Goal: Information Seeking & Learning: Learn about a topic

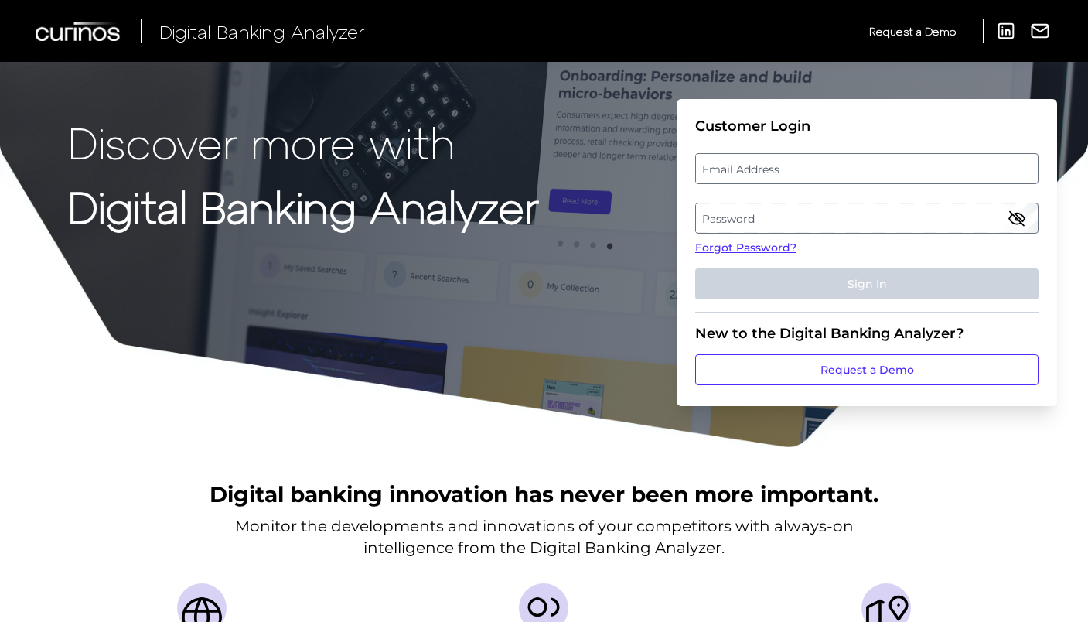
click at [784, 220] on label "Password" at bounding box center [866, 218] width 341 height 28
drag, startPoint x: 783, startPoint y: 150, endPoint x: 779, endPoint y: 160, distance: 11.1
click at [783, 150] on fieldset "Customer Login Email Address Password Forgot Password? Sign In" at bounding box center [866, 215] width 343 height 195
click at [779, 160] on label "Email Address" at bounding box center [866, 169] width 341 height 28
click at [779, 160] on input "email" at bounding box center [866, 168] width 343 height 31
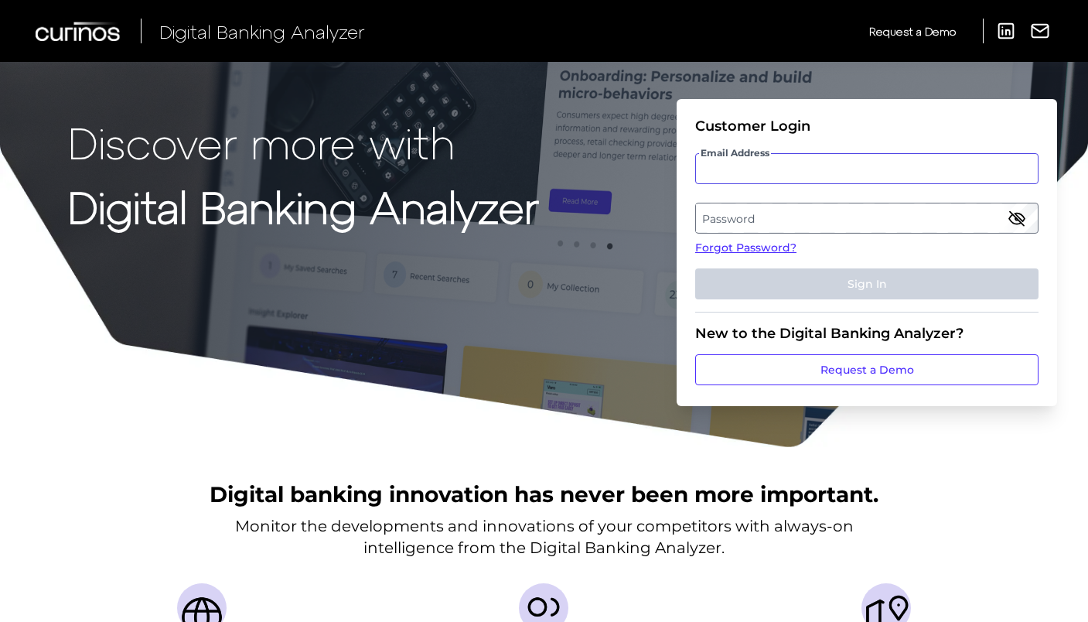
click at [778, 161] on input "Email Address" at bounding box center [866, 168] width 343 height 31
type input "[DOMAIN_NAME][EMAIL_ADDRESS][DOMAIN_NAME]"
click at [827, 215] on label "Password" at bounding box center [866, 218] width 341 height 28
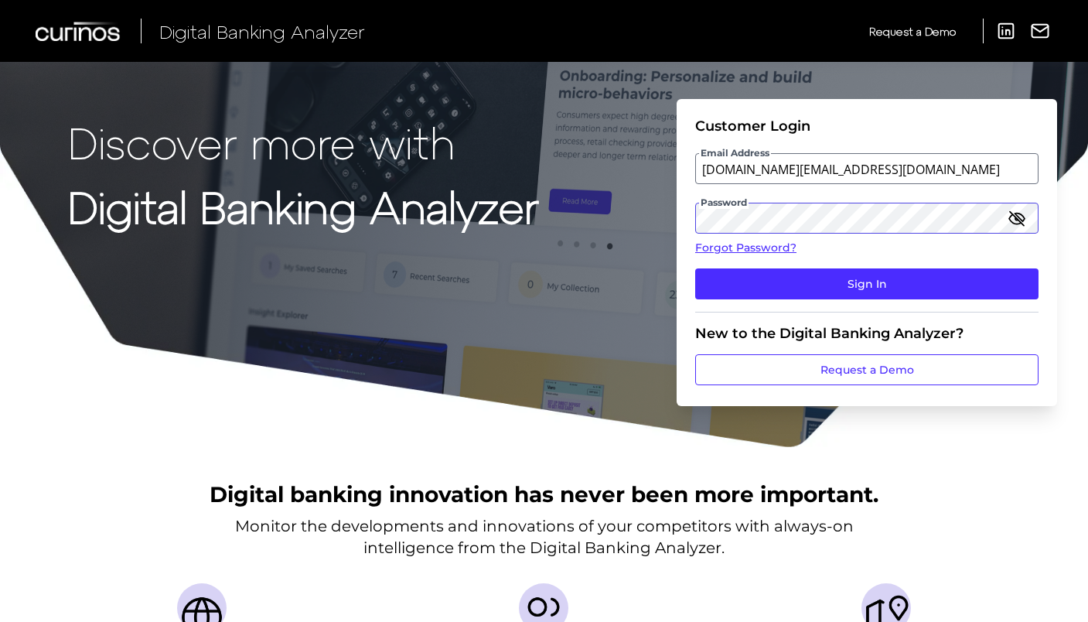
click at [695, 268] on button "Sign In" at bounding box center [866, 283] width 343 height 31
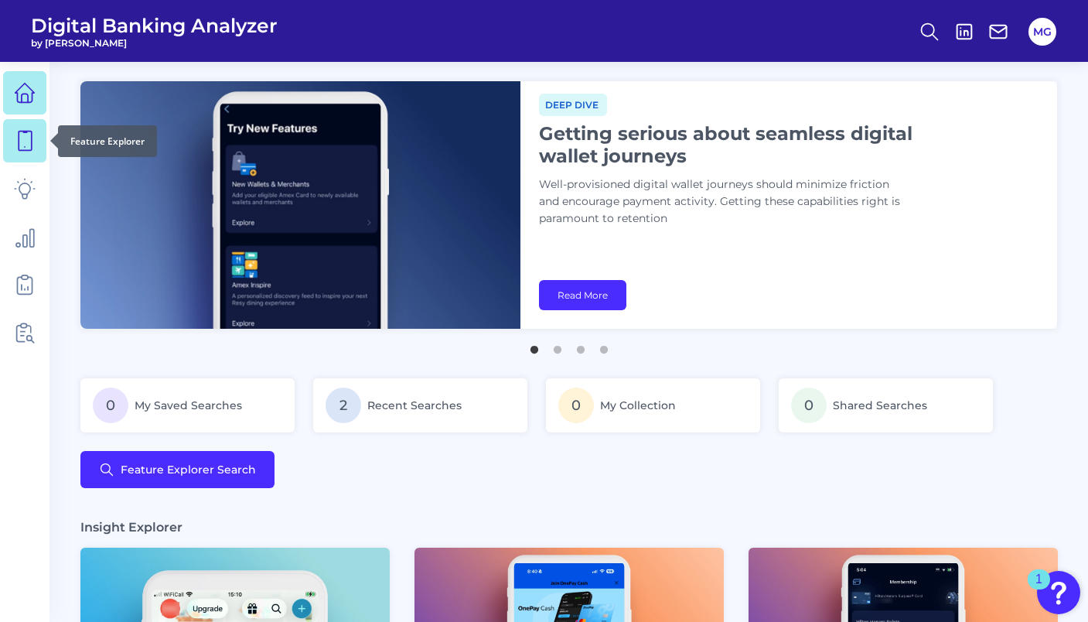
click at [27, 138] on icon at bounding box center [25, 141] width 22 height 22
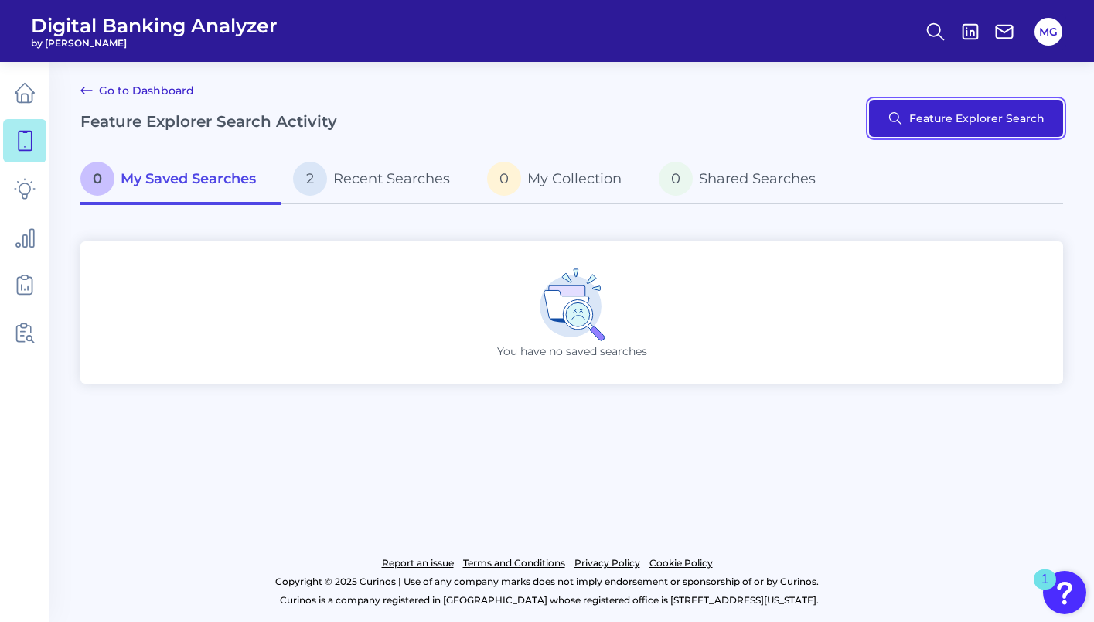
click at [918, 130] on button "Feature Explorer Search" at bounding box center [966, 118] width 194 height 37
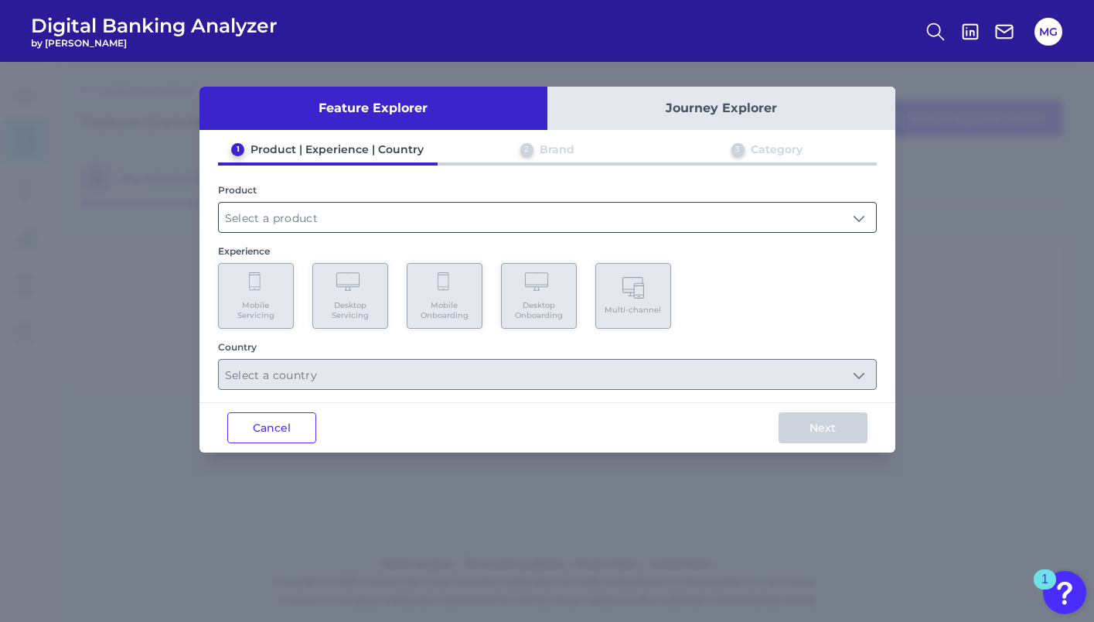
click at [232, 210] on input "text" at bounding box center [547, 217] width 657 height 29
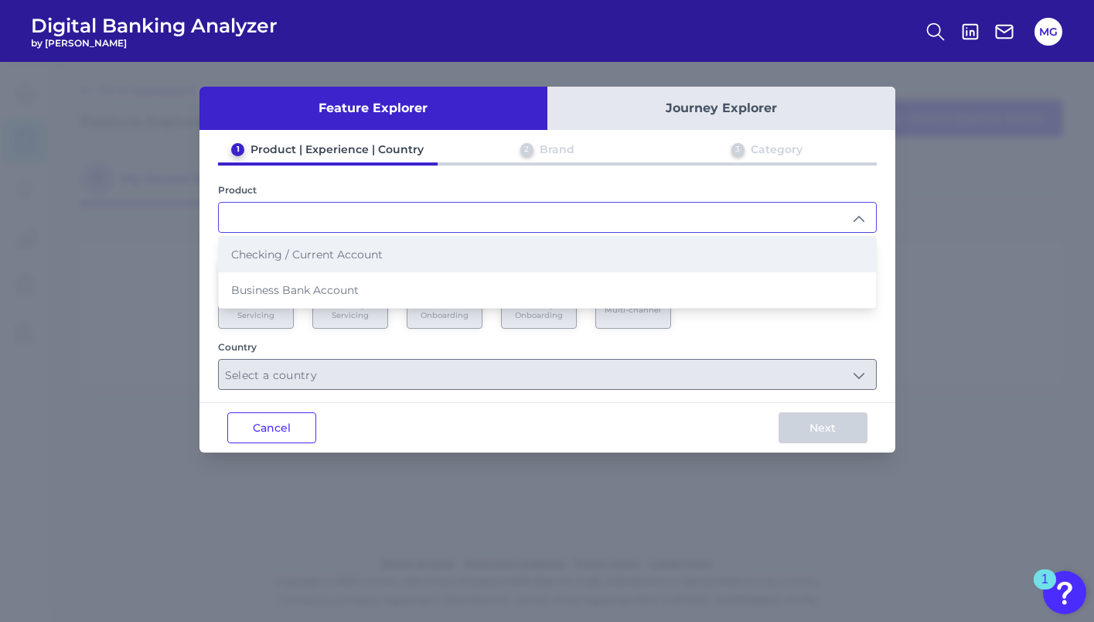
click at [293, 254] on span "Checking / Current Account" at bounding box center [307, 254] width 152 height 14
type input "Checking / Current Account"
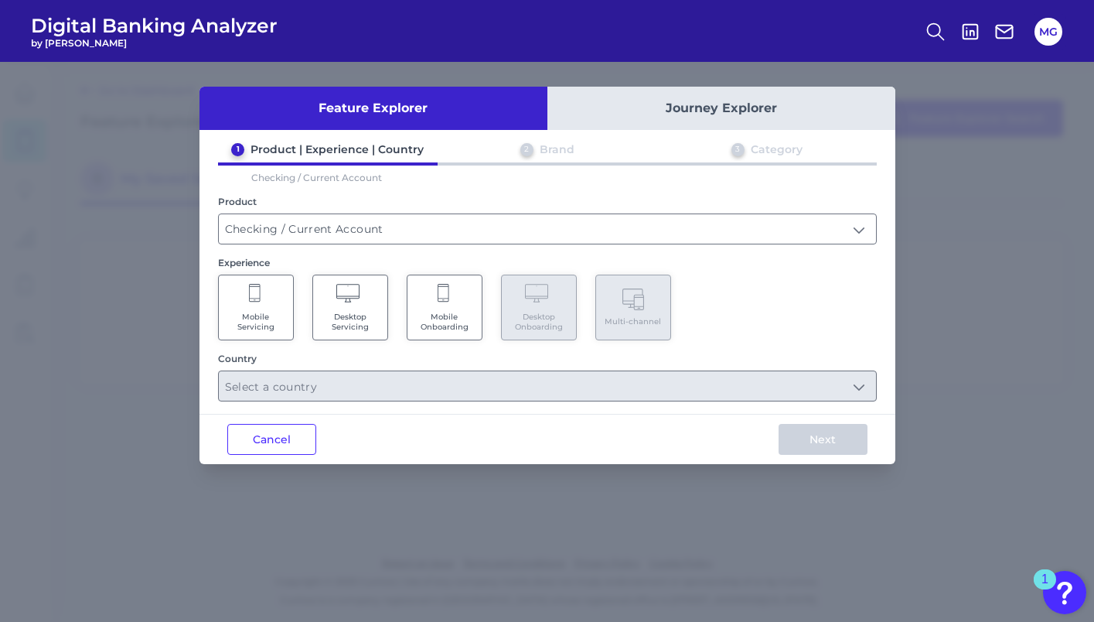
click at [273, 306] on Servicing "Mobile Servicing" at bounding box center [256, 307] width 76 height 66
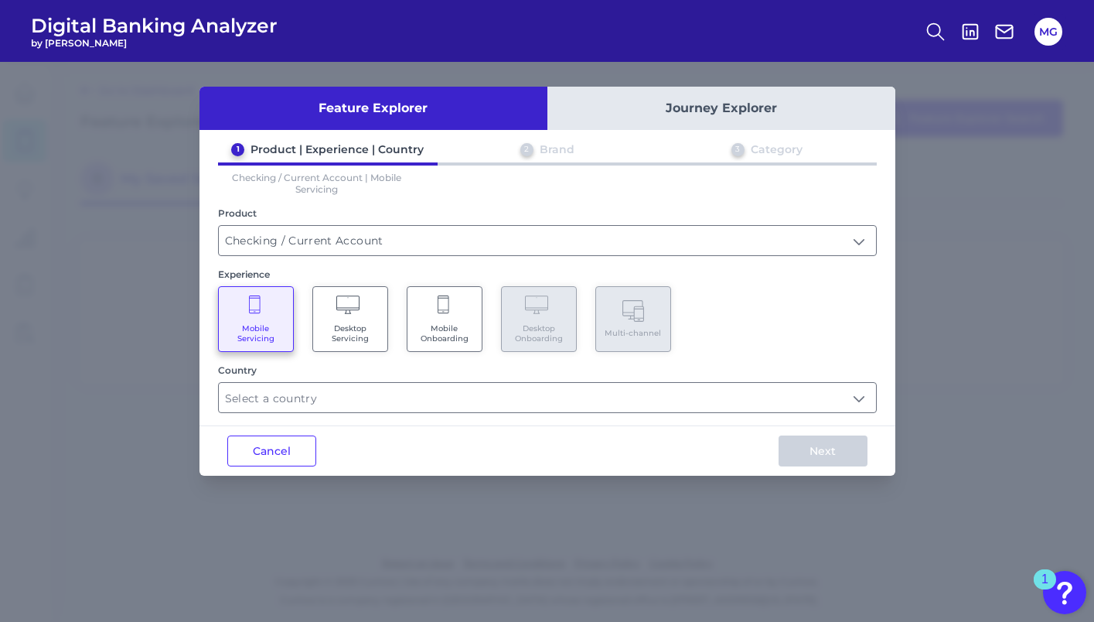
click at [346, 314] on icon at bounding box center [349, 306] width 27 height 22
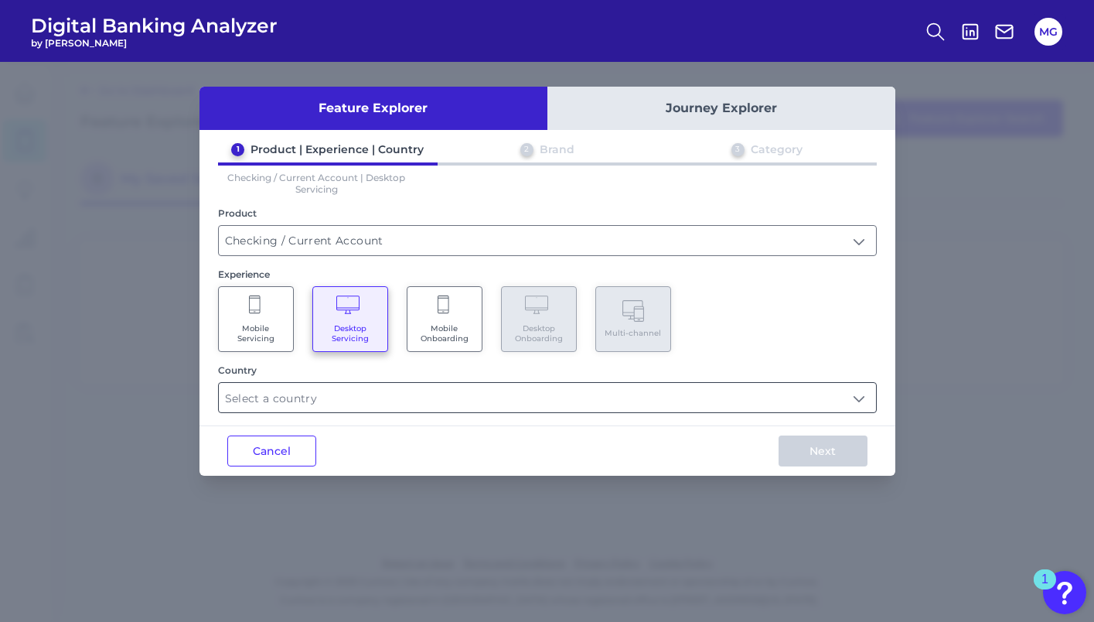
click at [826, 388] on input "text" at bounding box center [547, 397] width 657 height 29
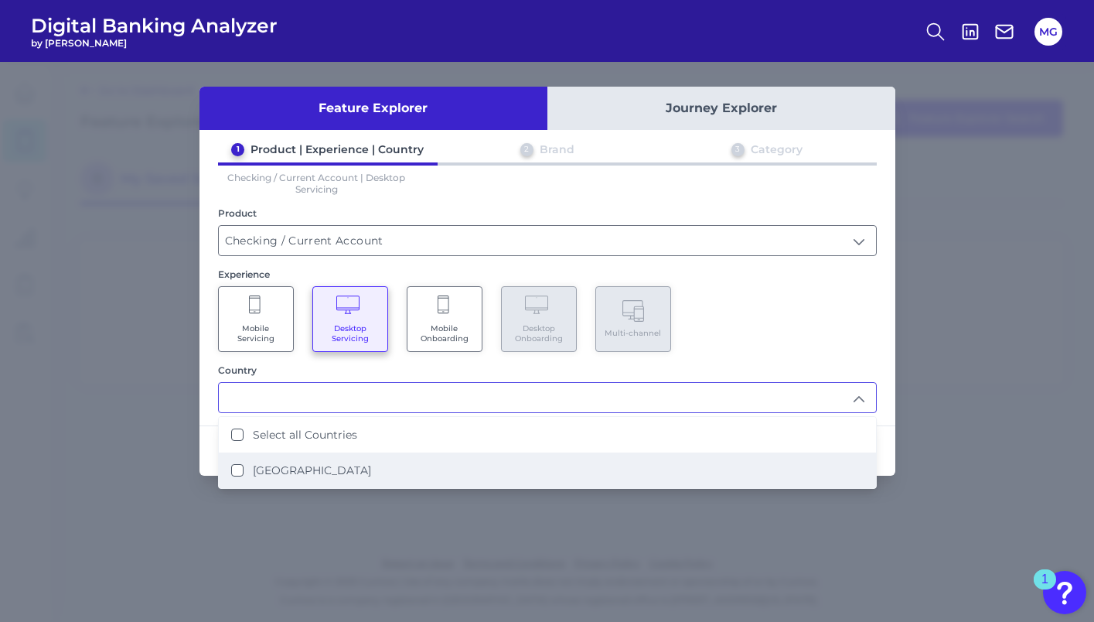
drag, startPoint x: 371, startPoint y: 458, endPoint x: 379, endPoint y: 455, distance: 8.6
click at [371, 458] on li "[GEOGRAPHIC_DATA]" at bounding box center [547, 470] width 657 height 36
type input "Select all Countries"
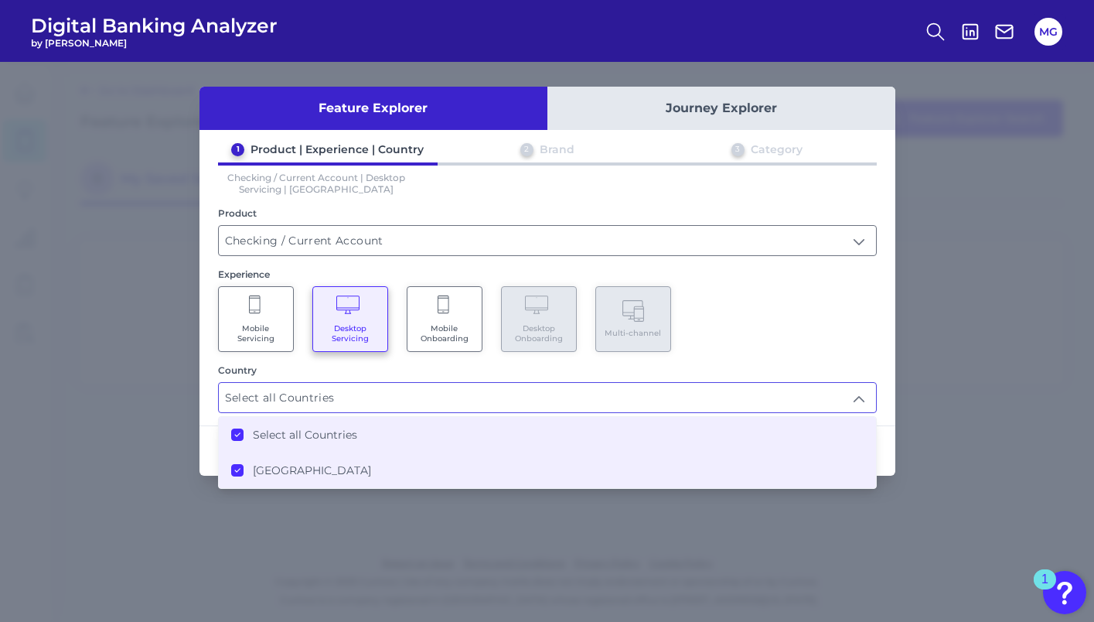
click at [819, 295] on div "Mobile Servicing Desktop Servicing Mobile Onboarding Desktop Onboarding Multi-c…" at bounding box center [547, 319] width 659 height 66
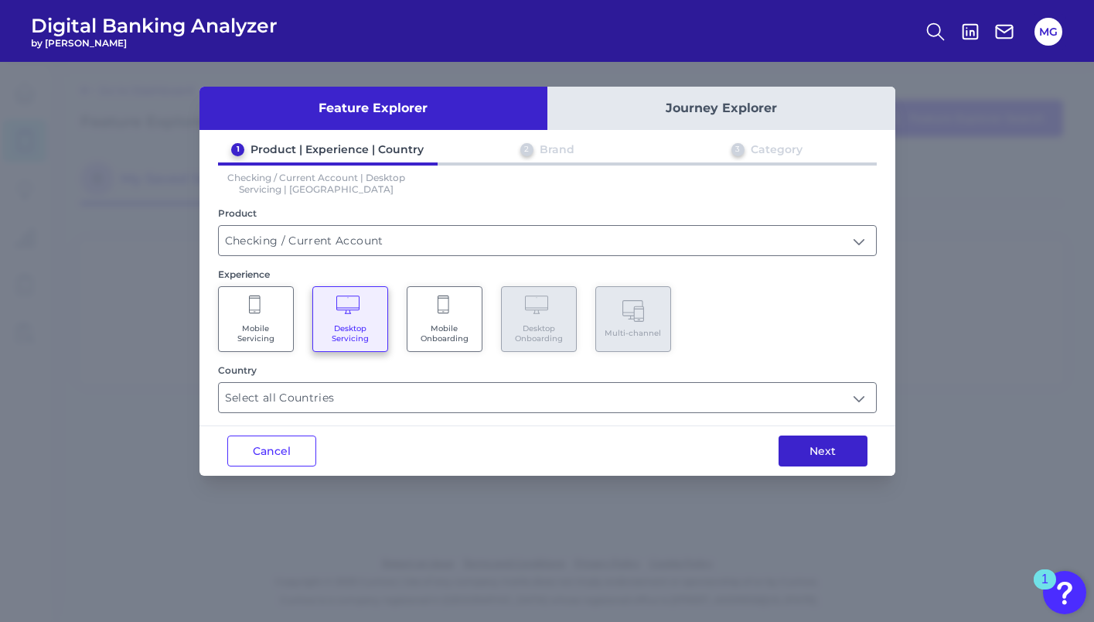
click at [850, 450] on button "Next" at bounding box center [823, 450] width 89 height 31
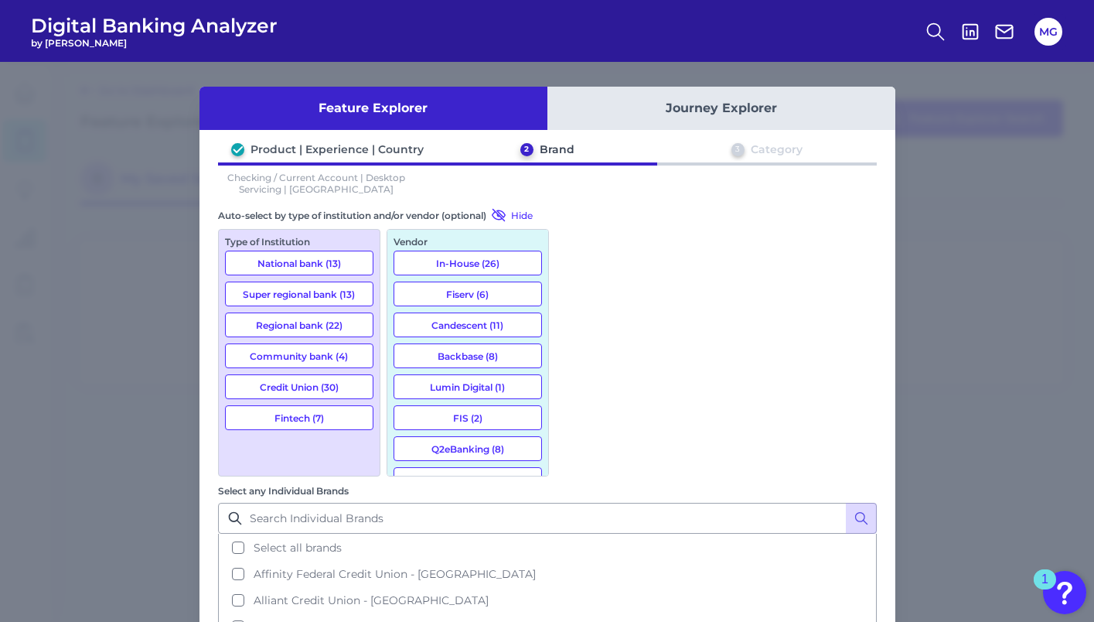
click at [300, 263] on button "National bank (13)" at bounding box center [299, 262] width 148 height 25
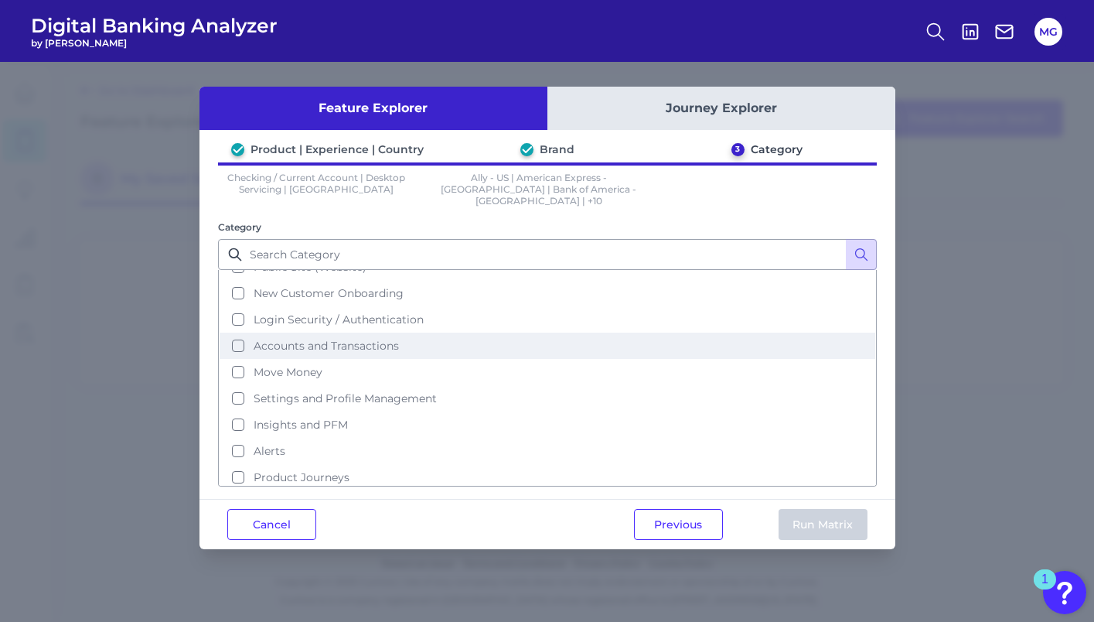
scroll to position [43, 0]
click at [371, 339] on span "Accounts and Transactions" at bounding box center [326, 346] width 145 height 14
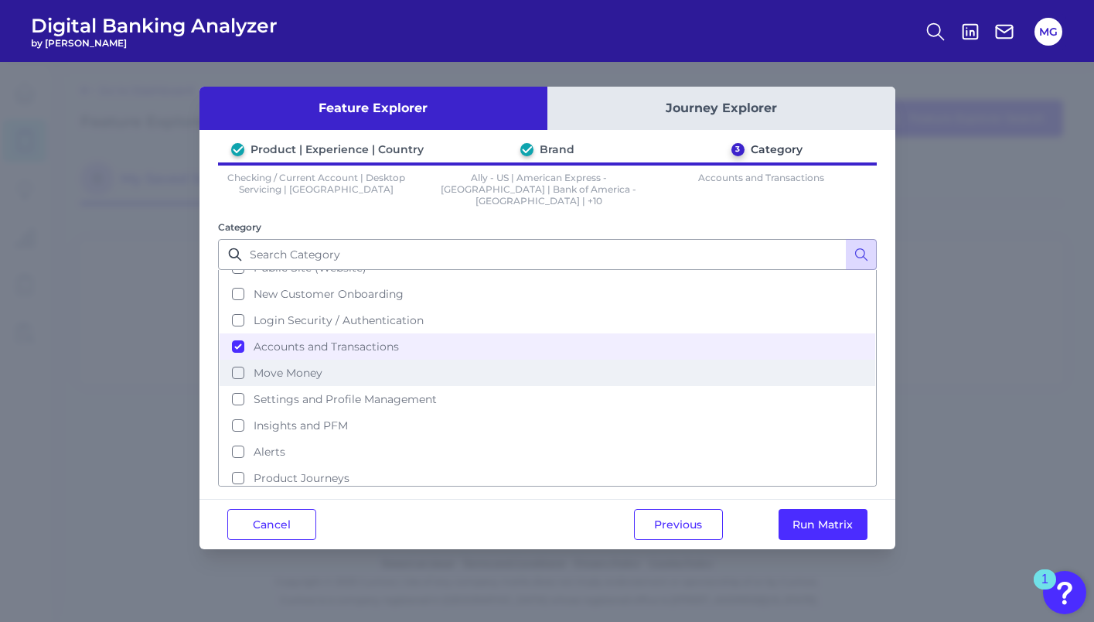
click at [236, 359] on button "Move Money" at bounding box center [548, 372] width 656 height 26
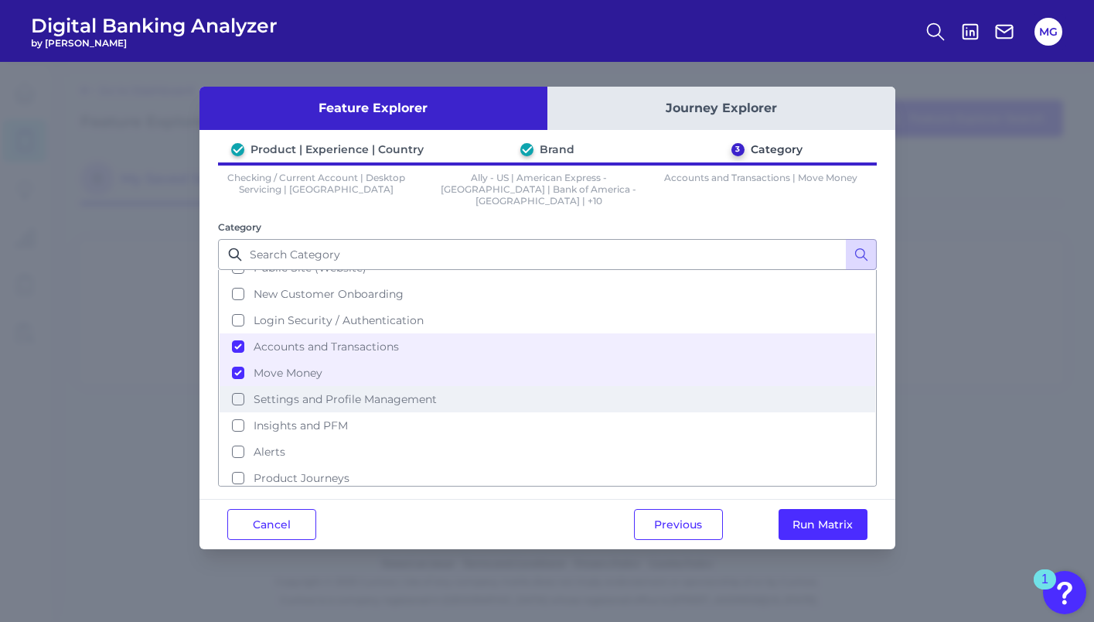
click at [240, 386] on button "Settings and Profile Management" at bounding box center [548, 399] width 656 height 26
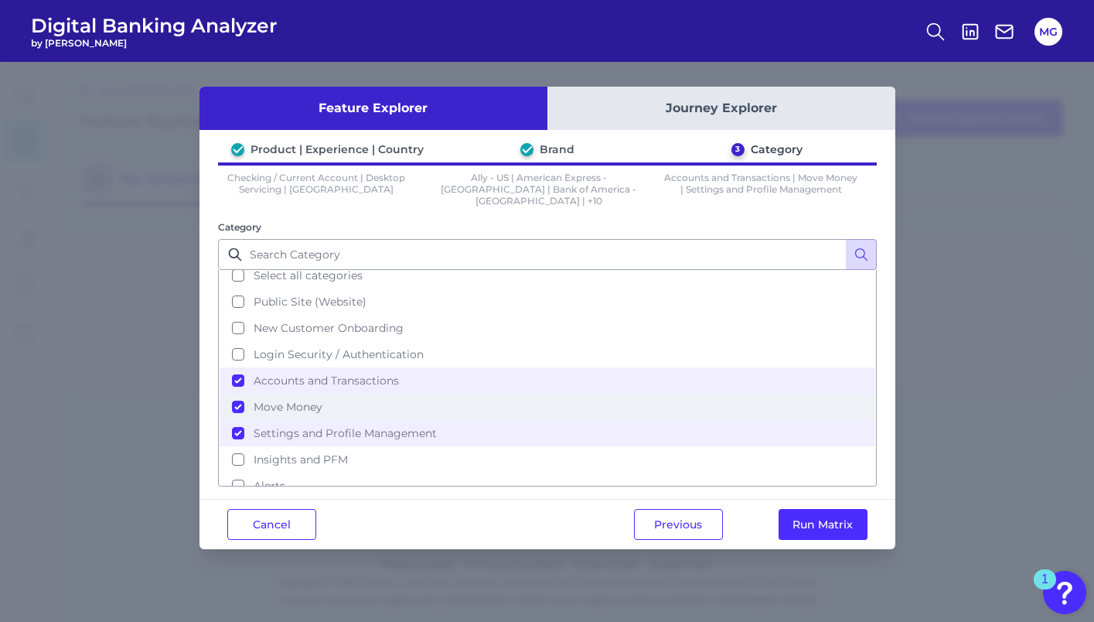
scroll to position [0, 0]
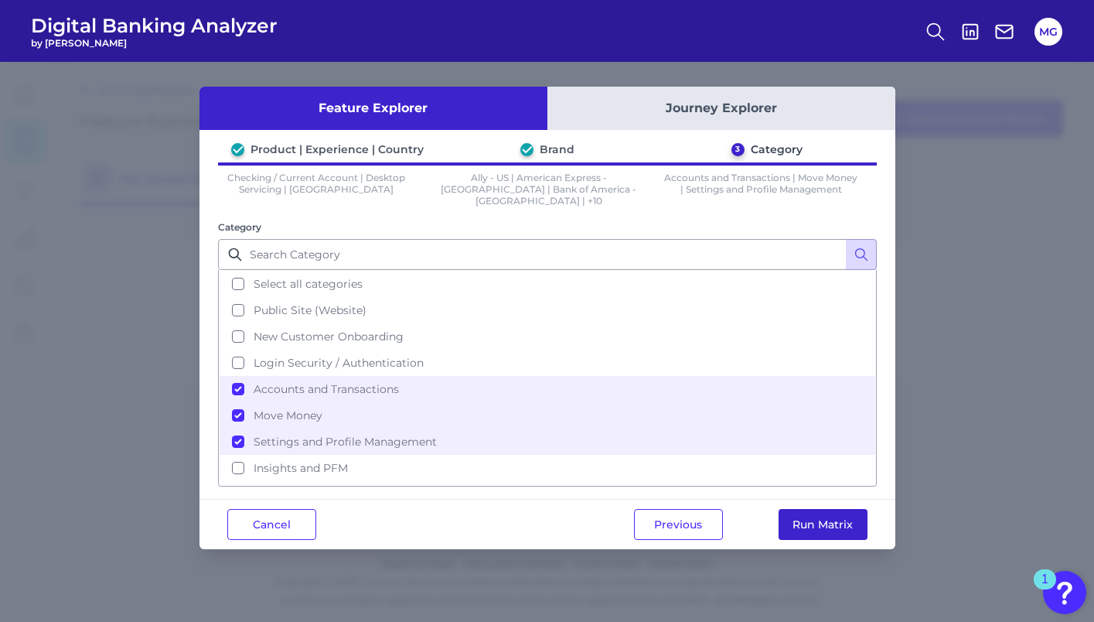
click at [841, 509] on button "Run Matrix" at bounding box center [823, 524] width 89 height 31
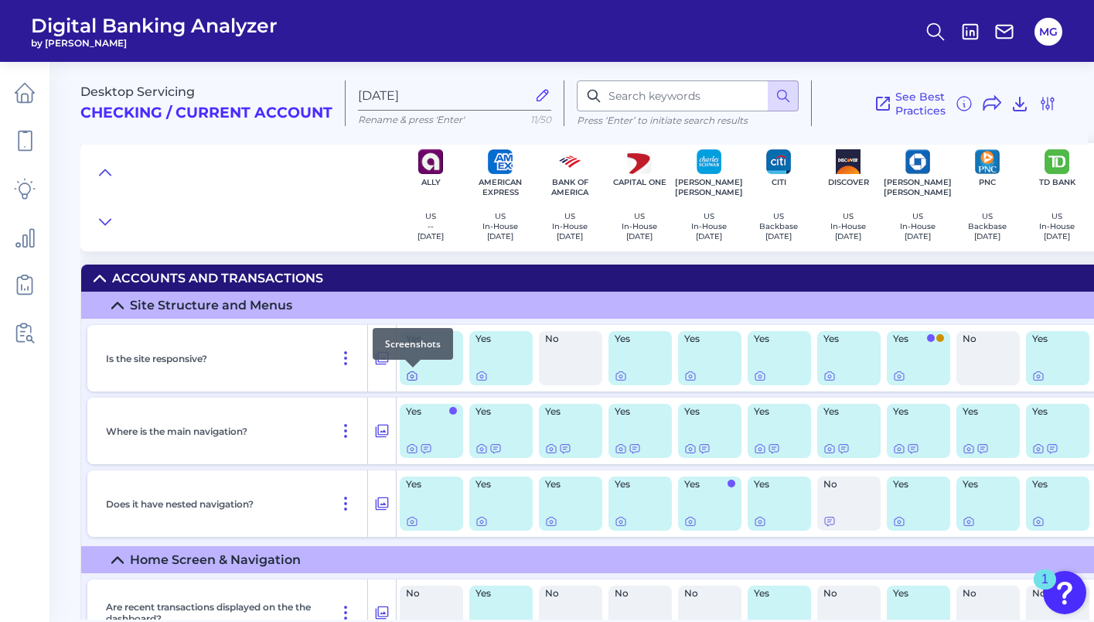
click at [413, 379] on icon at bounding box center [412, 376] width 12 height 12
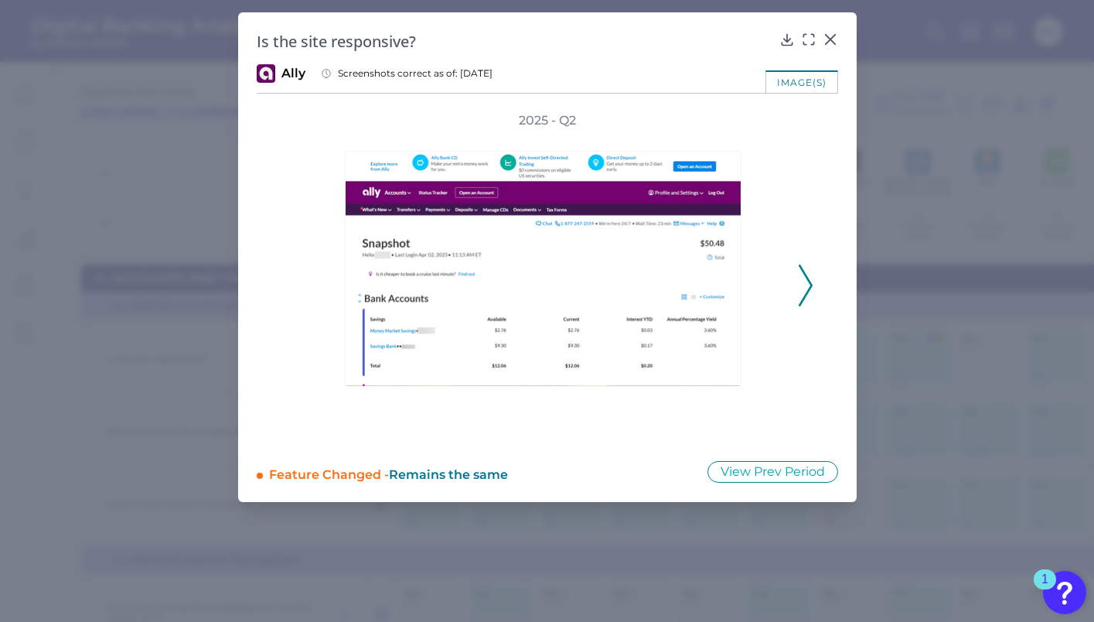
click at [806, 278] on icon at bounding box center [806, 285] width 14 height 42
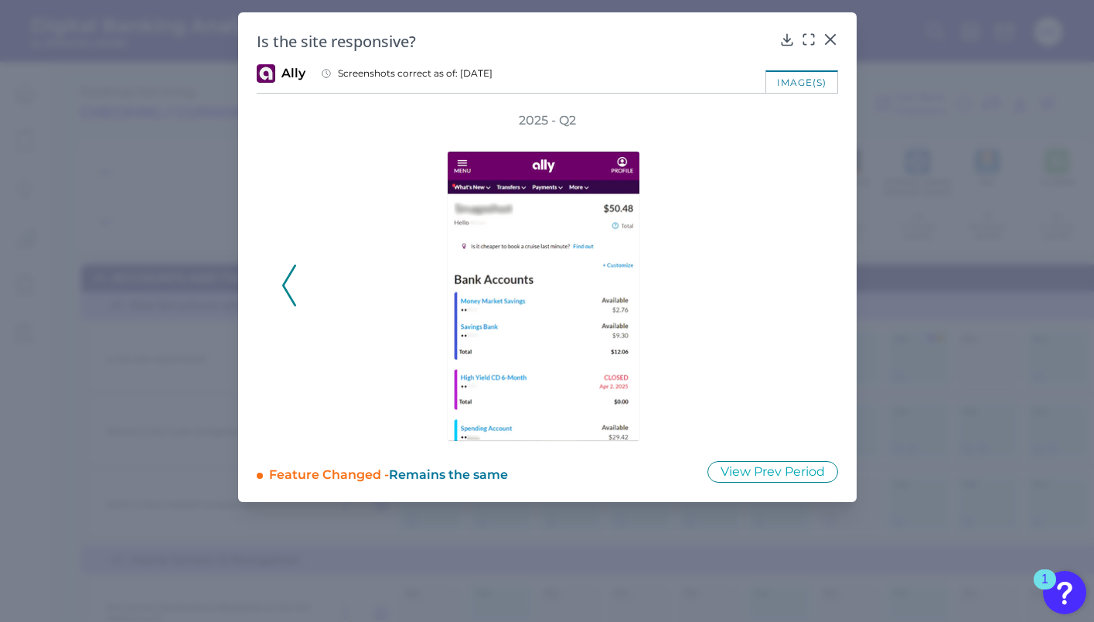
click at [302, 281] on div at bounding box center [547, 285] width 495 height 312
click at [286, 286] on icon at bounding box center [289, 285] width 14 height 42
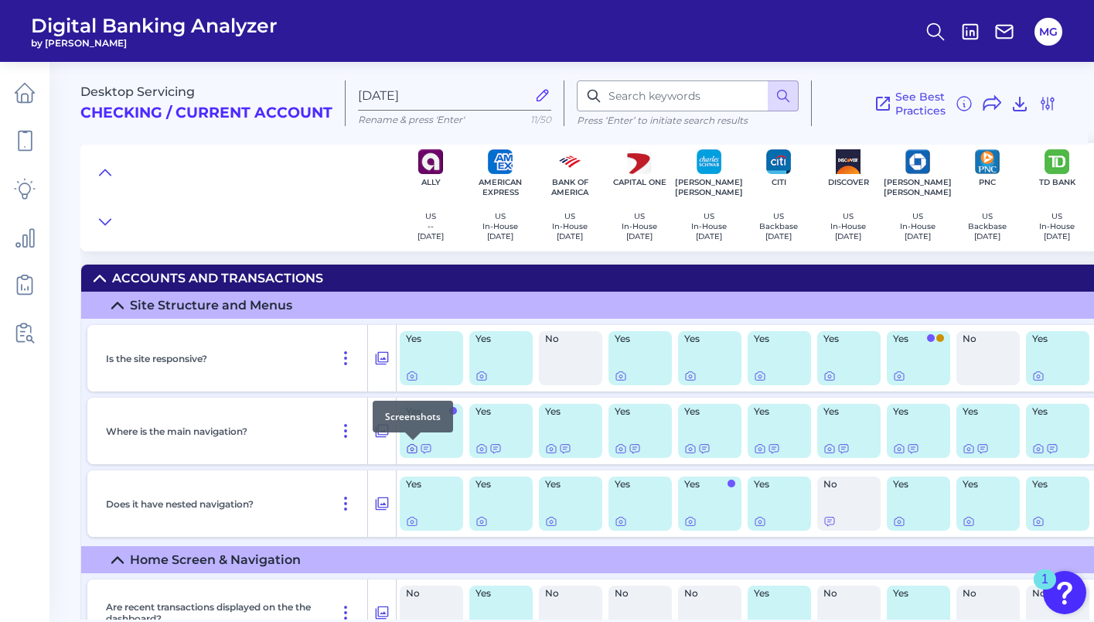
click at [409, 450] on icon at bounding box center [412, 448] width 12 height 12
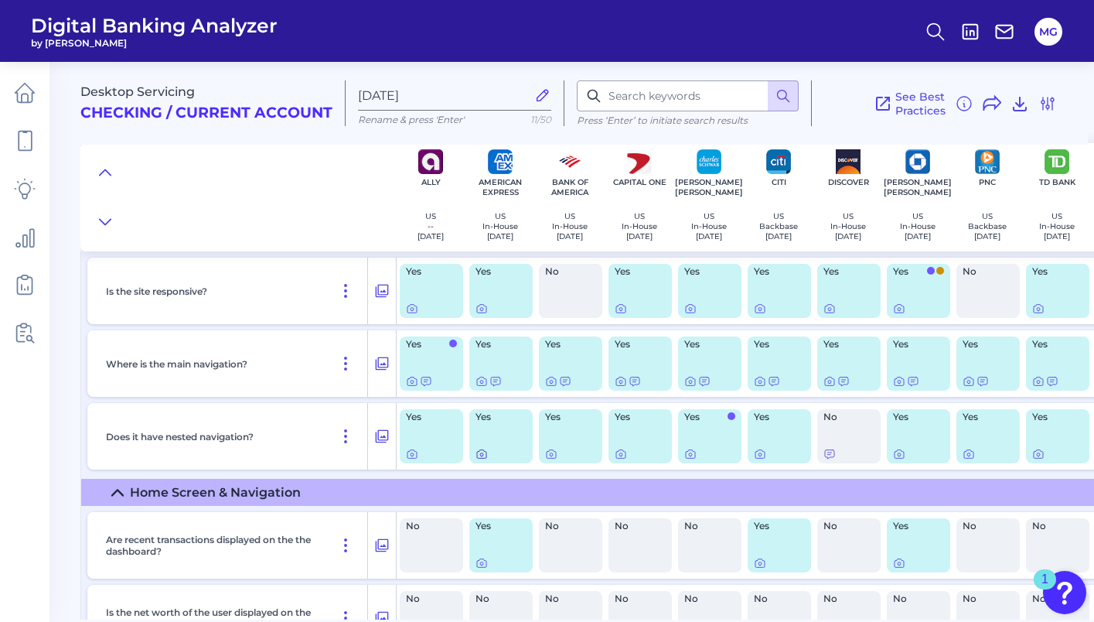
scroll to position [110, 0]
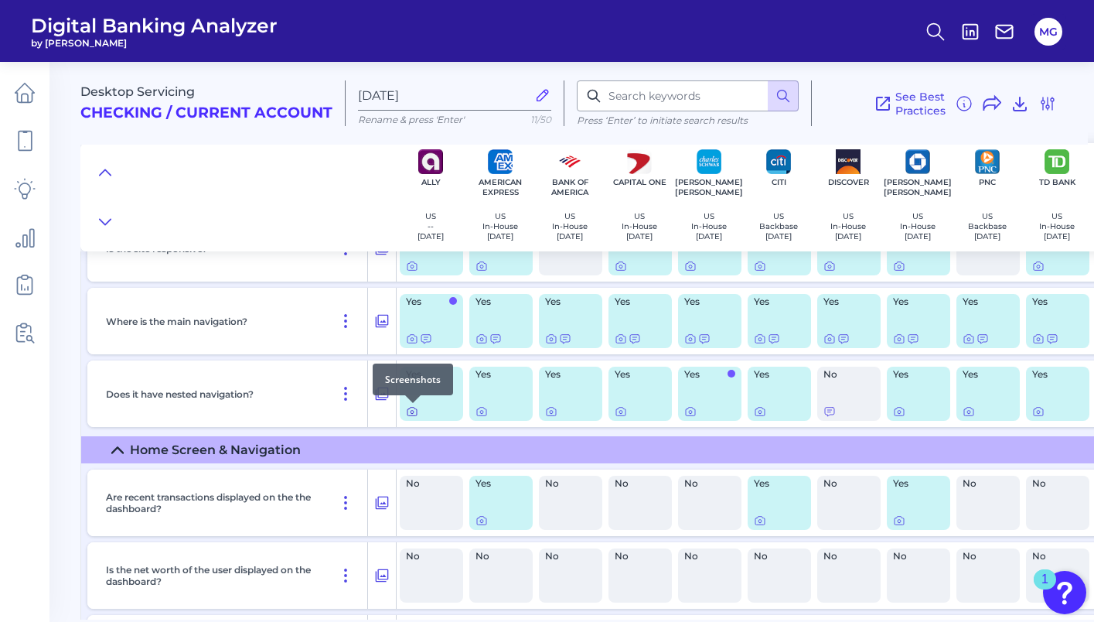
click at [411, 413] on icon at bounding box center [412, 412] width 3 height 3
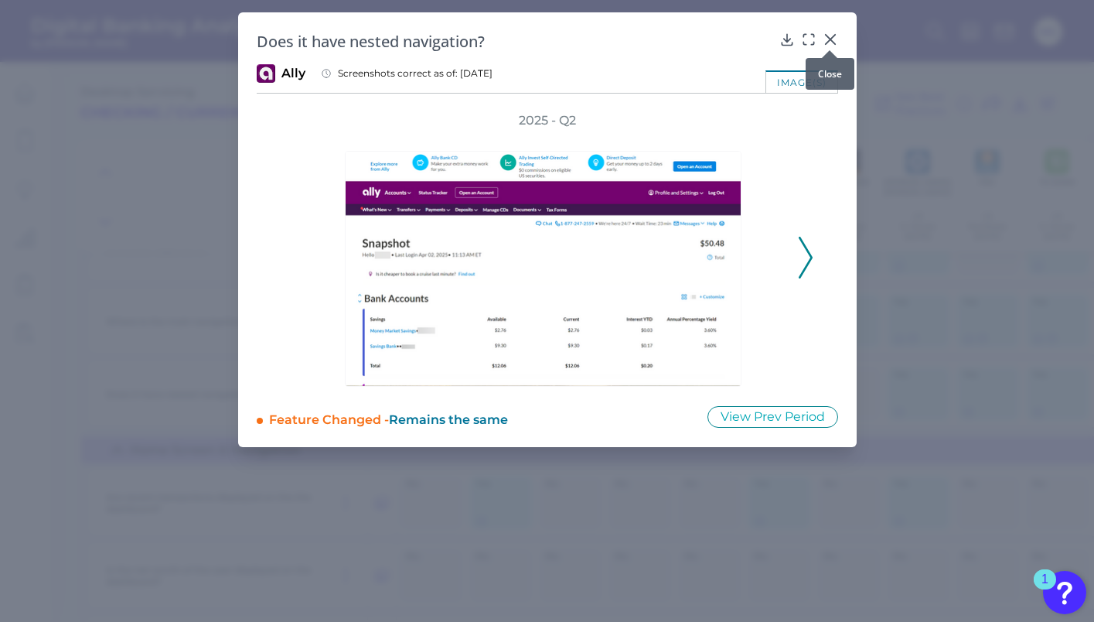
click at [833, 36] on icon at bounding box center [829, 39] width 9 height 9
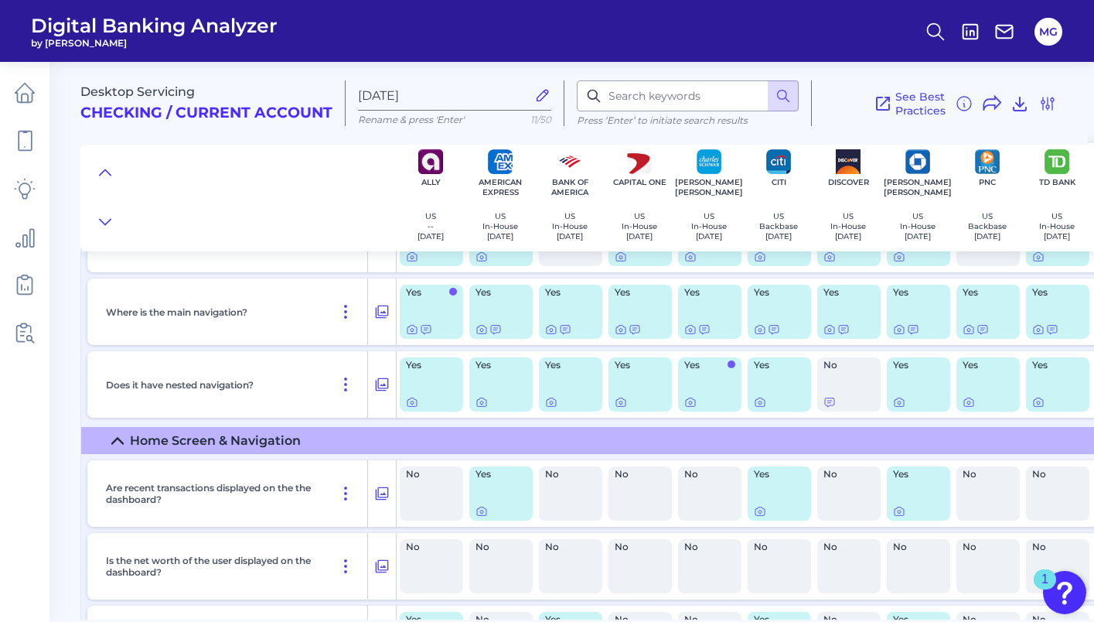
scroll to position [184, 0]
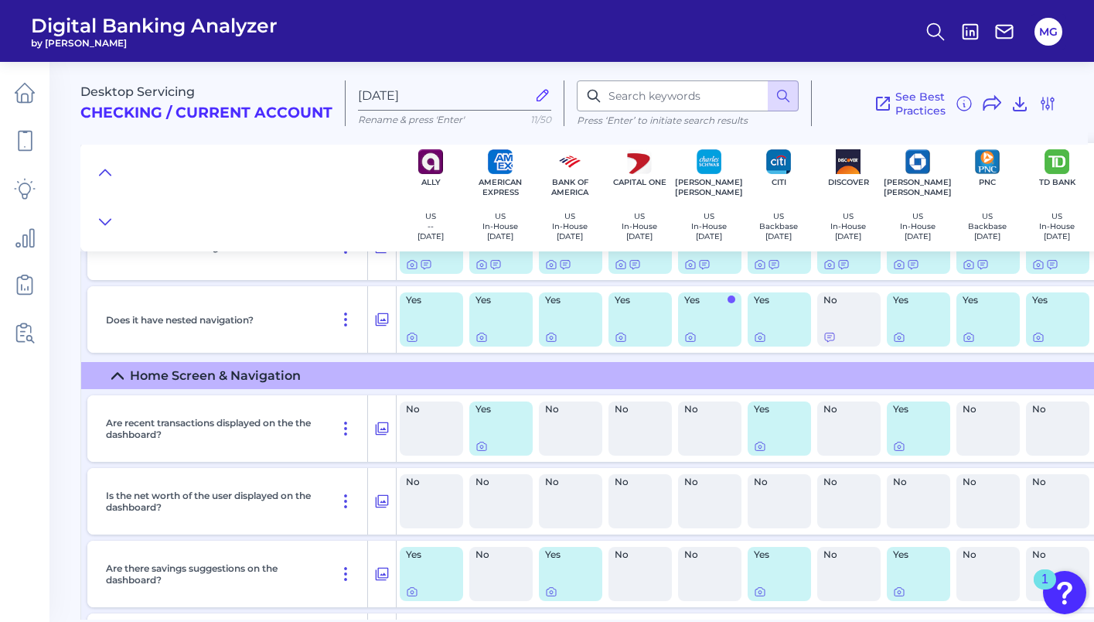
click at [507, 429] on div "Yes" at bounding box center [500, 428] width 63 height 54
click at [479, 447] on icon at bounding box center [481, 446] width 12 height 12
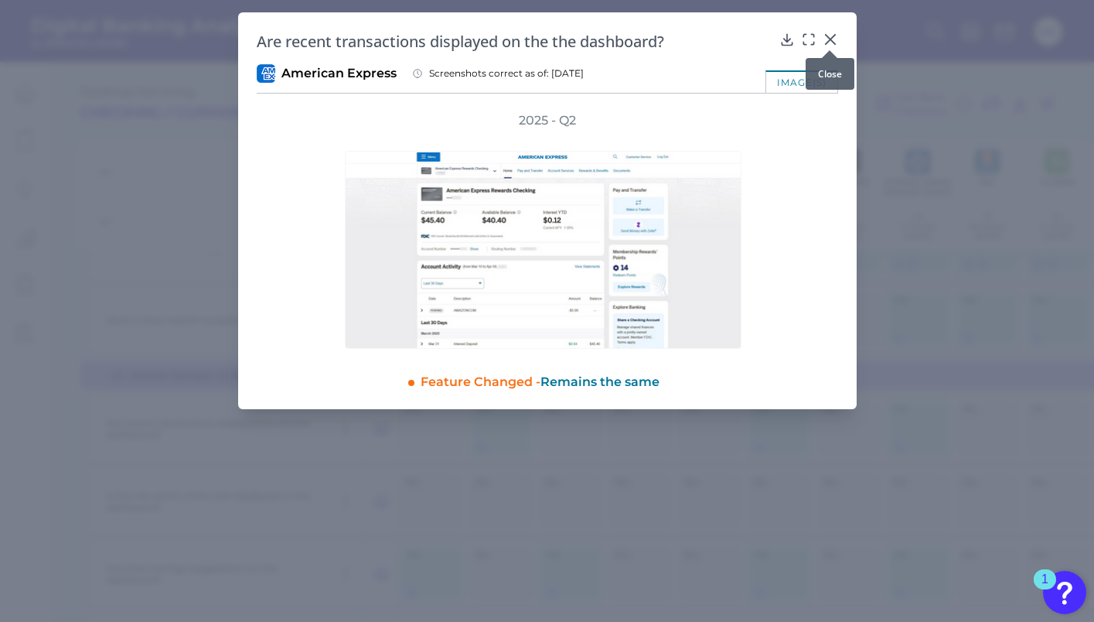
click at [830, 43] on div at bounding box center [829, 50] width 15 height 15
click at [835, 43] on div at bounding box center [829, 50] width 15 height 15
drag, startPoint x: 833, startPoint y: 38, endPoint x: 823, endPoint y: 116, distance: 78.6
click at [833, 38] on icon at bounding box center [830, 39] width 15 height 15
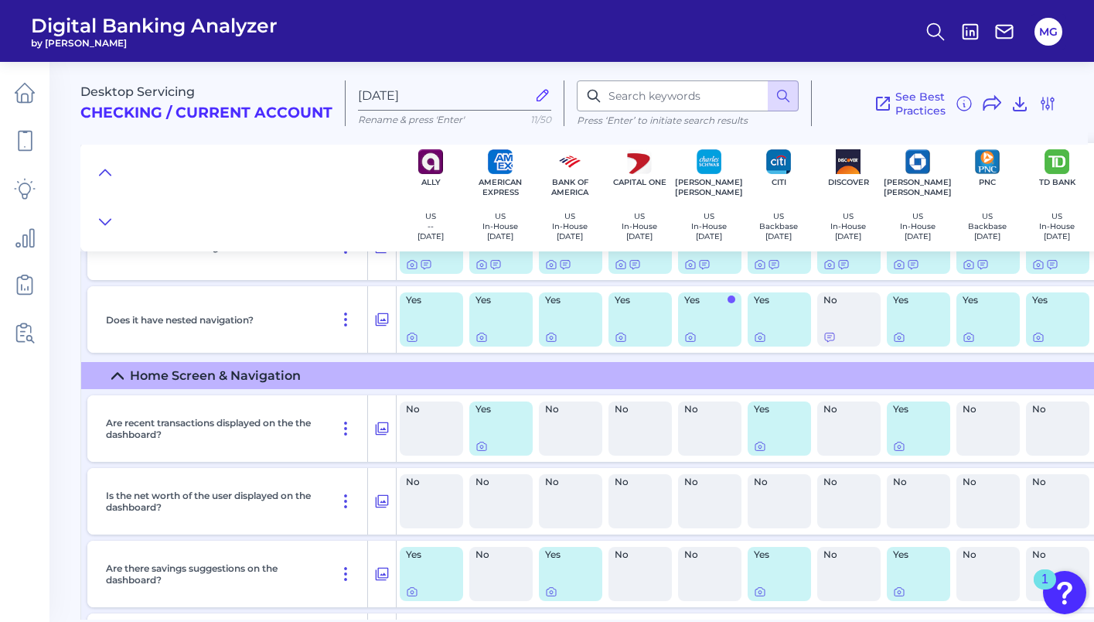
scroll to position [192, 0]
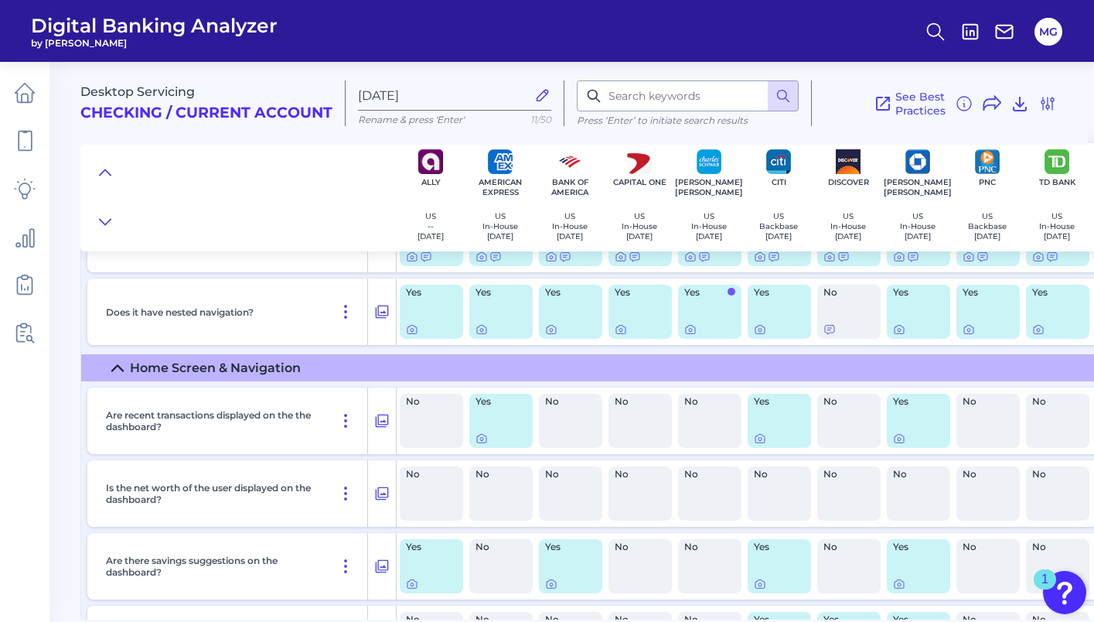
drag, startPoint x: 768, startPoint y: 415, endPoint x: 758, endPoint y: 425, distance: 13.7
click at [768, 415] on div "Yes" at bounding box center [779, 421] width 63 height 54
click at [756, 431] on div "Yes" at bounding box center [779, 421] width 63 height 54
click at [759, 435] on div at bounding box center [760, 429] width 15 height 15
click at [761, 441] on icon at bounding box center [759, 439] width 3 height 3
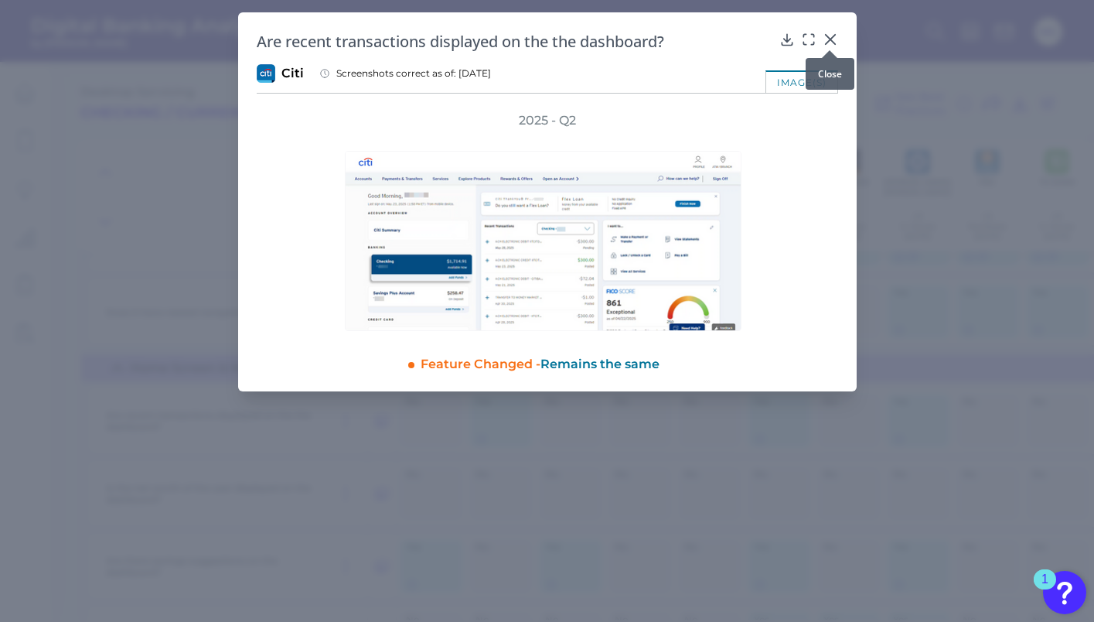
drag, startPoint x: 830, startPoint y: 38, endPoint x: 836, endPoint y: 86, distance: 48.2
click at [831, 38] on icon at bounding box center [829, 39] width 9 height 9
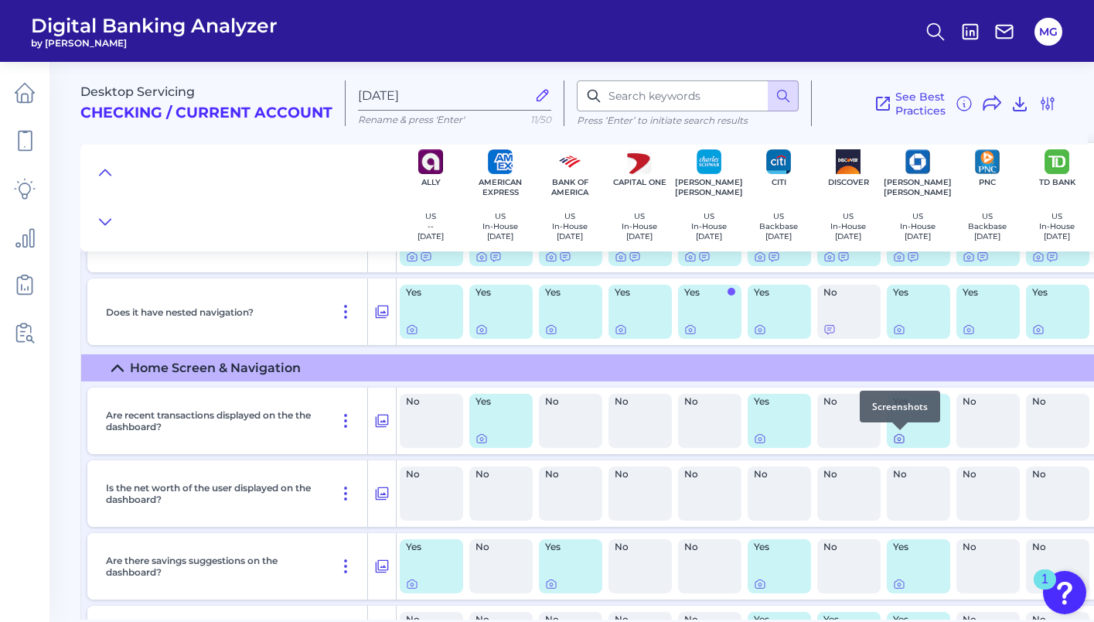
click at [896, 442] on icon at bounding box center [899, 438] width 12 height 12
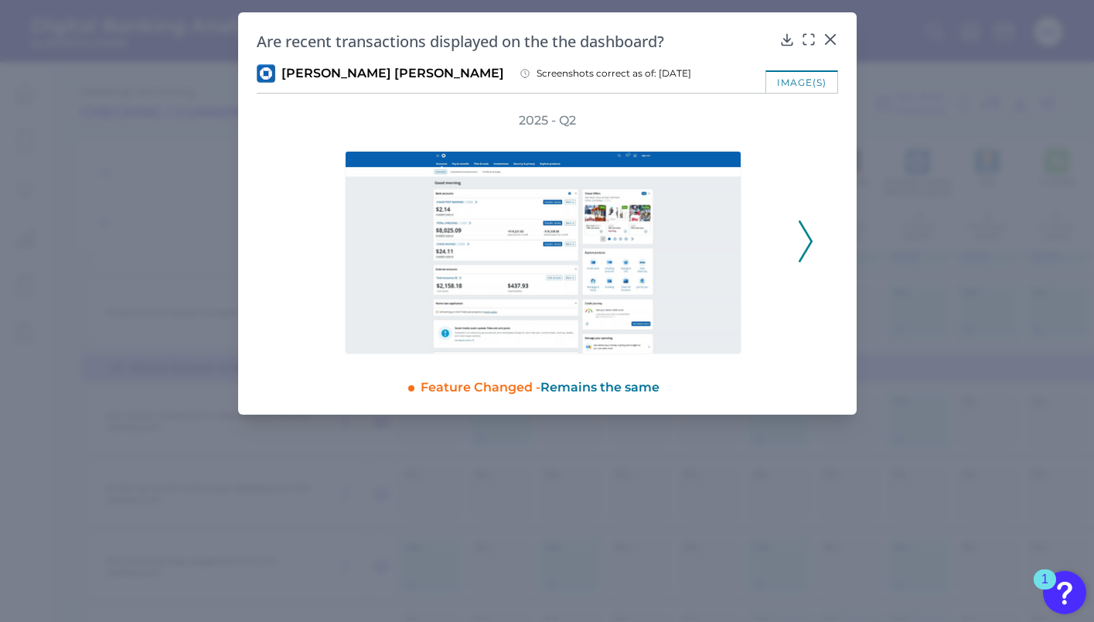
click at [838, 39] on div "Are recent transactions displayed on the the dashboard? [PERSON_NAME] [PERSON_N…" at bounding box center [547, 213] width 618 height 402
drag, startPoint x: 830, startPoint y: 42, endPoint x: 833, endPoint y: 54, distance: 12.6
click at [830, 42] on body "Digital Banking Analyzer by Curinos MG Desktop Servicing Checking / Current Acc…" at bounding box center [547, 311] width 1094 height 622
drag, startPoint x: 822, startPoint y: 42, endPoint x: 864, endPoint y: 117, distance: 86.2
click at [821, 42] on div "Are recent transactions displayed on the the dashboard?" at bounding box center [547, 41] width 581 height 21
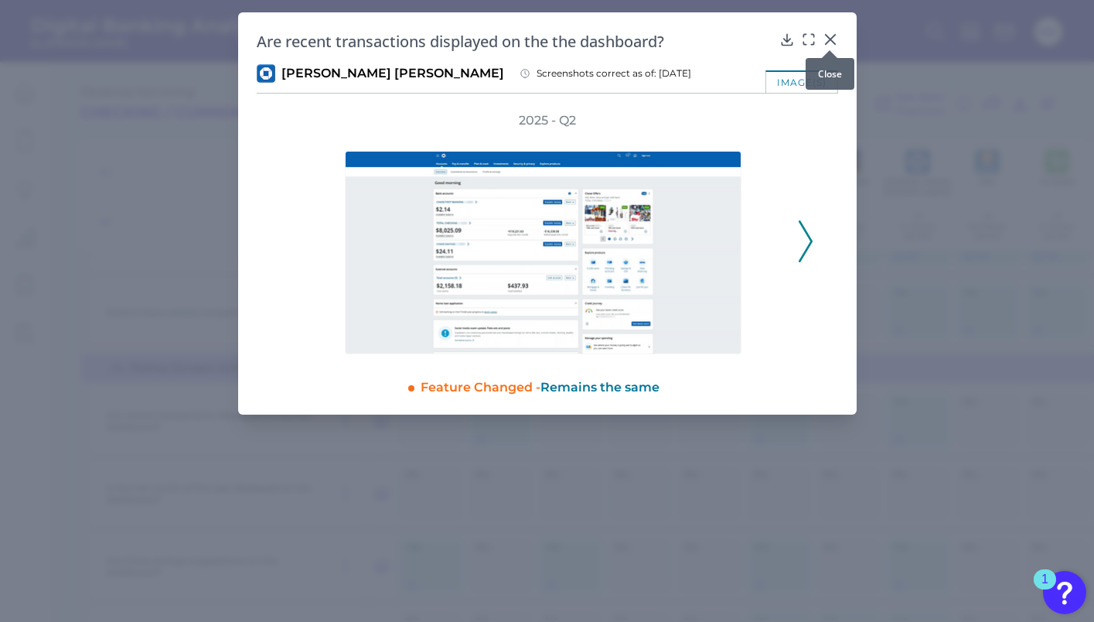
drag, startPoint x: 830, startPoint y: 41, endPoint x: 847, endPoint y: 106, distance: 66.9
click at [830, 41] on icon at bounding box center [829, 39] width 9 height 9
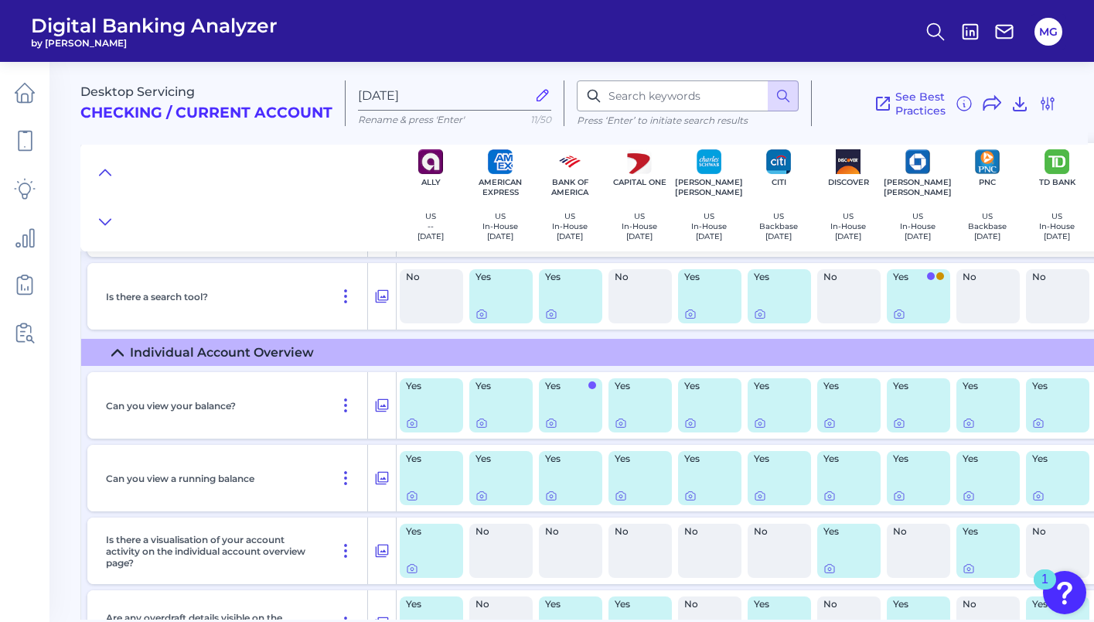
scroll to position [1814, 0]
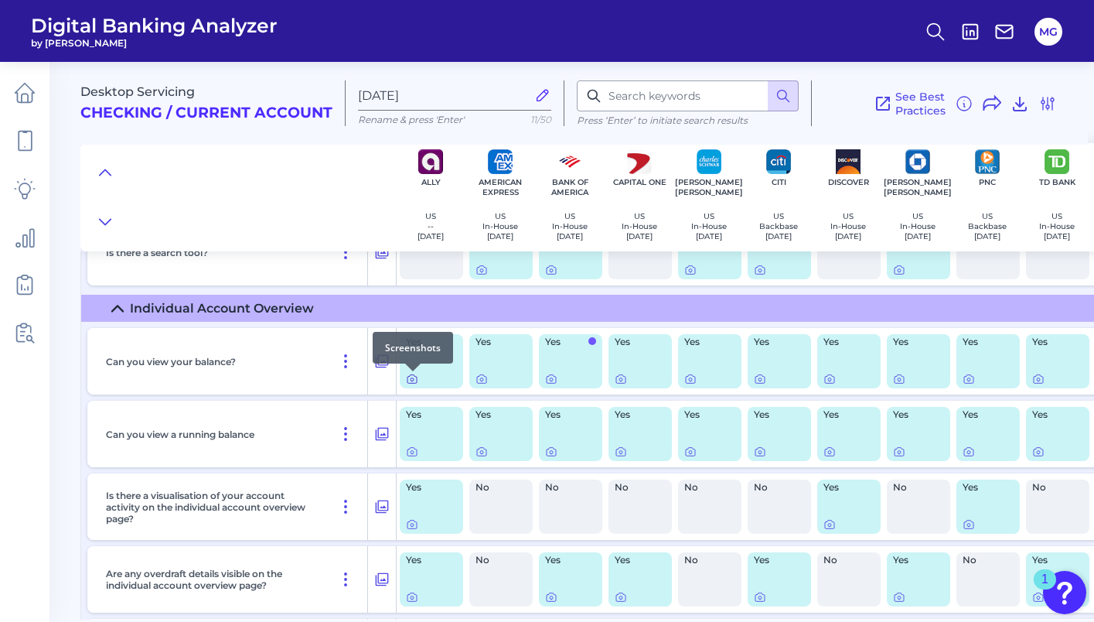
click at [416, 378] on icon at bounding box center [411, 379] width 9 height 9
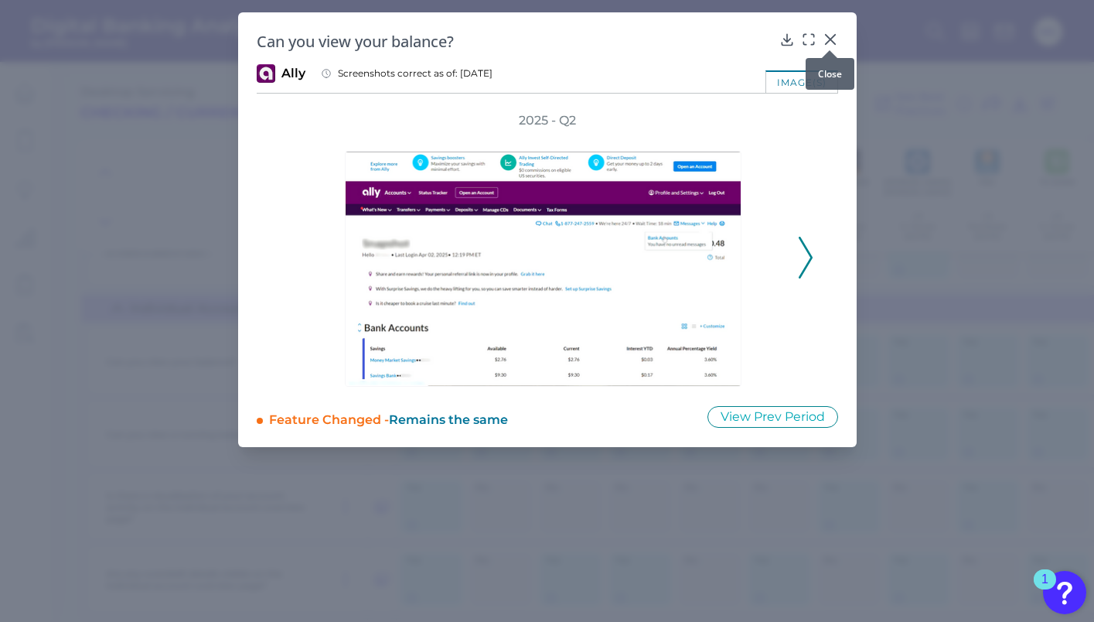
click at [829, 40] on icon at bounding box center [830, 39] width 15 height 15
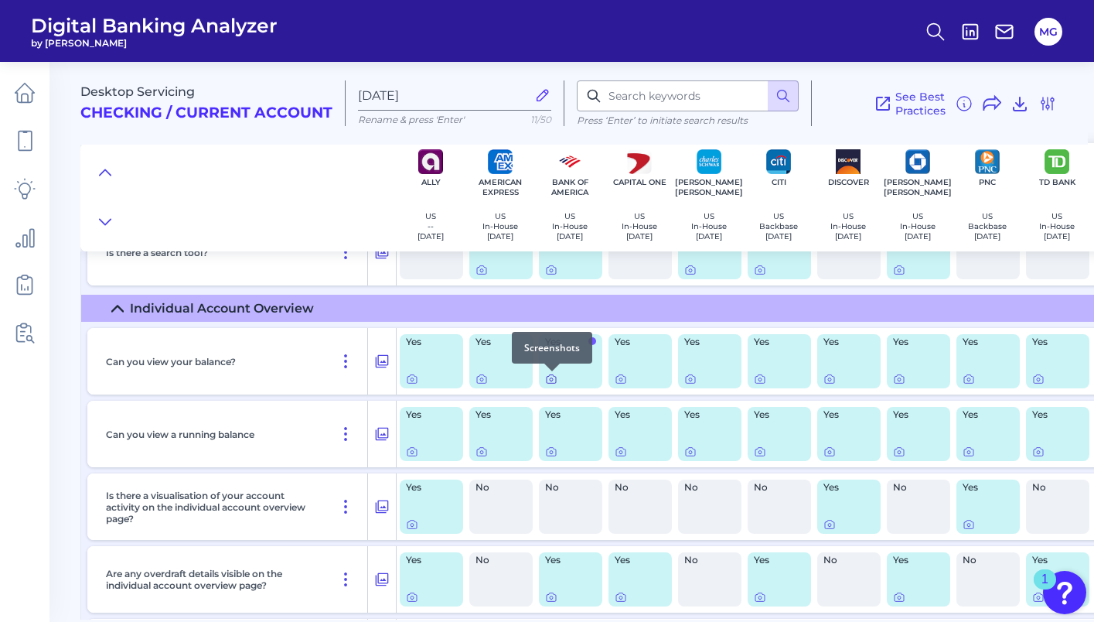
click at [551, 380] on icon at bounding box center [551, 379] width 12 height 12
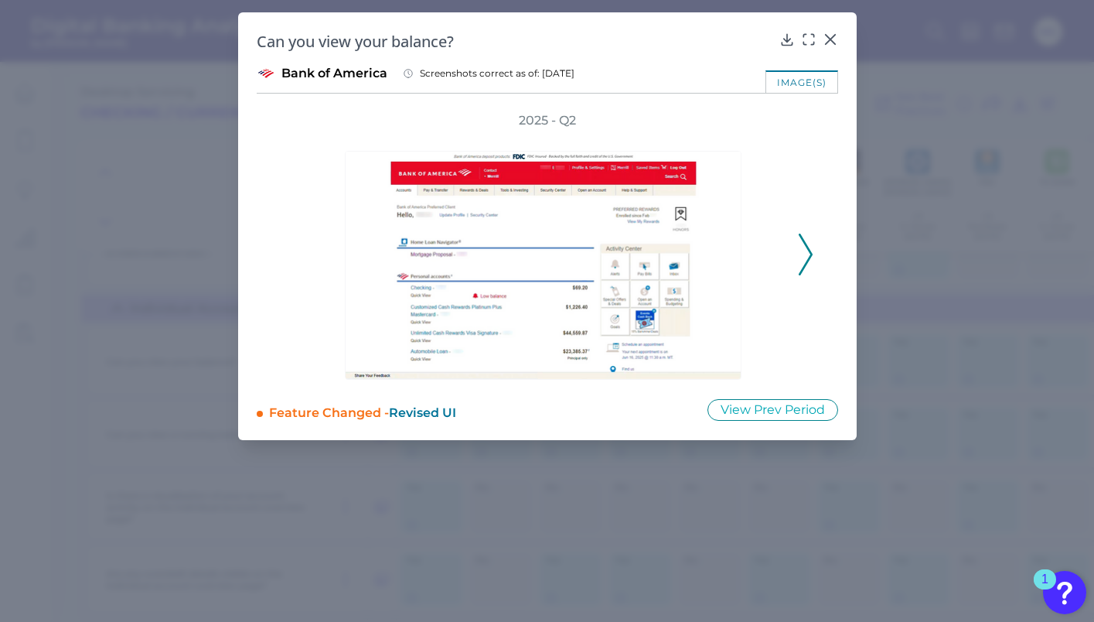
click at [804, 248] on icon at bounding box center [806, 254] width 14 height 42
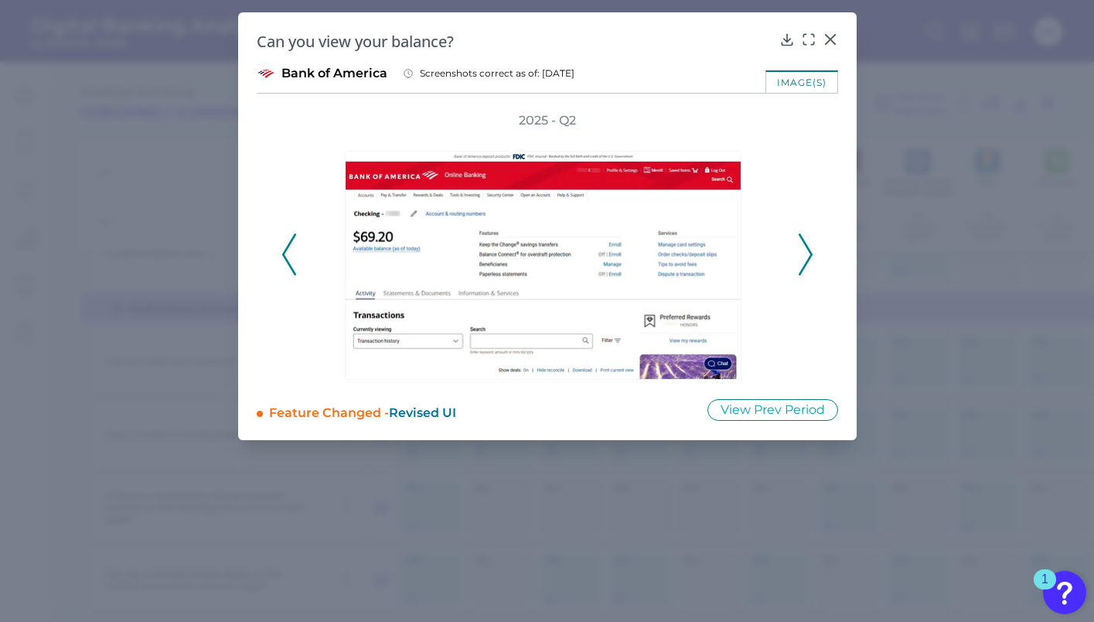
click at [804, 248] on icon at bounding box center [806, 254] width 14 height 42
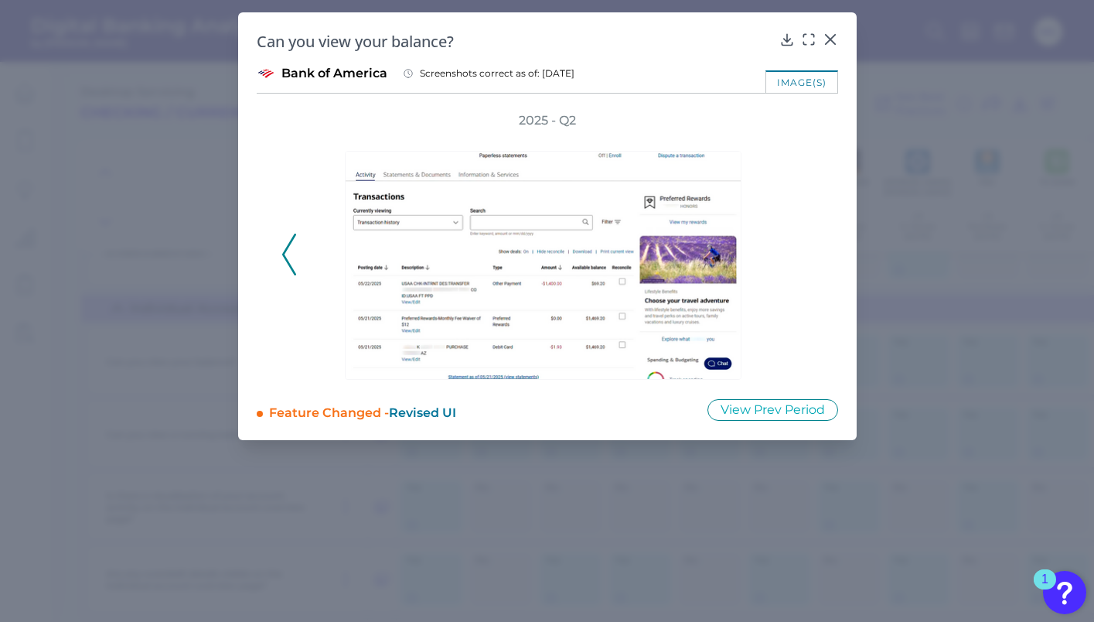
click at [804, 248] on div "2025 - Q2" at bounding box center [547, 245] width 532 height 267
click at [837, 42] on div "Can you view your balance? Bank of America Screenshots correct as of: [DATE] im…" at bounding box center [547, 226] width 618 height 428
click at [830, 43] on div at bounding box center [829, 50] width 15 height 15
click at [828, 40] on icon at bounding box center [830, 39] width 15 height 15
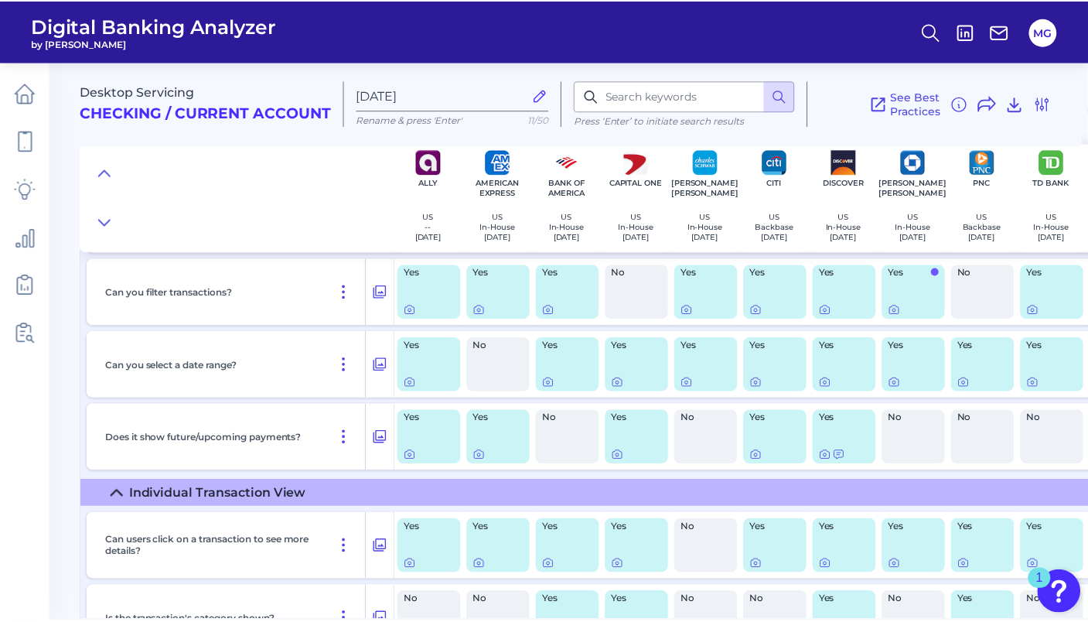
scroll to position [3545, 1]
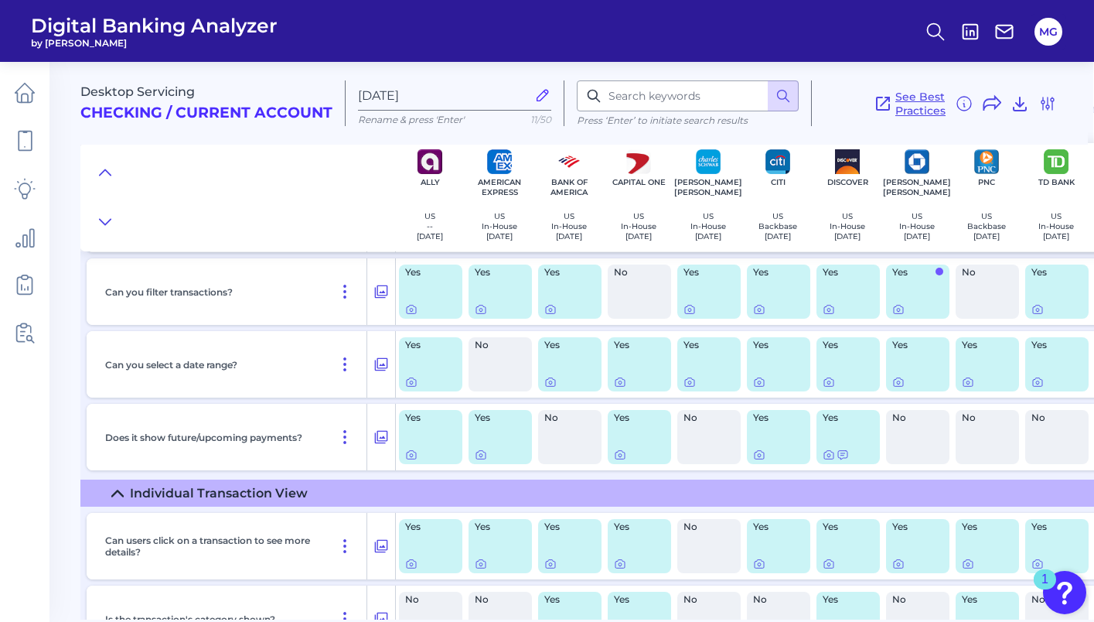
click at [905, 101] on span "See Best Practices" at bounding box center [920, 104] width 50 height 28
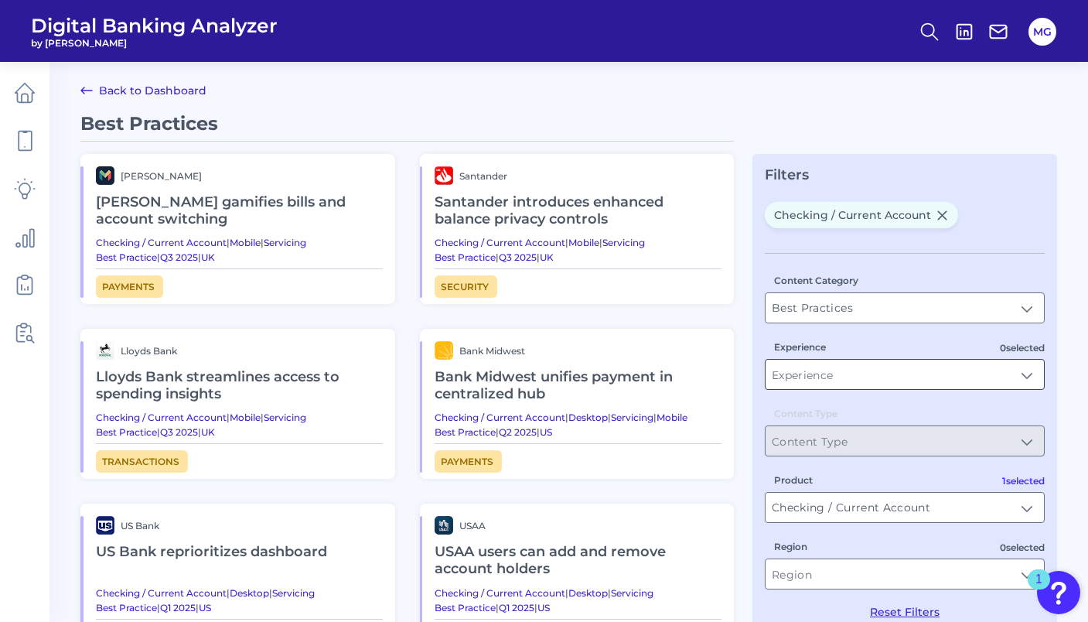
click at [848, 364] on input "Experience" at bounding box center [904, 373] width 278 height 29
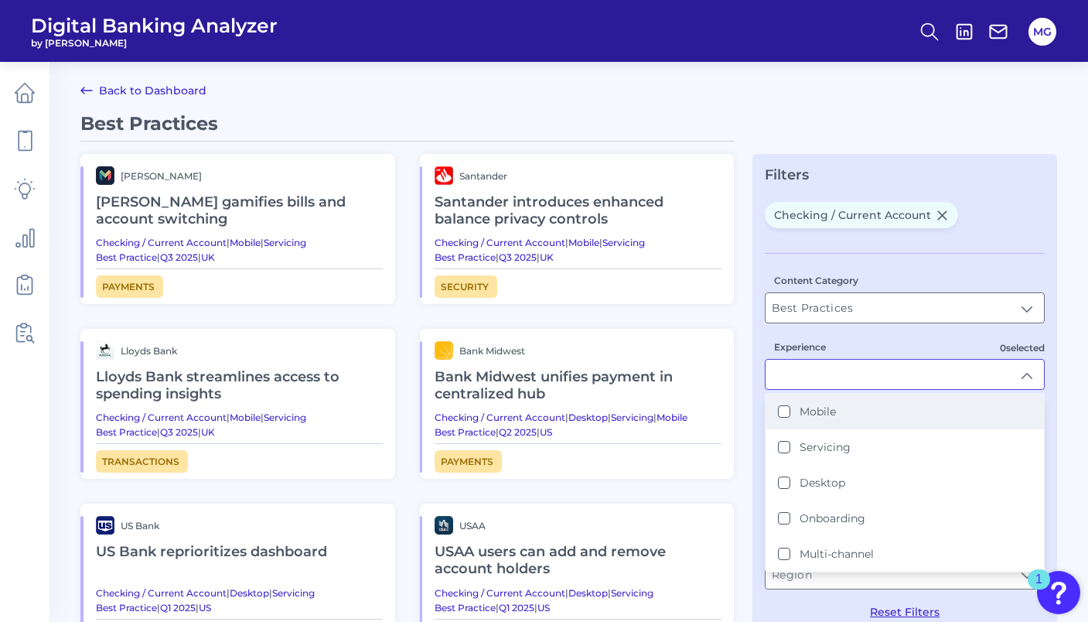
click at [825, 474] on li "Desktop" at bounding box center [904, 483] width 278 height 36
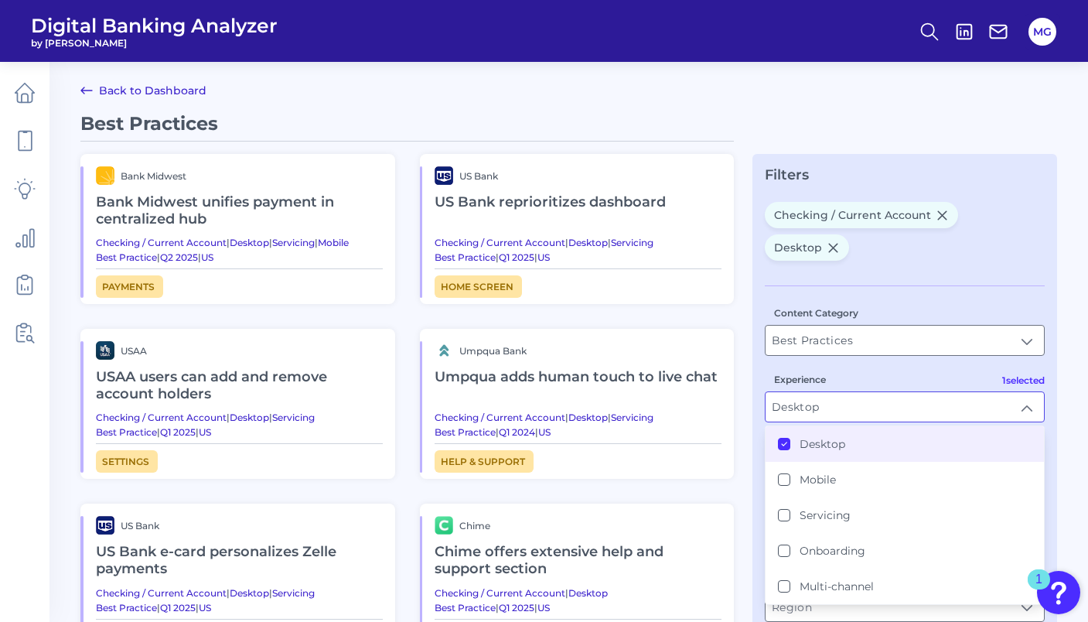
click at [822, 468] on li "Mobile" at bounding box center [904, 480] width 278 height 36
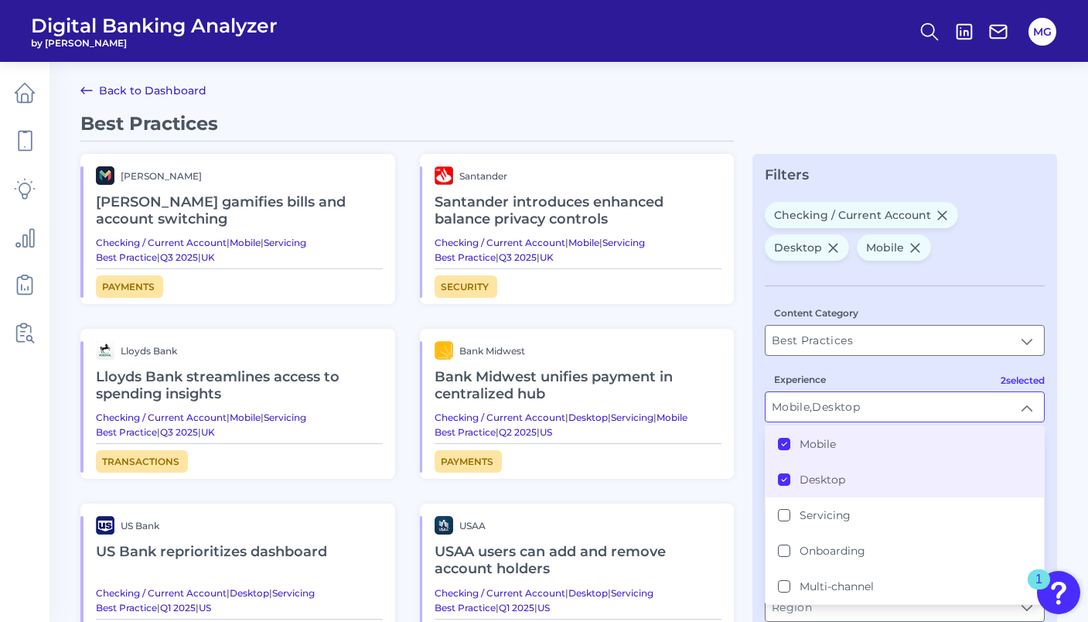
click at [964, 288] on div "Content Category Best Practices Best Practices 2 selected Experience Mobile, De…" at bounding box center [905, 468] width 280 height 366
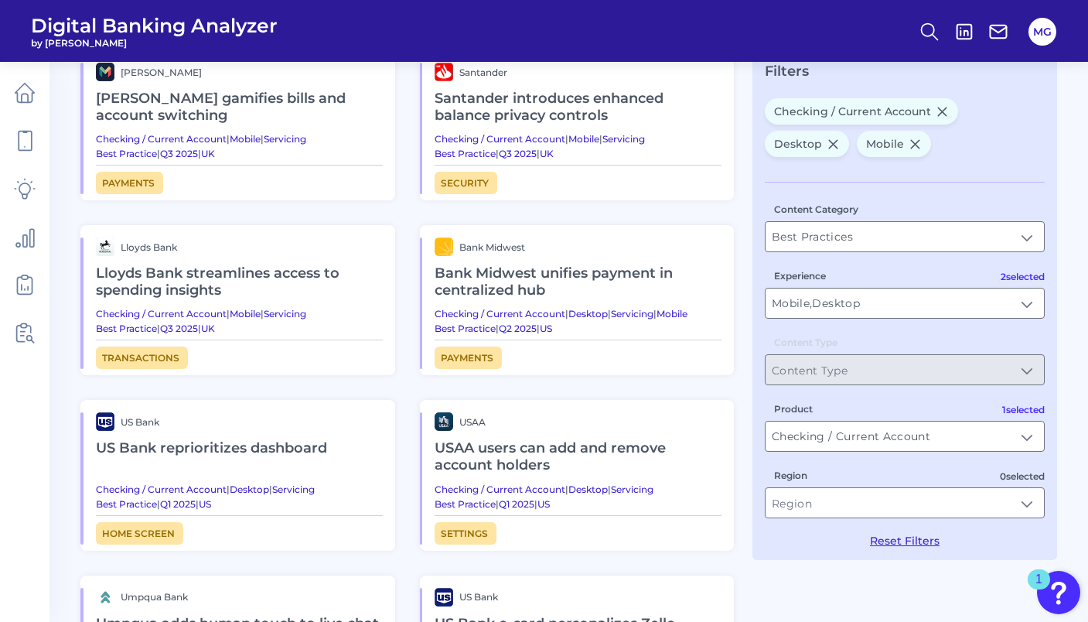
scroll to position [20, 0]
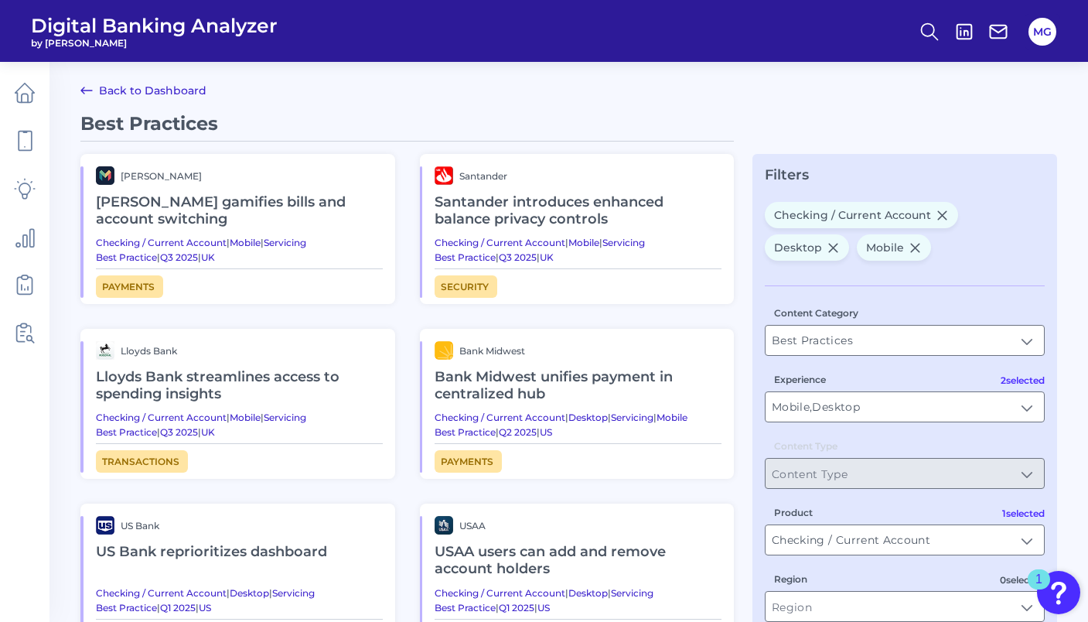
type input "Desktop"
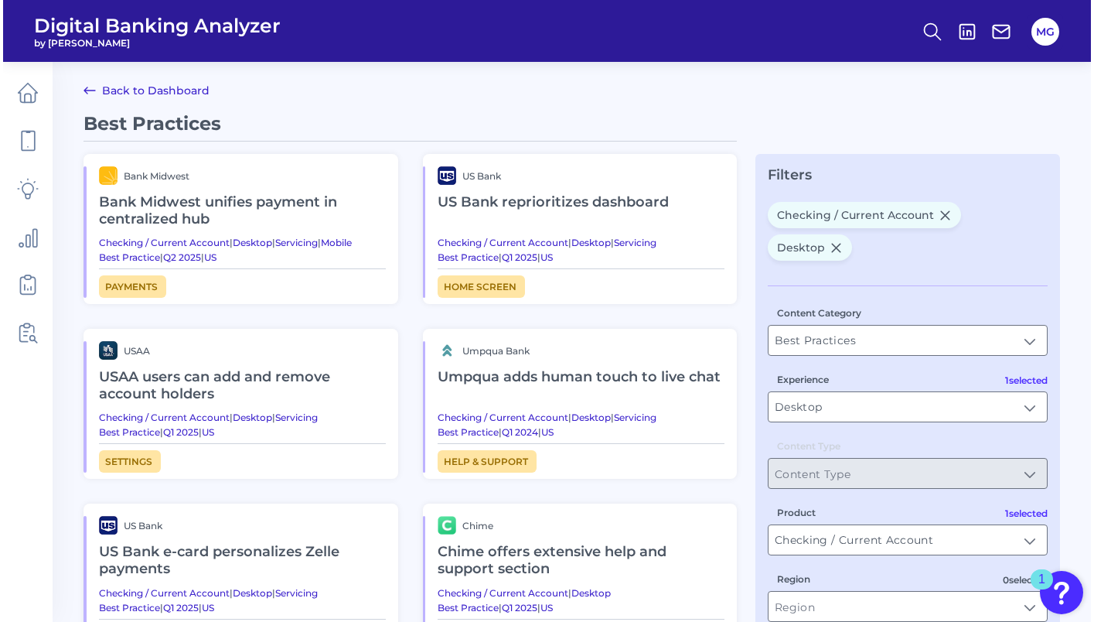
scroll to position [0, 0]
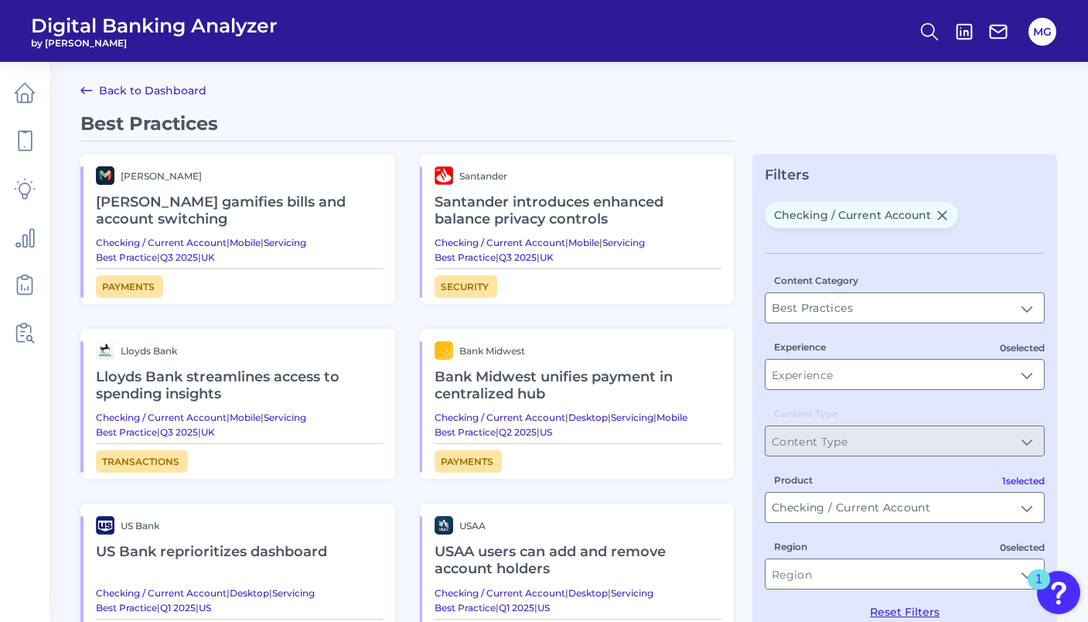
click at [177, 97] on link "Back to Dashboard" at bounding box center [143, 90] width 126 height 19
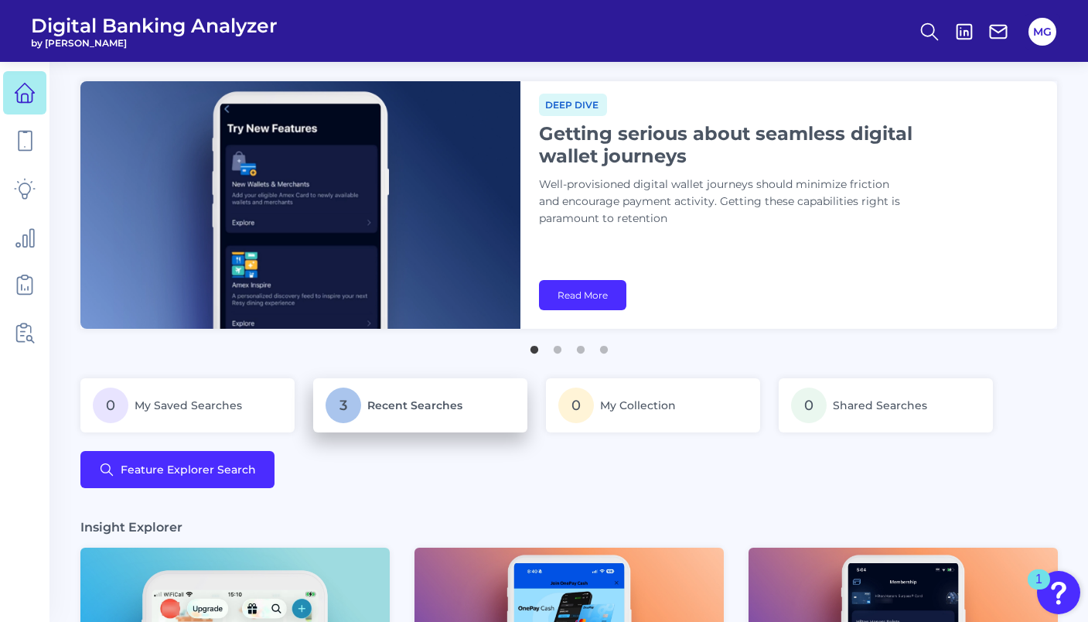
click at [373, 394] on p "3 Recent Searches" at bounding box center [419, 405] width 189 height 36
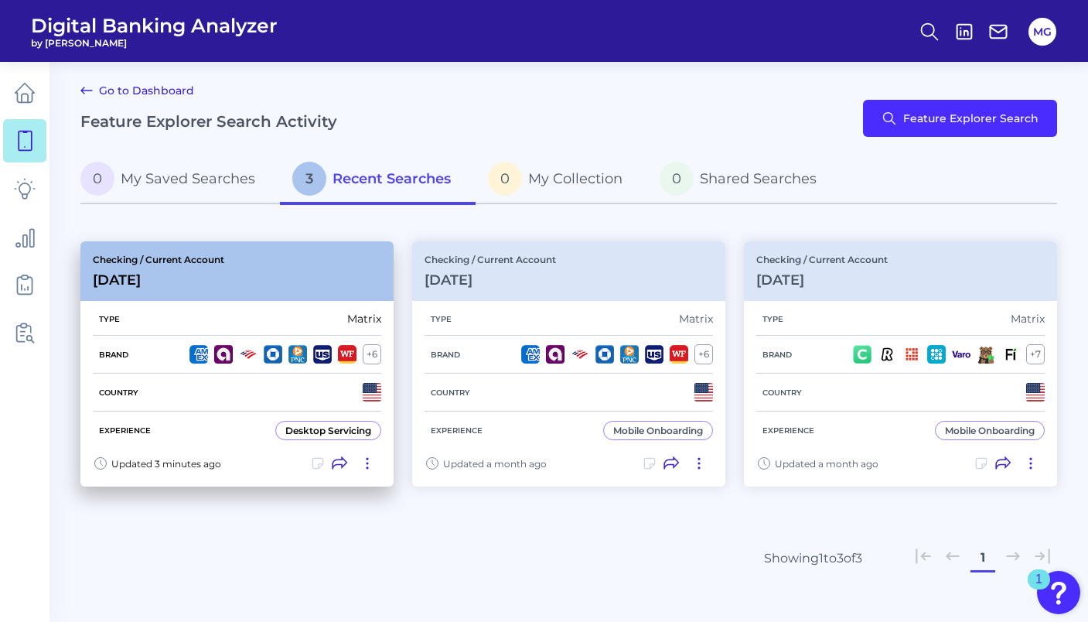
click at [363, 315] on div "Matrix" at bounding box center [364, 319] width 34 height 14
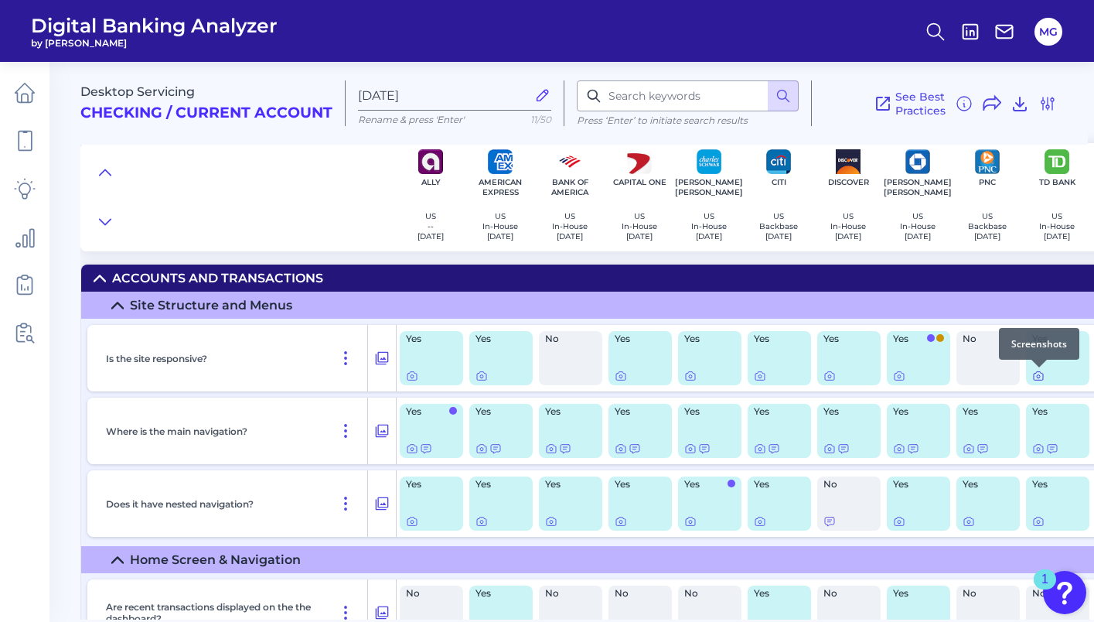
click at [1039, 376] on icon at bounding box center [1038, 376] width 12 height 12
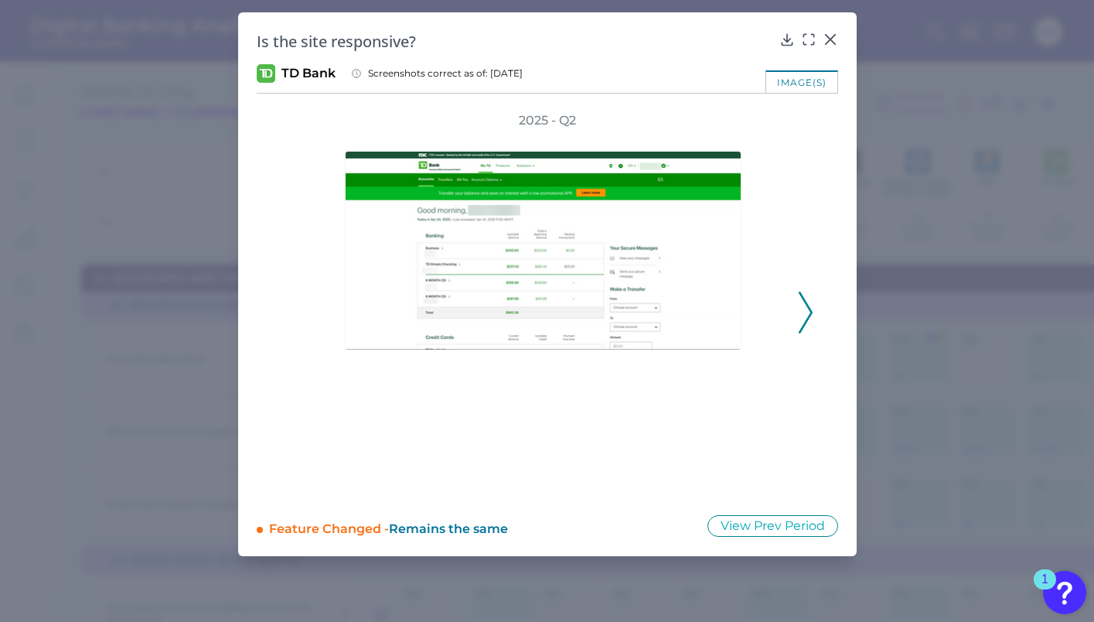
click at [815, 301] on div "2025 - Q2" at bounding box center [547, 303] width 581 height 383
click at [810, 302] on icon at bounding box center [806, 312] width 14 height 42
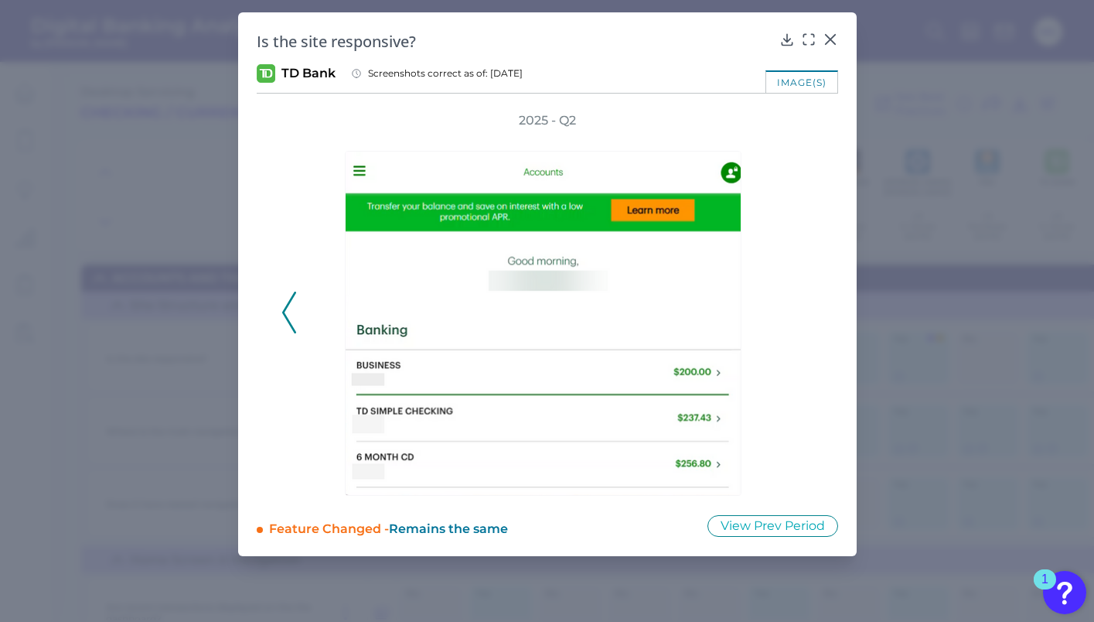
drag, startPoint x: 303, startPoint y: 314, endPoint x: 285, endPoint y: 313, distance: 18.6
click at [300, 313] on div at bounding box center [547, 312] width 495 height 366
drag, startPoint x: 286, startPoint y: 313, endPoint x: 465, endPoint y: 192, distance: 216.6
click at [286, 313] on icon at bounding box center [289, 312] width 14 height 42
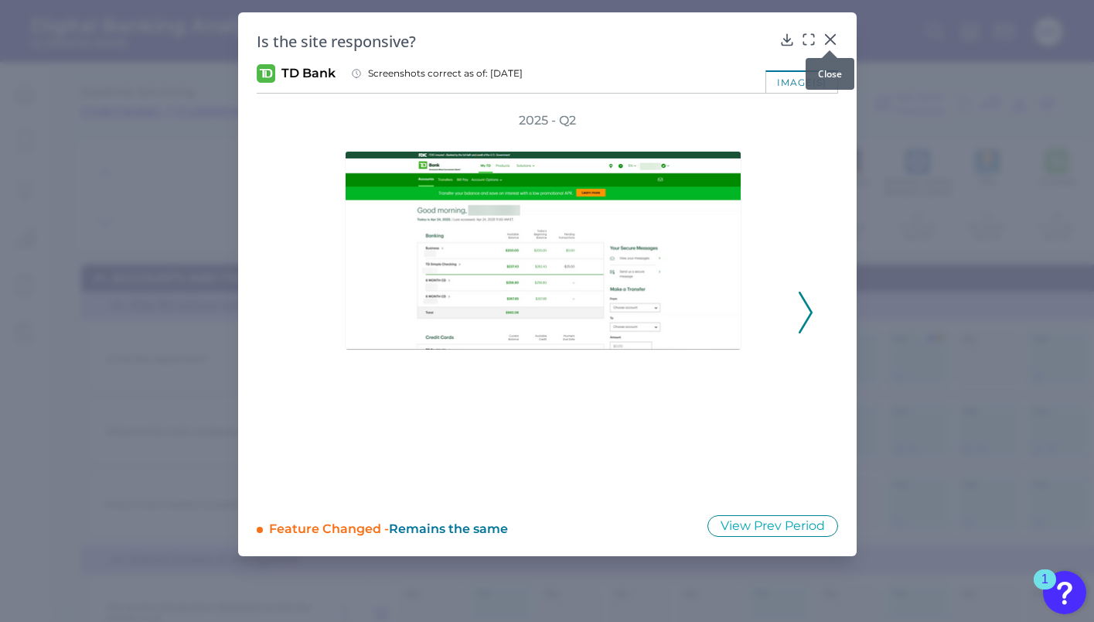
click at [836, 39] on icon at bounding box center [830, 39] width 15 height 15
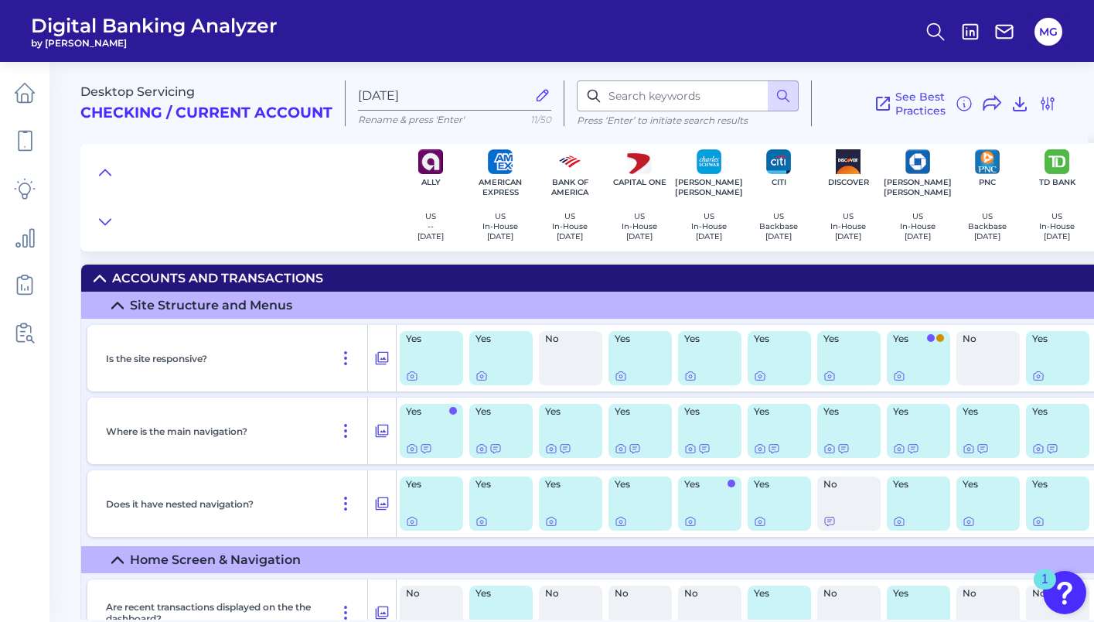
click at [911, 370] on div at bounding box center [918, 376] width 51 height 12
click at [904, 373] on div at bounding box center [899, 366] width 15 height 15
click at [900, 377] on icon at bounding box center [899, 376] width 12 height 12
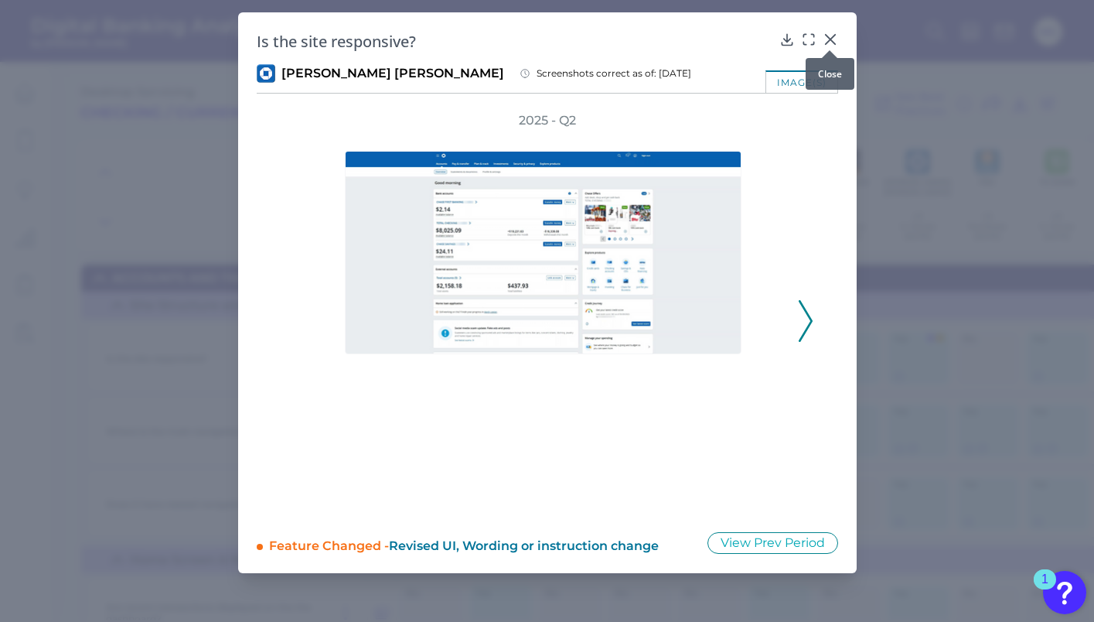
click at [826, 39] on icon at bounding box center [830, 39] width 15 height 15
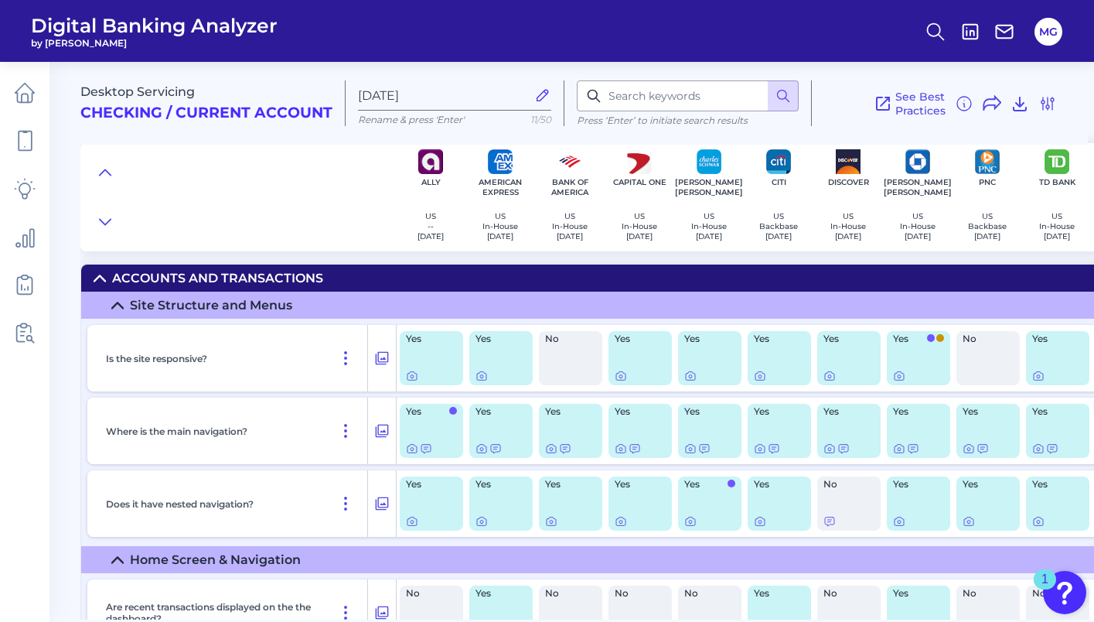
click at [836, 373] on div at bounding box center [848, 376] width 51 height 12
click at [827, 373] on div at bounding box center [830, 366] width 15 height 15
click at [830, 378] on icon at bounding box center [829, 376] width 3 height 3
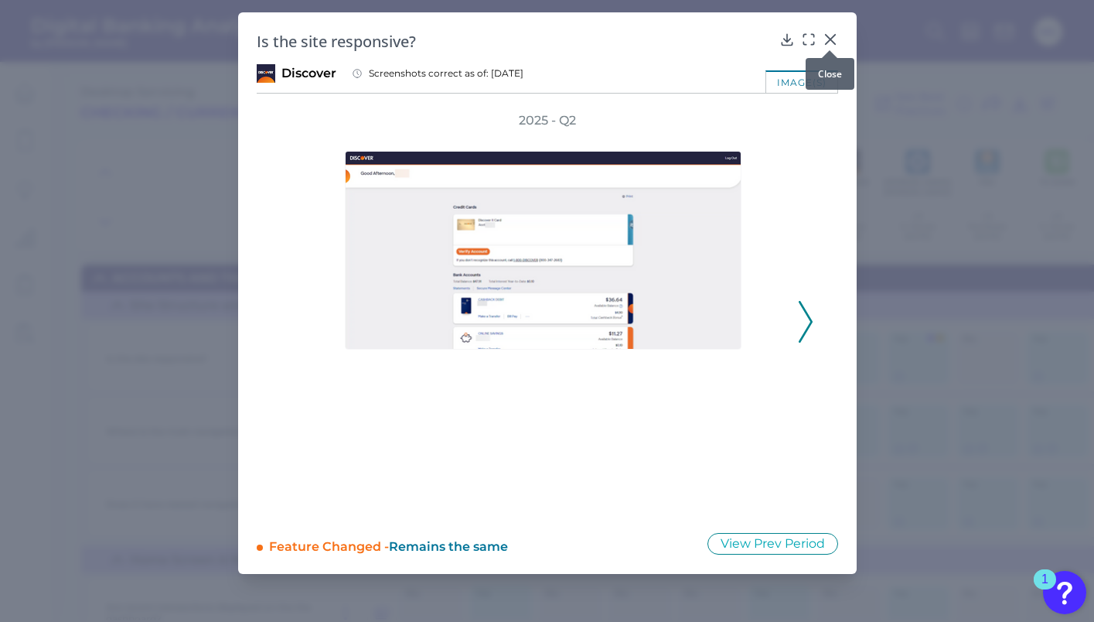
drag, startPoint x: 835, startPoint y: 35, endPoint x: 835, endPoint y: 44, distance: 9.3
click at [835, 35] on icon at bounding box center [830, 39] width 15 height 15
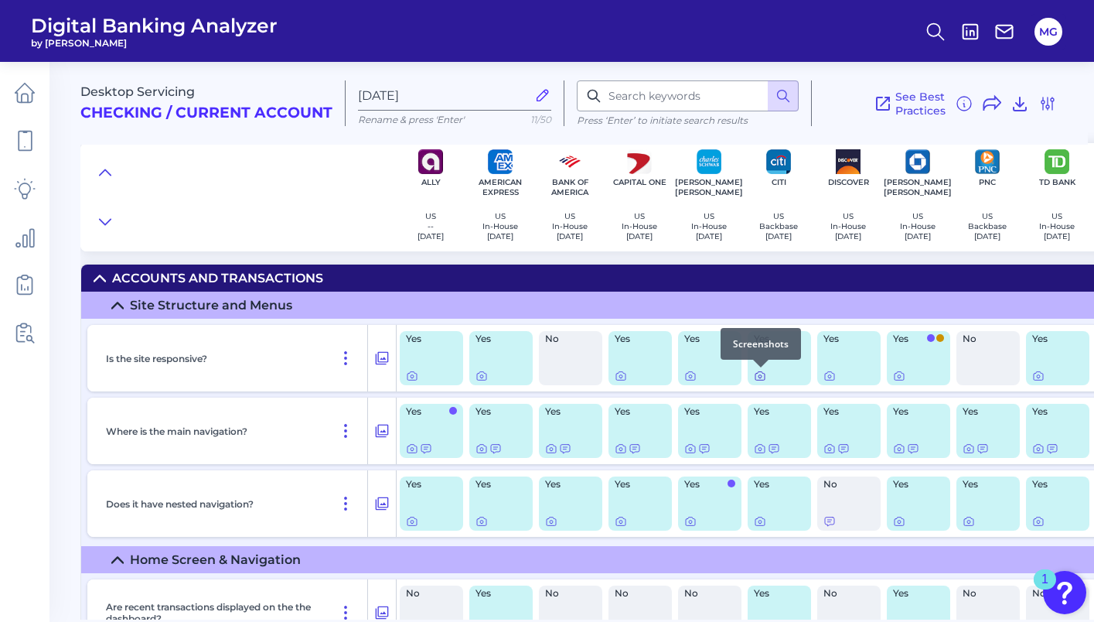
click at [762, 376] on icon at bounding box center [760, 376] width 12 height 12
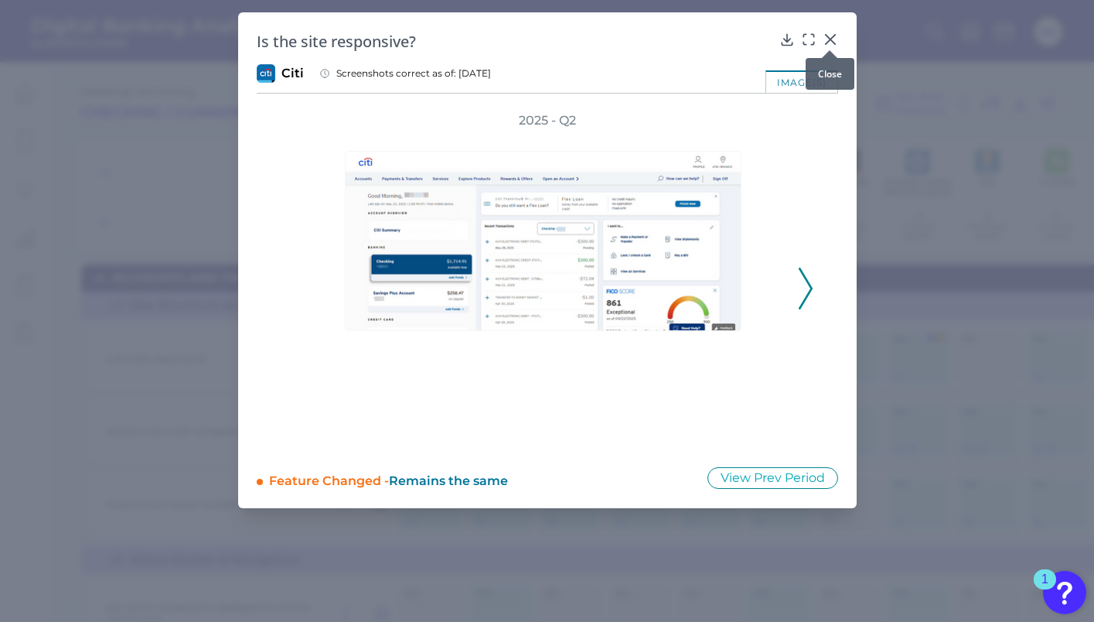
click at [834, 43] on div at bounding box center [829, 50] width 15 height 15
click at [833, 43] on div at bounding box center [829, 50] width 15 height 15
click at [827, 38] on icon at bounding box center [830, 39] width 15 height 15
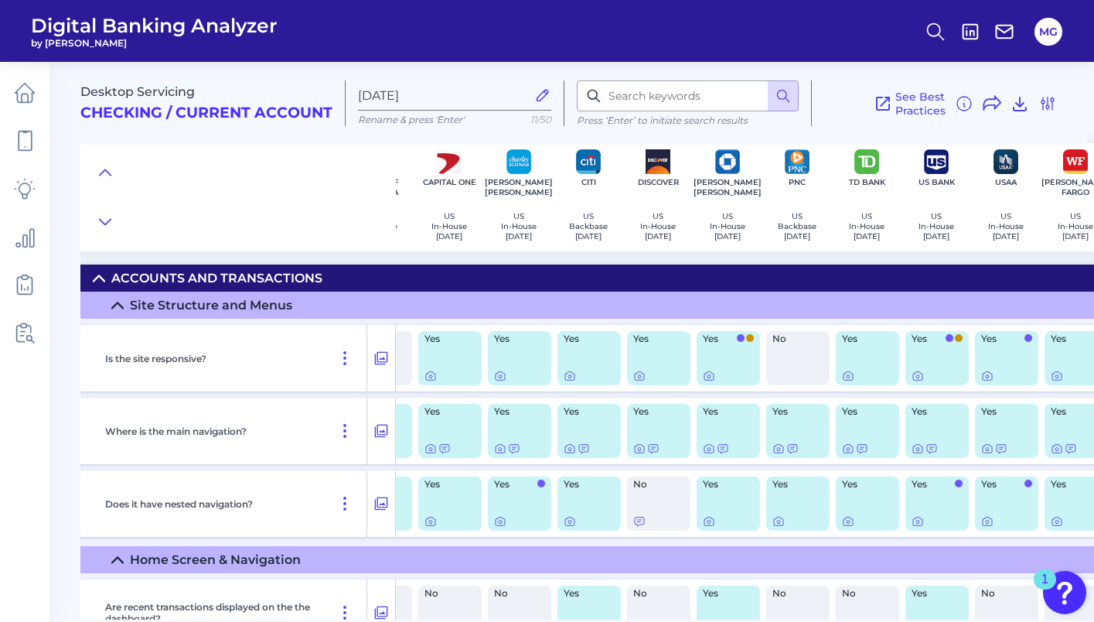
scroll to position [0, 220]
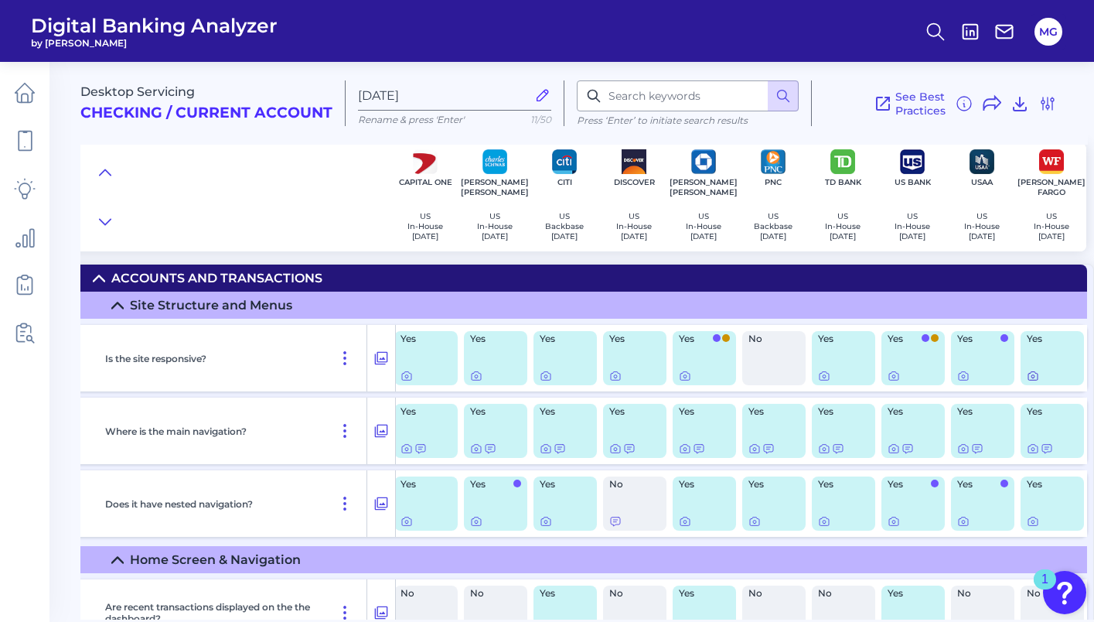
click at [1026, 383] on div "Yes" at bounding box center [1051, 358] width 63 height 54
click at [1027, 373] on div at bounding box center [1027, 366] width 15 height 15
click at [1029, 377] on icon at bounding box center [1033, 376] width 12 height 12
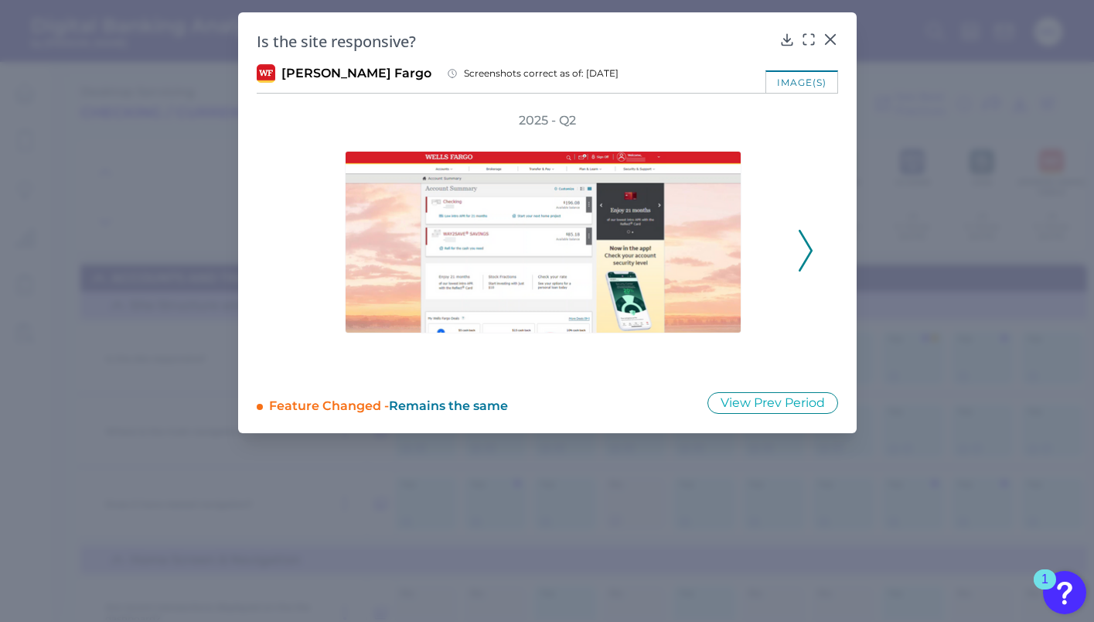
click at [795, 258] on div "2025 - Q2" at bounding box center [547, 242] width 532 height 261
click at [809, 253] on polyline at bounding box center [805, 250] width 12 height 39
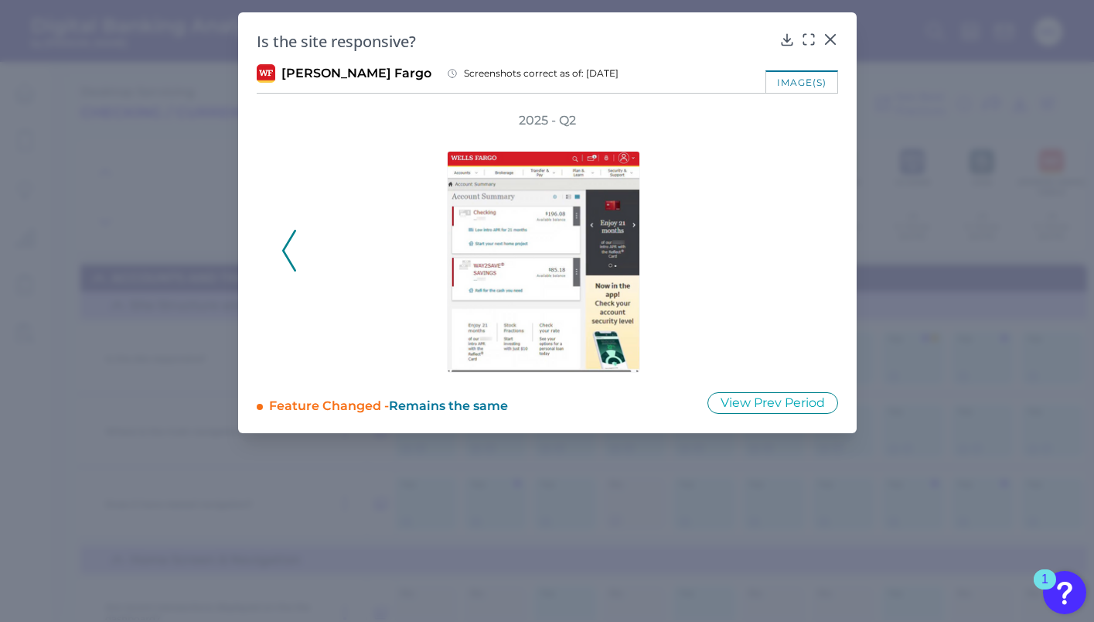
click at [308, 248] on div at bounding box center [547, 251] width 479 height 244
click at [288, 258] on polyline at bounding box center [289, 250] width 12 height 39
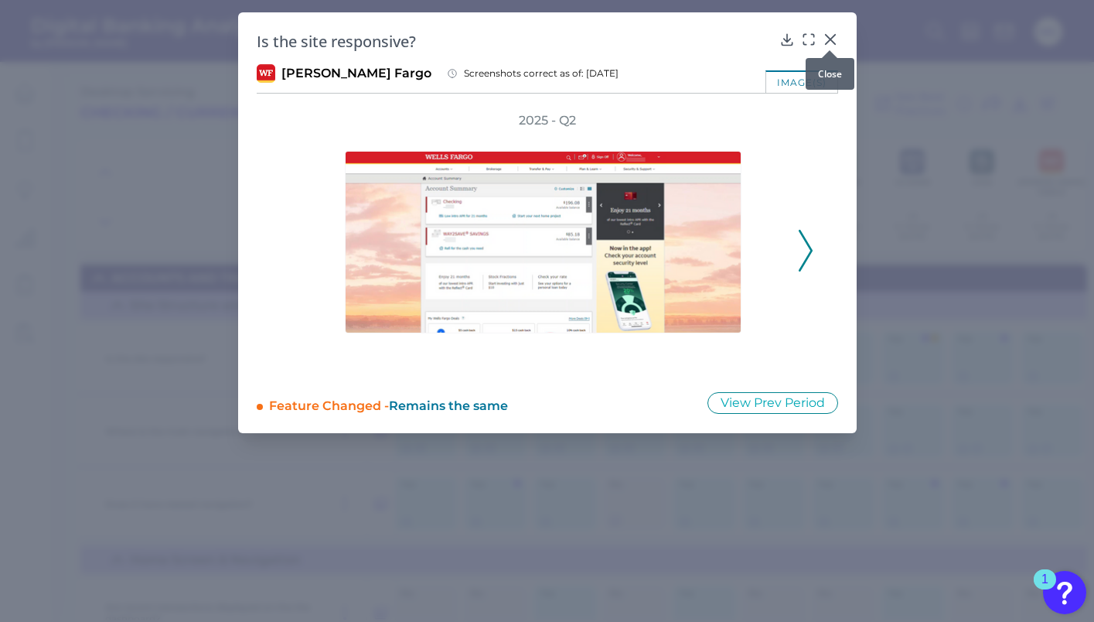
click at [833, 41] on icon at bounding box center [830, 39] width 15 height 15
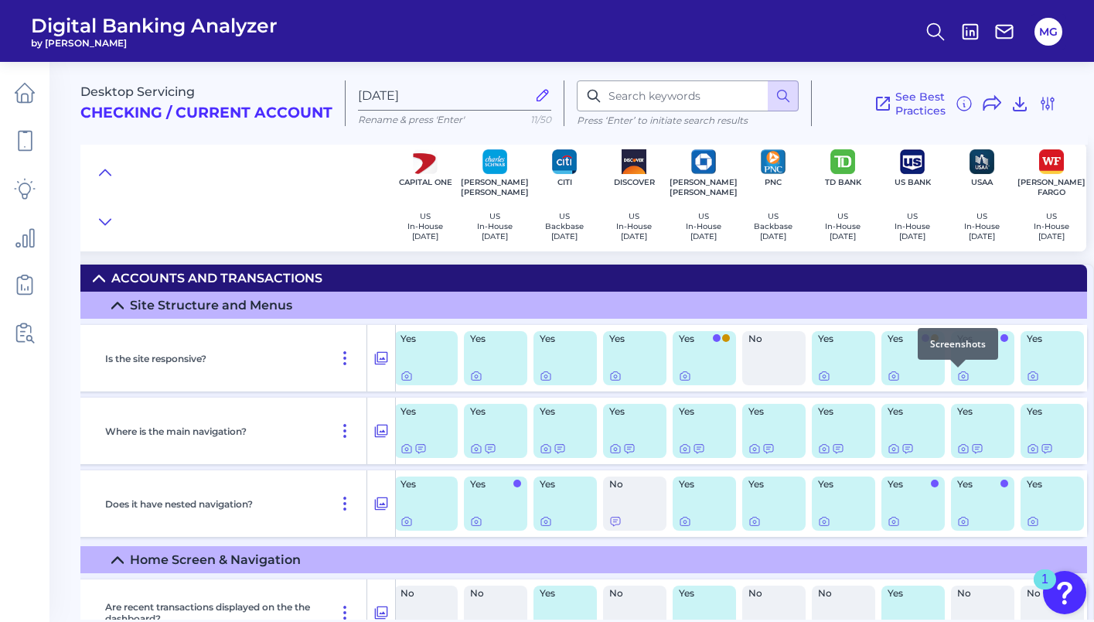
click at [961, 373] on div at bounding box center [957, 366] width 15 height 15
click at [955, 371] on div at bounding box center [957, 366] width 15 height 15
click at [962, 379] on icon at bounding box center [963, 376] width 12 height 12
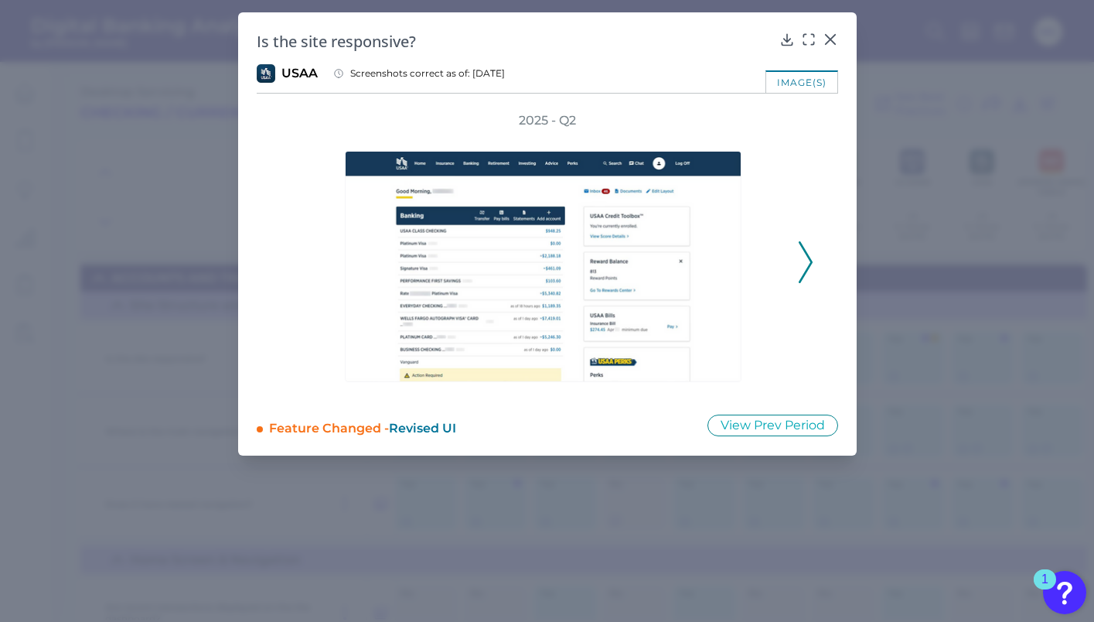
click at [814, 277] on div "2025 - Q2" at bounding box center [547, 253] width 581 height 283
click at [805, 269] on polyline at bounding box center [805, 261] width 12 height 39
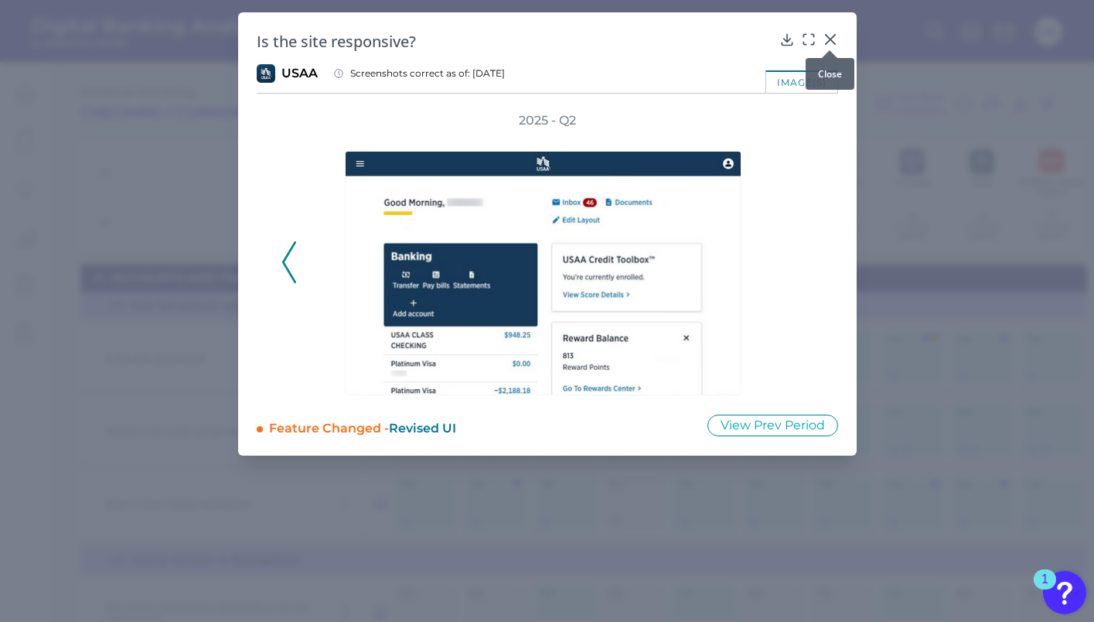
click at [830, 36] on icon at bounding box center [830, 39] width 15 height 15
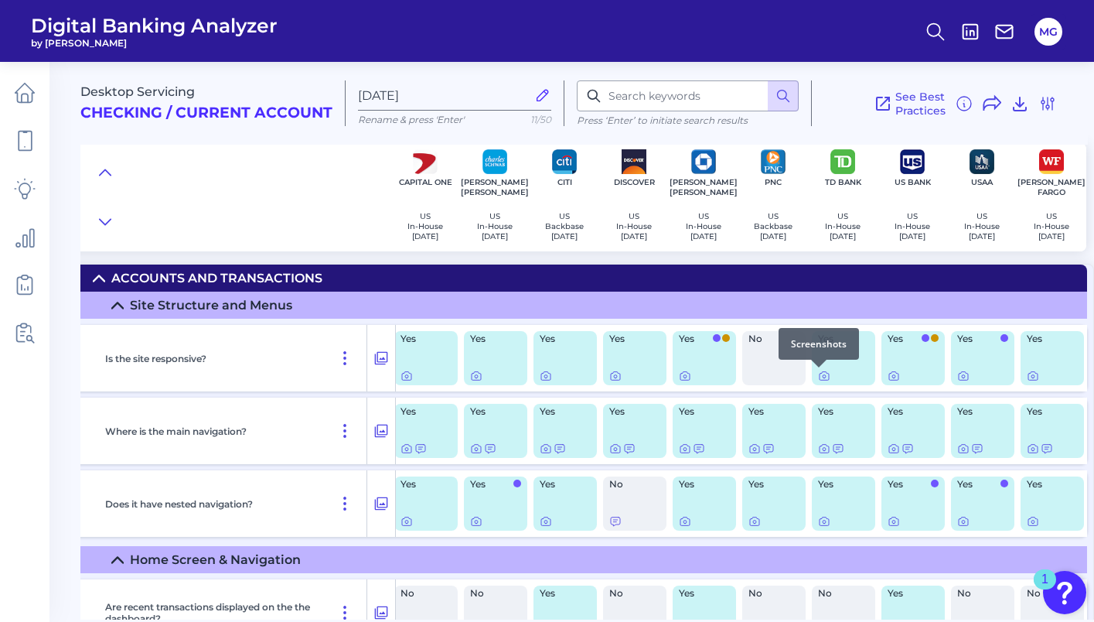
click at [819, 373] on div at bounding box center [818, 366] width 15 height 15
click at [823, 376] on icon at bounding box center [824, 376] width 3 height 3
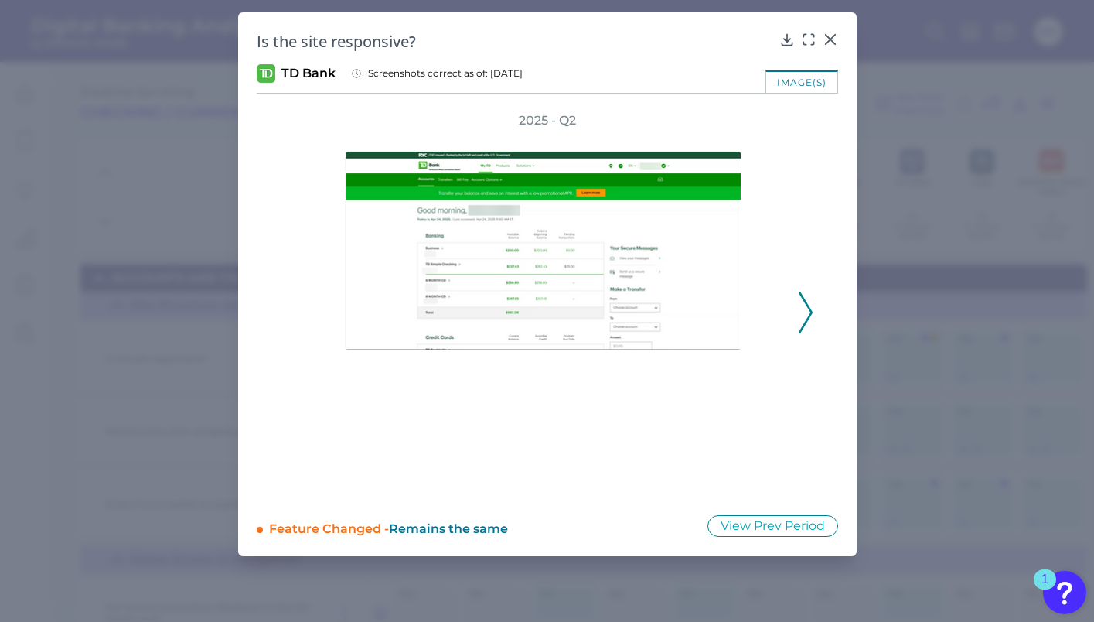
click at [799, 313] on icon at bounding box center [806, 312] width 14 height 42
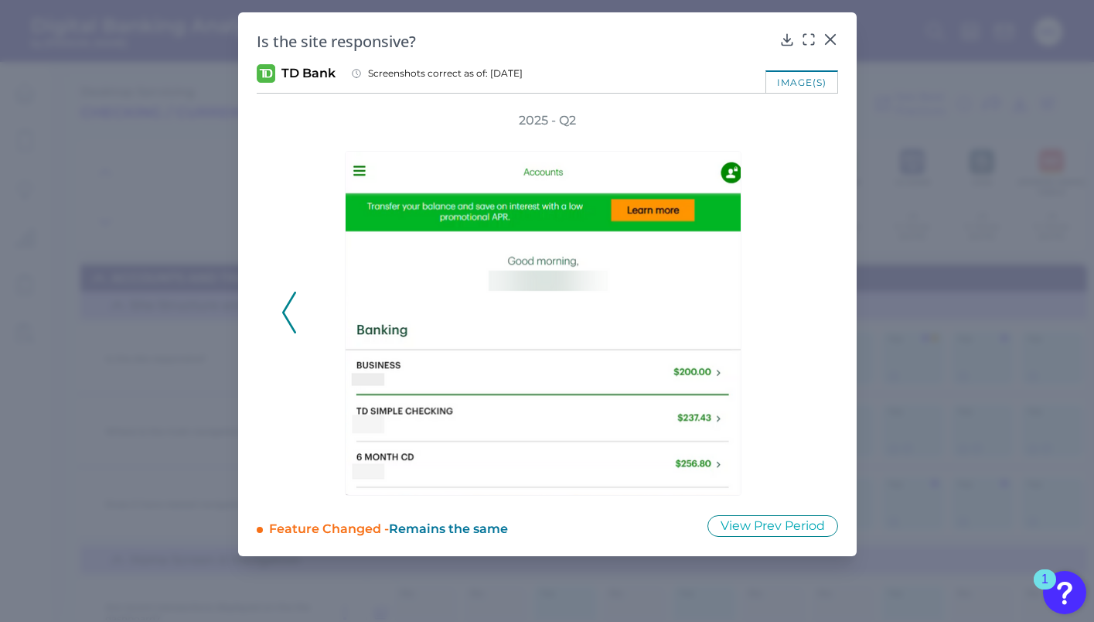
drag, startPoint x: 302, startPoint y: 324, endPoint x: 657, endPoint y: 187, distance: 380.3
click at [302, 324] on div at bounding box center [547, 312] width 495 height 366
click at [832, 41] on icon at bounding box center [829, 39] width 9 height 9
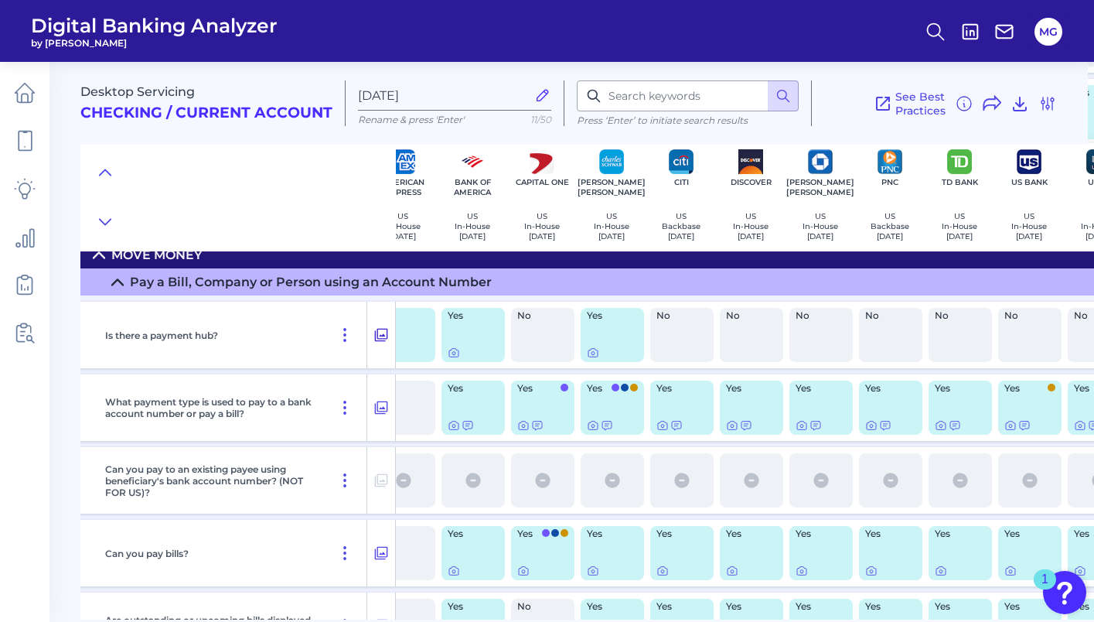
scroll to position [5251, 77]
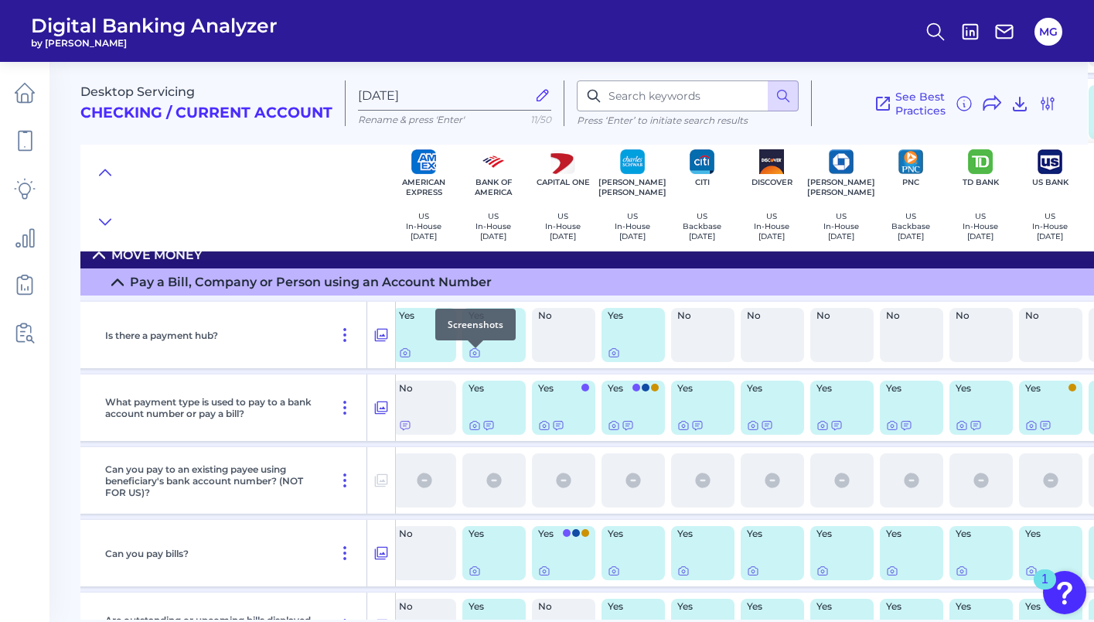
click at [479, 353] on div at bounding box center [475, 347] width 15 height 15
click at [475, 355] on icon at bounding box center [474, 352] width 12 height 12
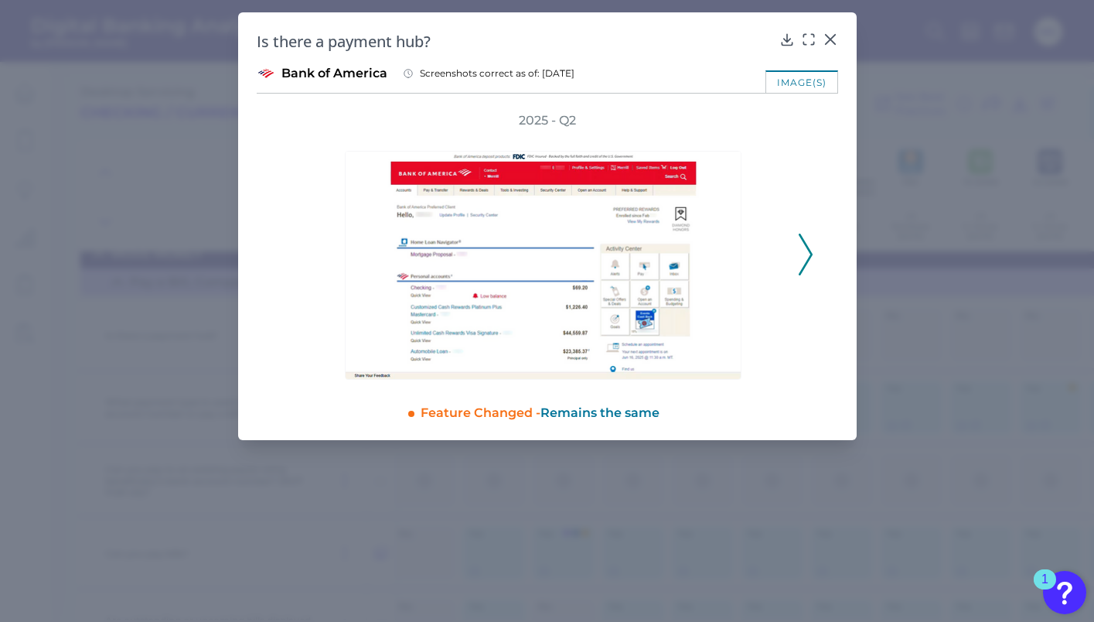
click at [812, 255] on icon at bounding box center [806, 254] width 14 height 42
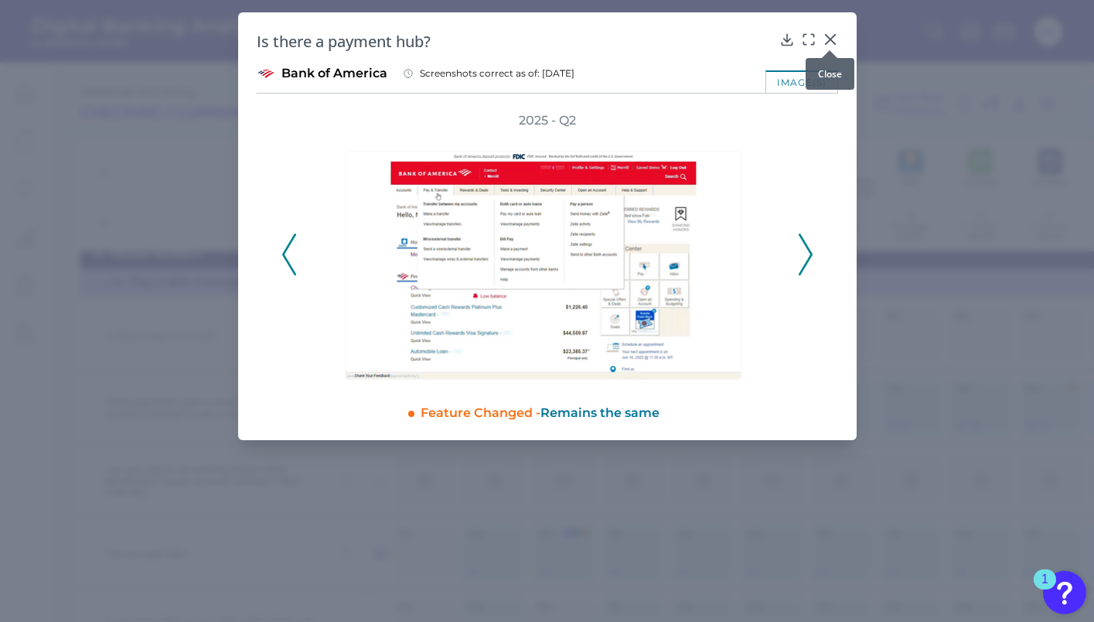
click at [823, 36] on icon at bounding box center [830, 39] width 15 height 15
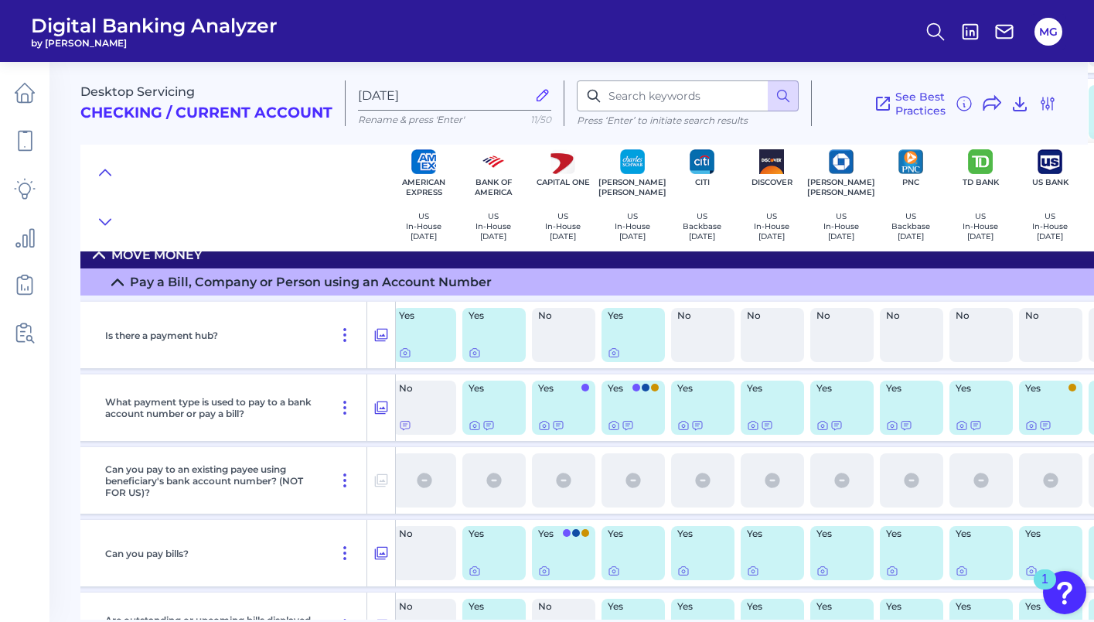
click at [428, 359] on div at bounding box center [424, 352] width 51 height 12
click at [403, 359] on icon at bounding box center [405, 352] width 12 height 12
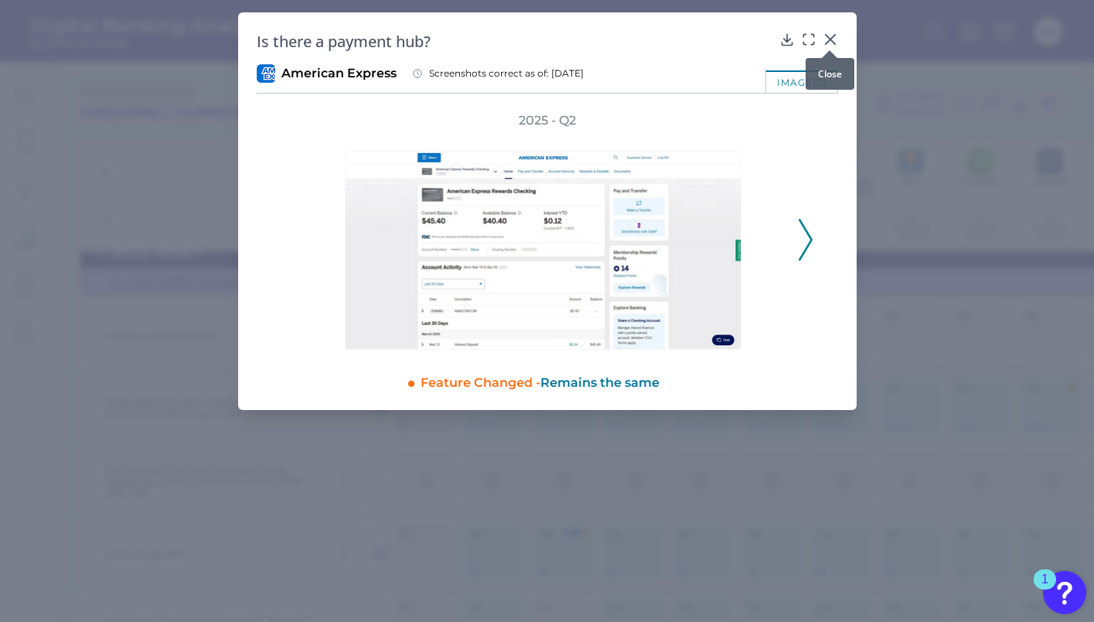
drag, startPoint x: 836, startPoint y: 35, endPoint x: 820, endPoint y: 85, distance: 52.8
click at [836, 35] on icon at bounding box center [830, 39] width 15 height 15
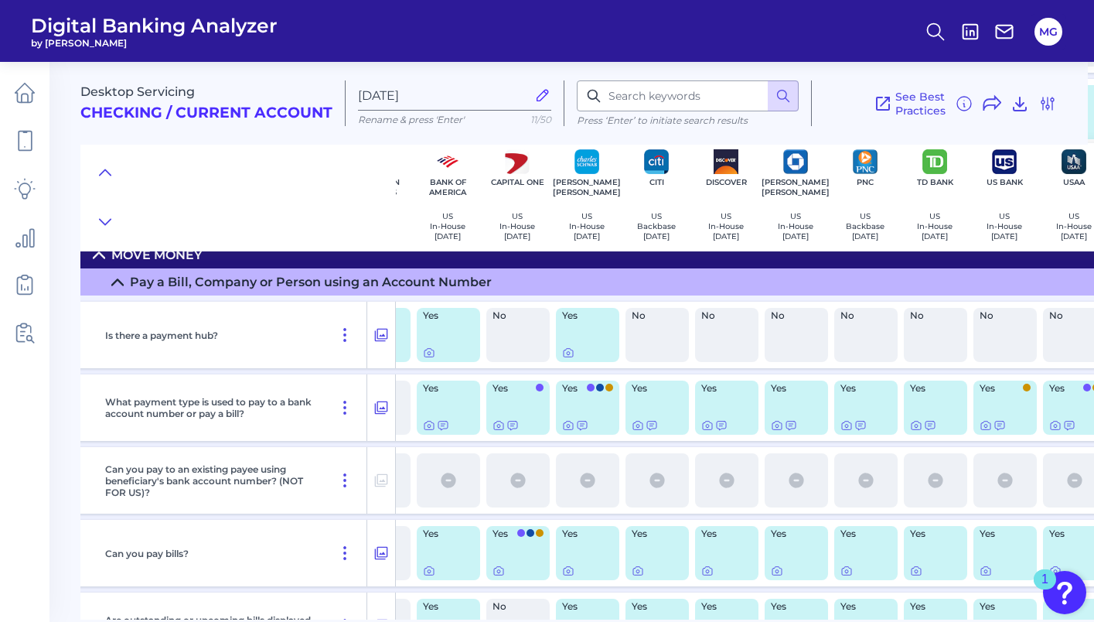
scroll to position [5251, 0]
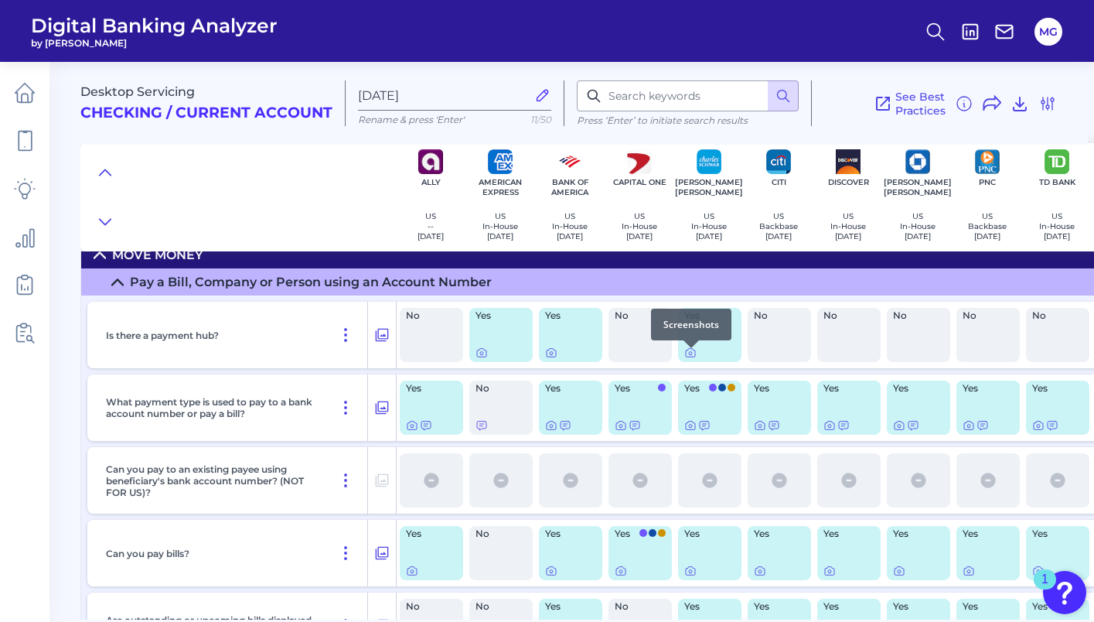
click at [691, 354] on div at bounding box center [690, 347] width 15 height 15
click at [690, 356] on icon at bounding box center [690, 352] width 12 height 12
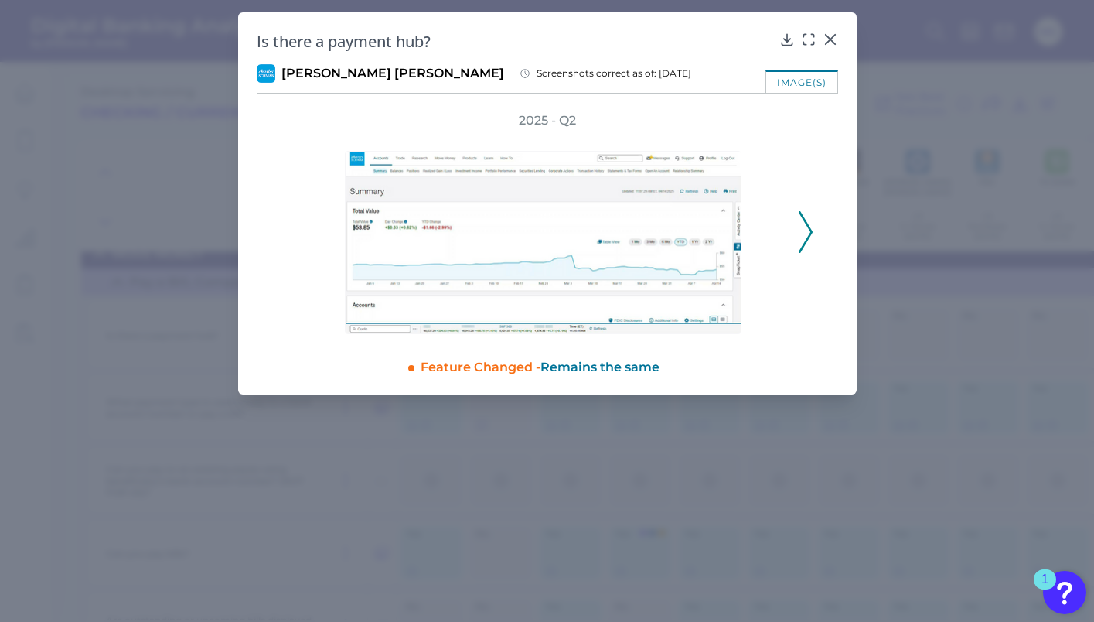
click at [811, 230] on polyline at bounding box center [805, 231] width 12 height 39
drag, startPoint x: 829, startPoint y: 40, endPoint x: 823, endPoint y: 216, distance: 176.3
click at [829, 41] on icon at bounding box center [830, 39] width 15 height 15
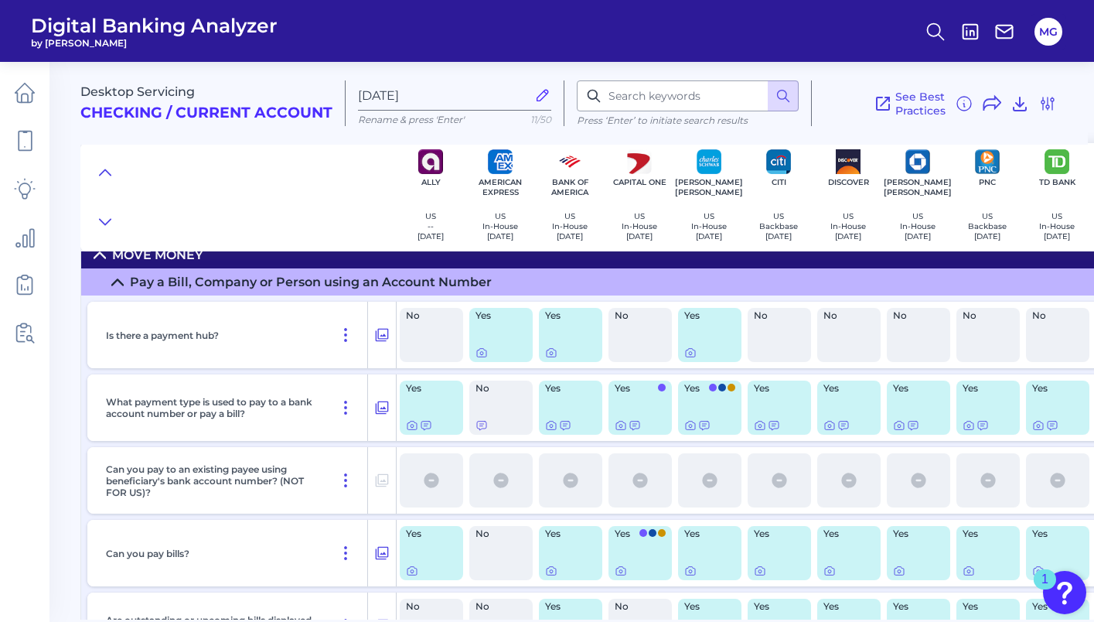
click at [423, 411] on div "Yes" at bounding box center [431, 407] width 63 height 54
click at [414, 428] on icon at bounding box center [412, 425] width 12 height 12
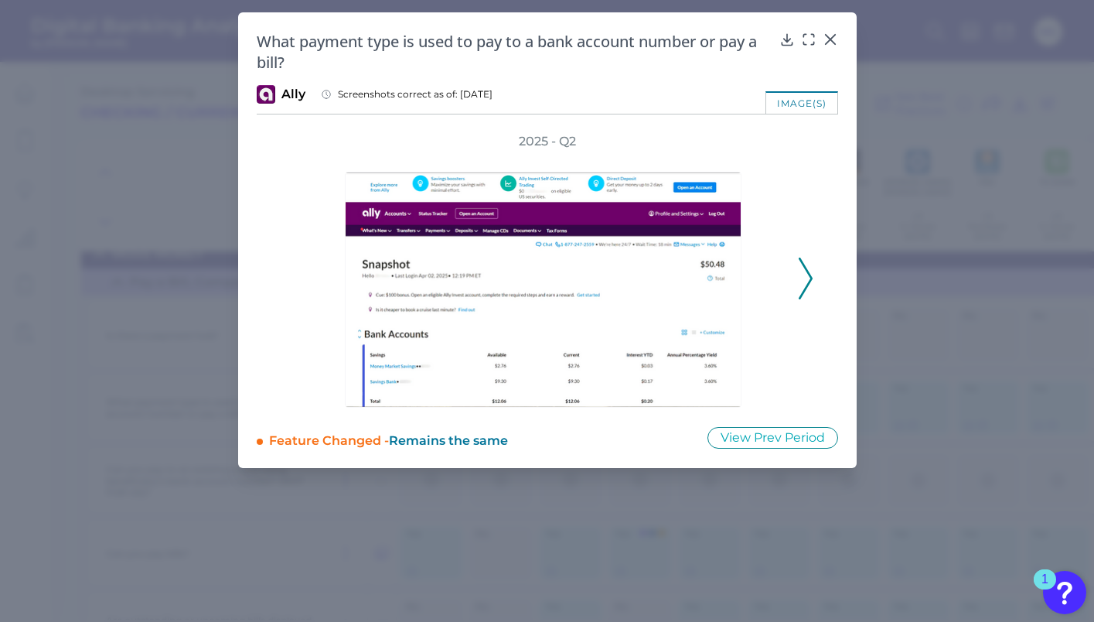
click at [808, 261] on icon at bounding box center [806, 278] width 14 height 42
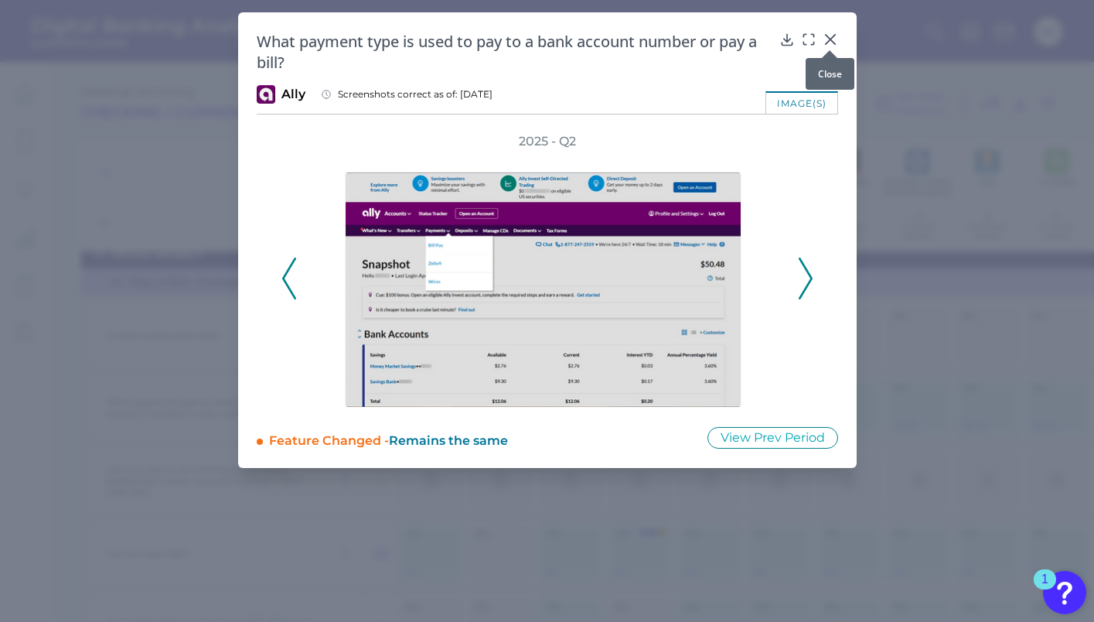
click at [828, 42] on icon at bounding box center [830, 39] width 15 height 15
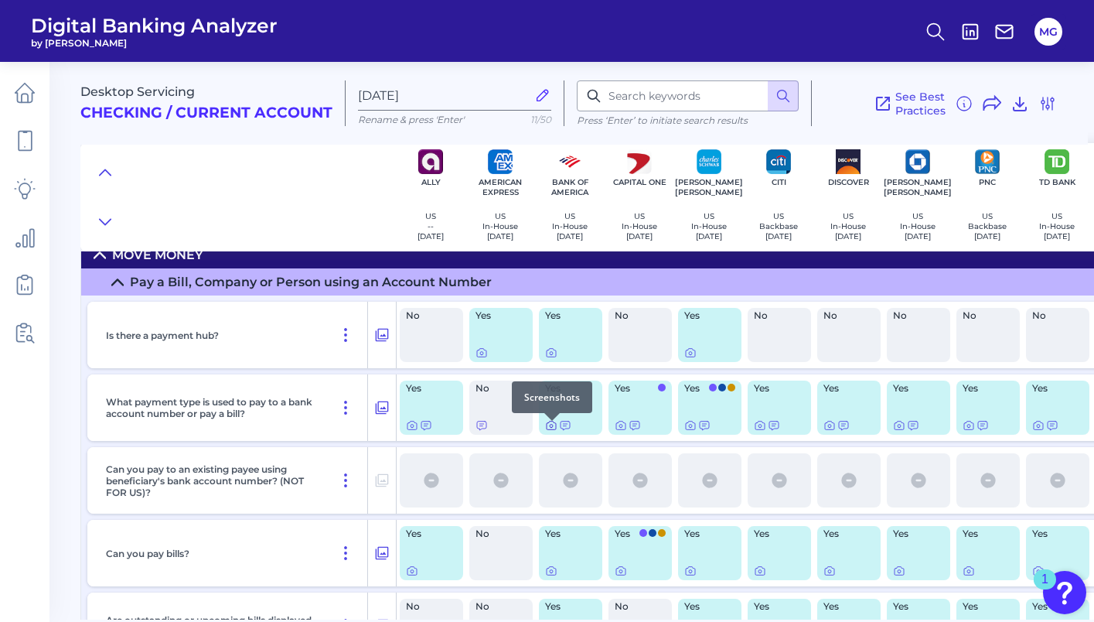
click at [549, 430] on icon at bounding box center [551, 425] width 12 height 12
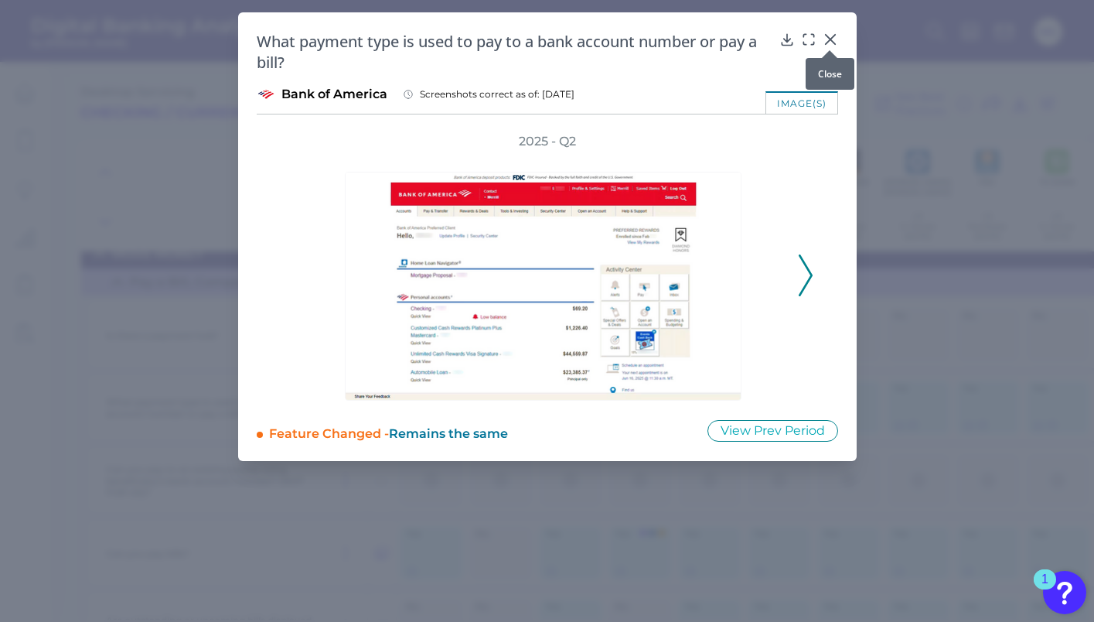
click at [833, 43] on div at bounding box center [829, 50] width 15 height 15
click at [832, 35] on icon at bounding box center [830, 39] width 15 height 15
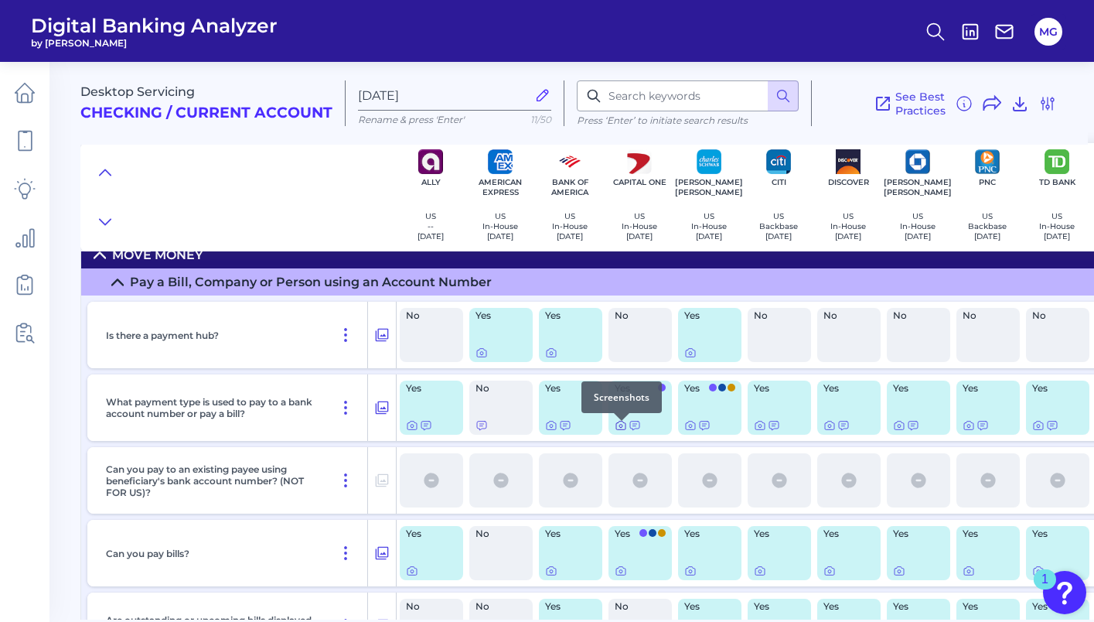
click at [620, 430] on icon at bounding box center [621, 425] width 12 height 12
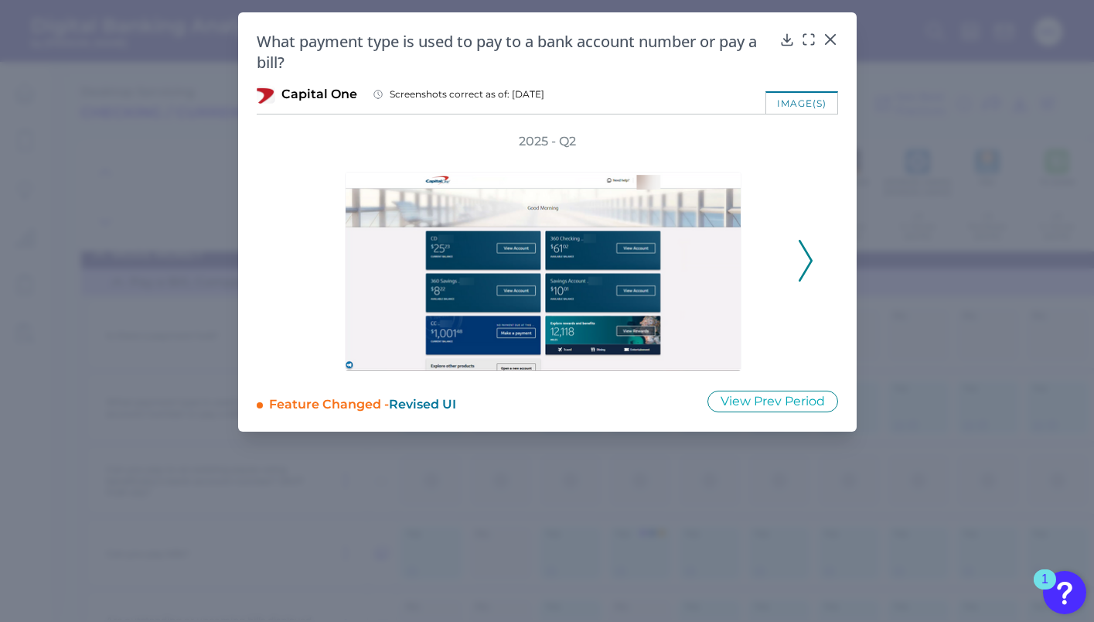
click at [795, 254] on div "2025 - Q2" at bounding box center [547, 252] width 532 height 238
click at [806, 253] on polyline at bounding box center [805, 259] width 12 height 39
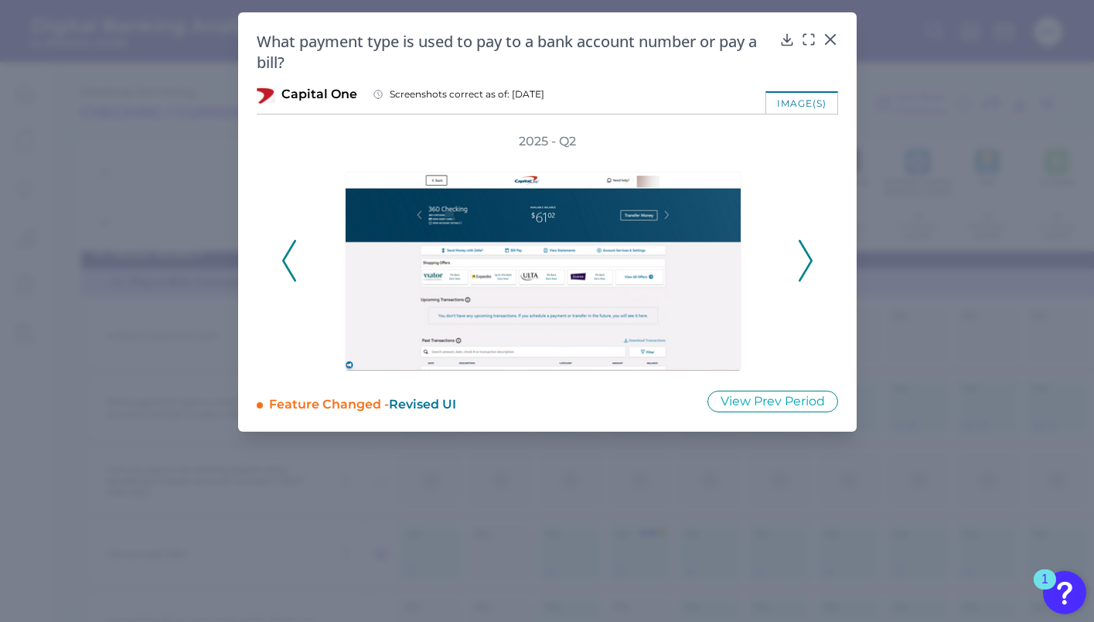
click at [806, 253] on icon at bounding box center [806, 261] width 14 height 42
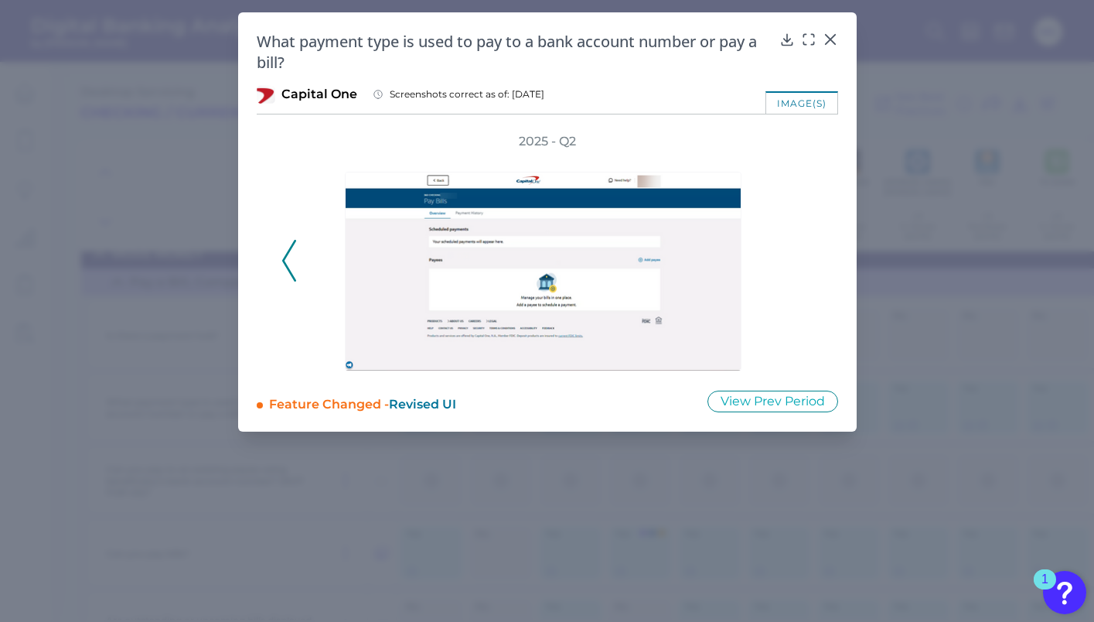
click at [805, 253] on div "2025 - Q2" at bounding box center [547, 252] width 532 height 238
click at [836, 32] on icon at bounding box center [830, 39] width 15 height 15
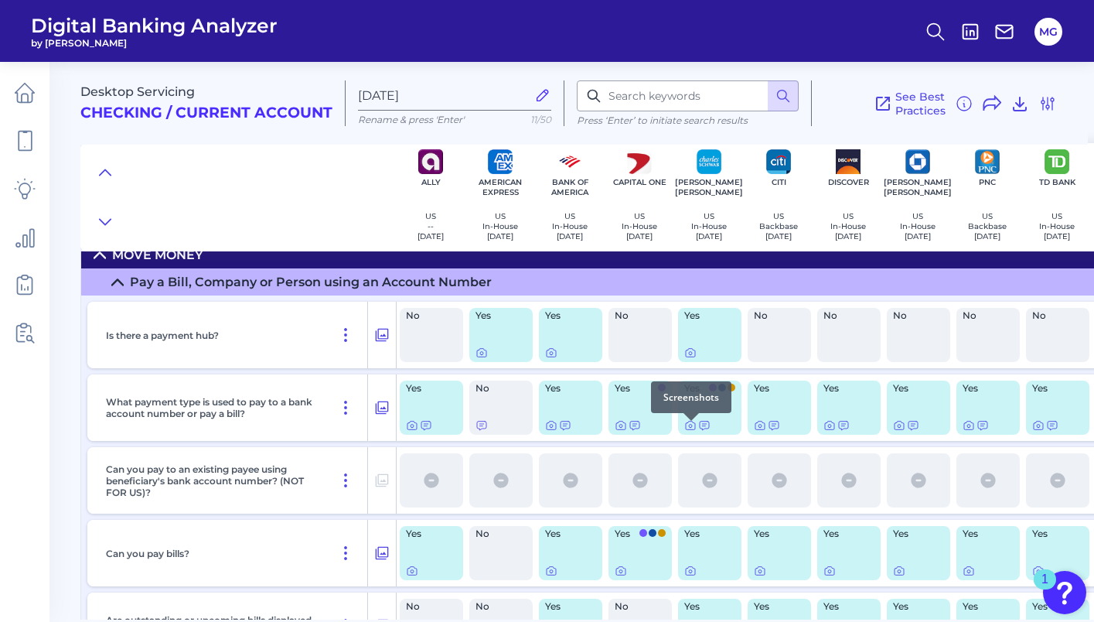
click at [687, 426] on div at bounding box center [690, 420] width 15 height 15
click at [687, 431] on icon at bounding box center [690, 425] width 12 height 12
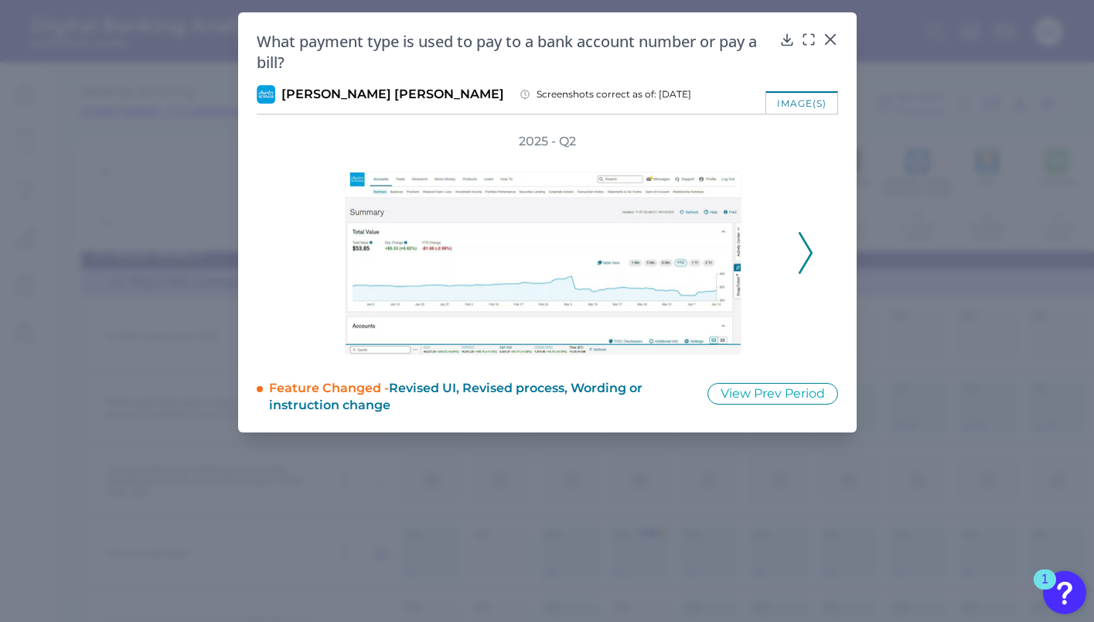
click at [800, 249] on icon at bounding box center [806, 253] width 14 height 42
click at [833, 39] on icon at bounding box center [830, 39] width 15 height 15
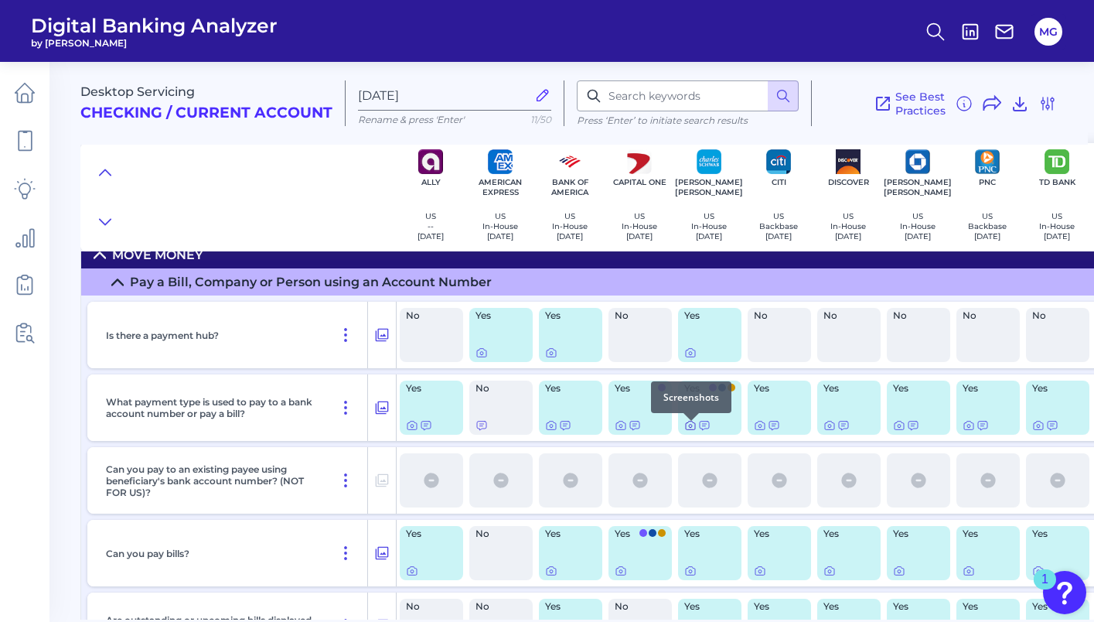
click at [692, 431] on icon at bounding box center [690, 425] width 12 height 12
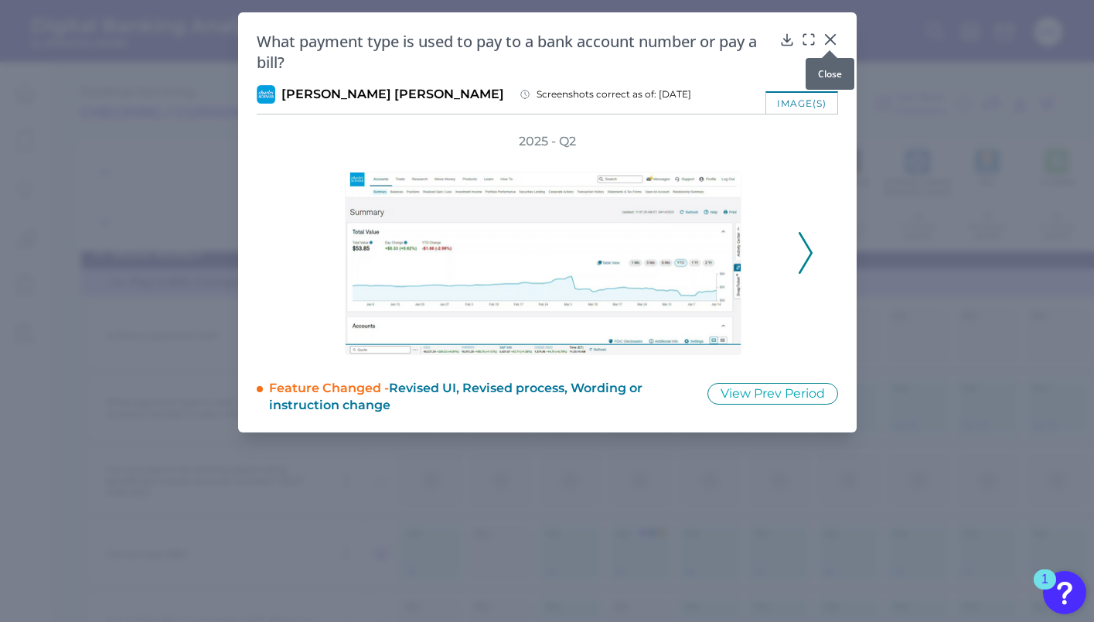
drag, startPoint x: 829, startPoint y: 41, endPoint x: 820, endPoint y: 107, distance: 67.0
click at [829, 41] on icon at bounding box center [829, 39] width 9 height 9
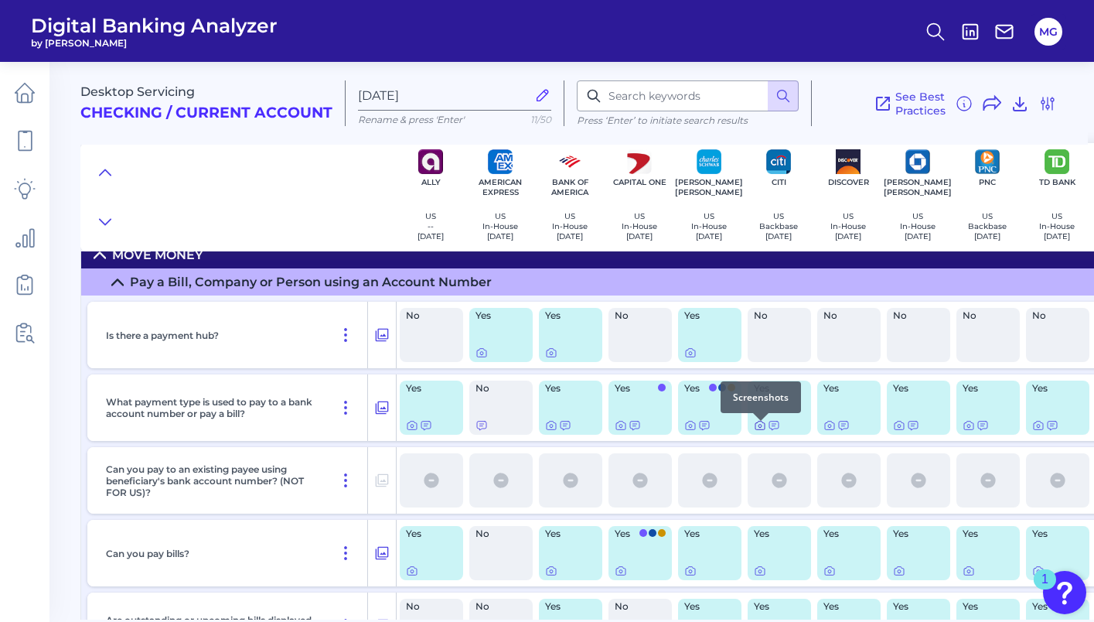
click at [755, 430] on icon at bounding box center [759, 425] width 9 height 9
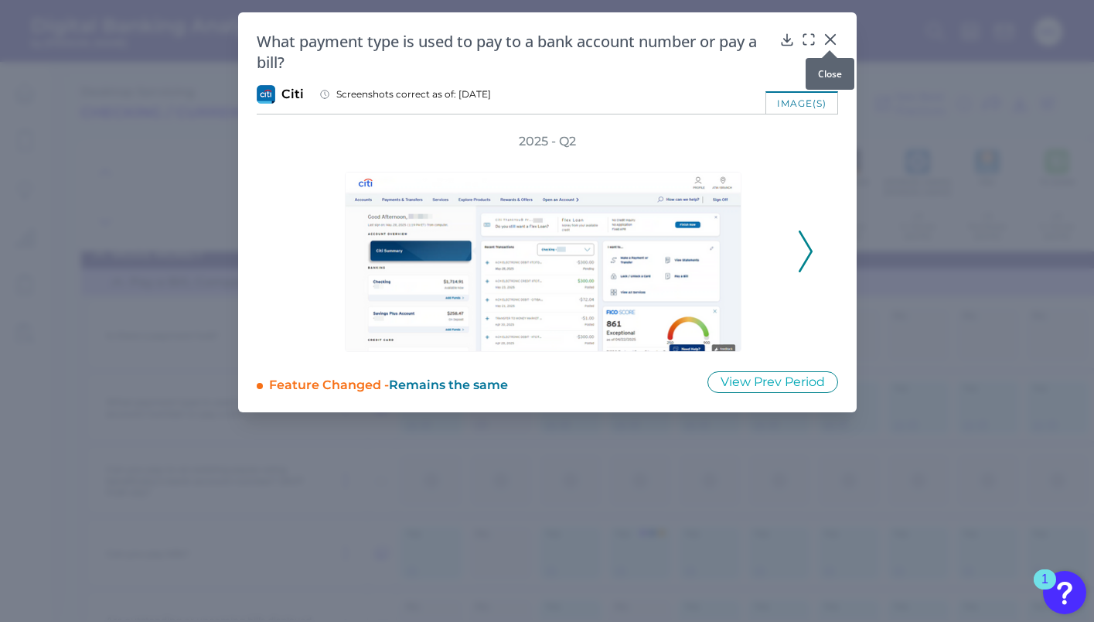
drag, startPoint x: 831, startPoint y: 43, endPoint x: 831, endPoint y: 55, distance: 11.6
click at [831, 43] on div at bounding box center [829, 50] width 15 height 15
click at [831, 29] on div "What payment type is used to pay to a bank account number or pay a bill? Citi S…" at bounding box center [547, 212] width 618 height 400
click at [832, 33] on icon at bounding box center [830, 39] width 15 height 15
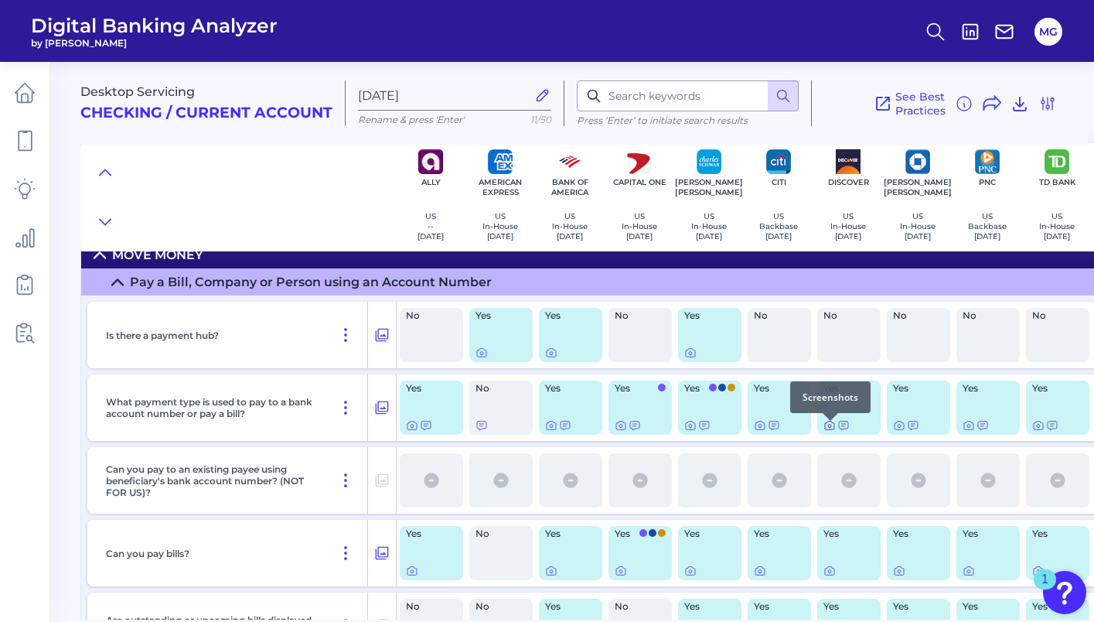
click at [830, 431] on icon at bounding box center [829, 425] width 12 height 12
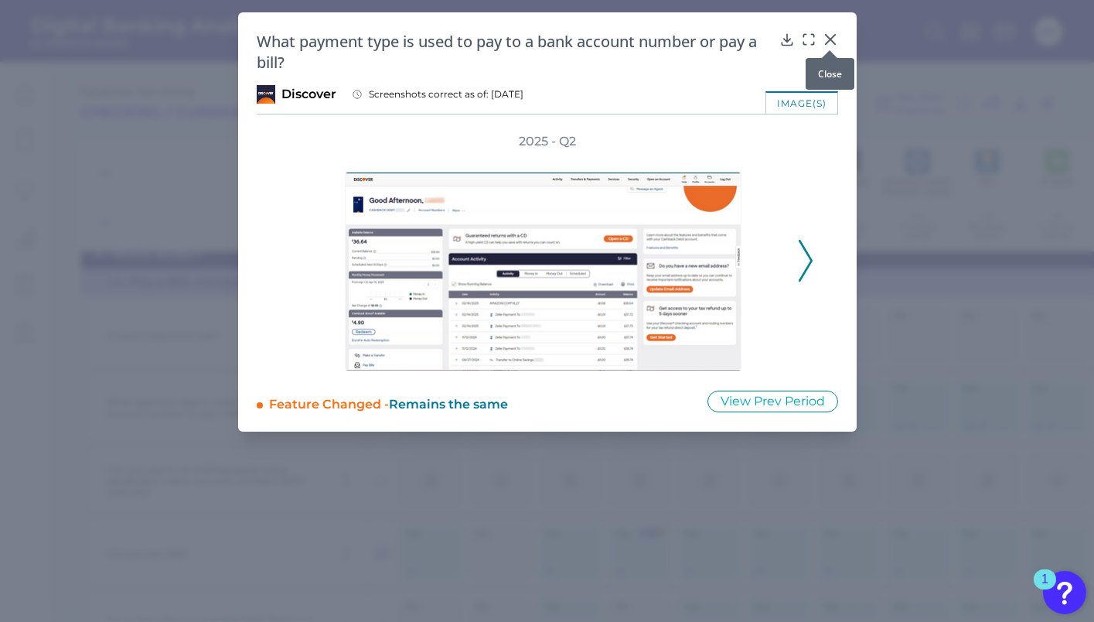
drag, startPoint x: 830, startPoint y: 40, endPoint x: 822, endPoint y: 73, distance: 33.4
click at [829, 40] on icon at bounding box center [829, 39] width 9 height 9
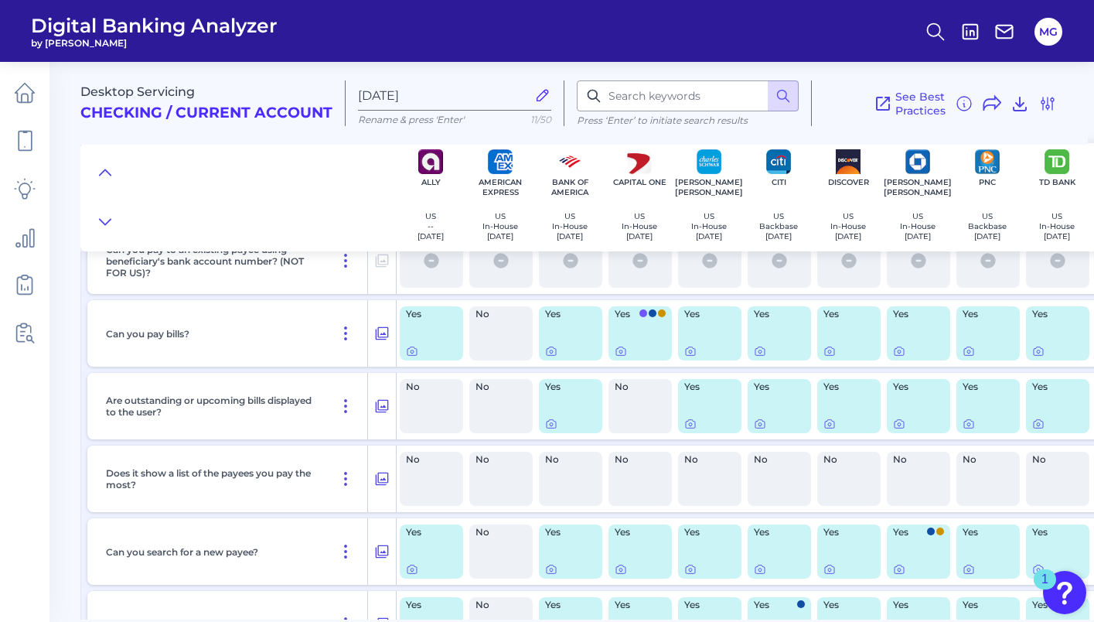
scroll to position [5477, 0]
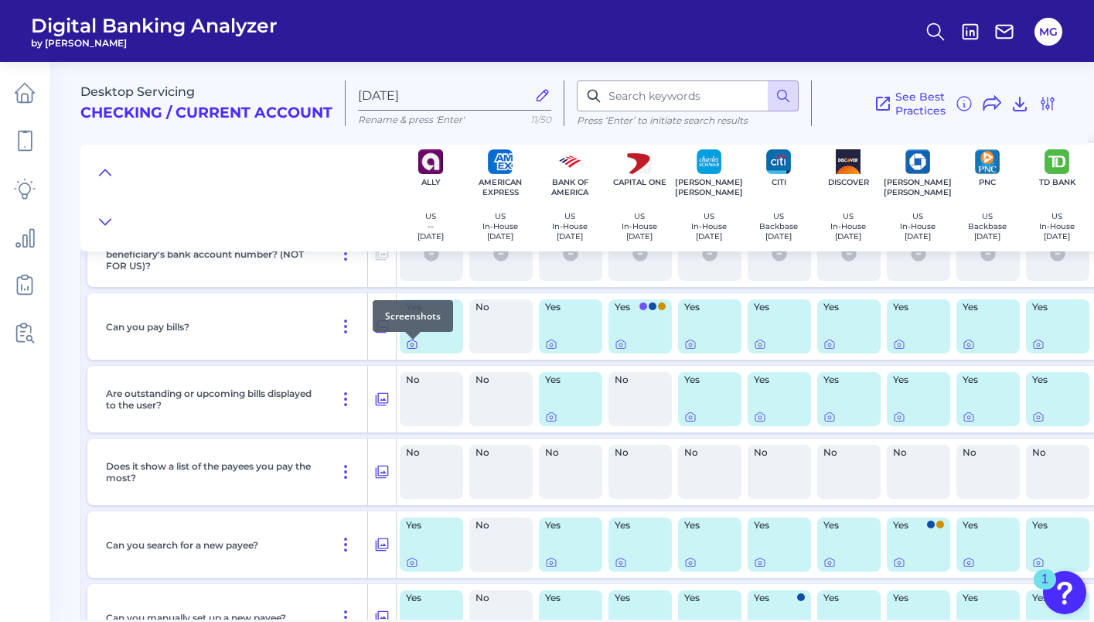
click at [411, 346] on icon at bounding box center [412, 344] width 3 height 3
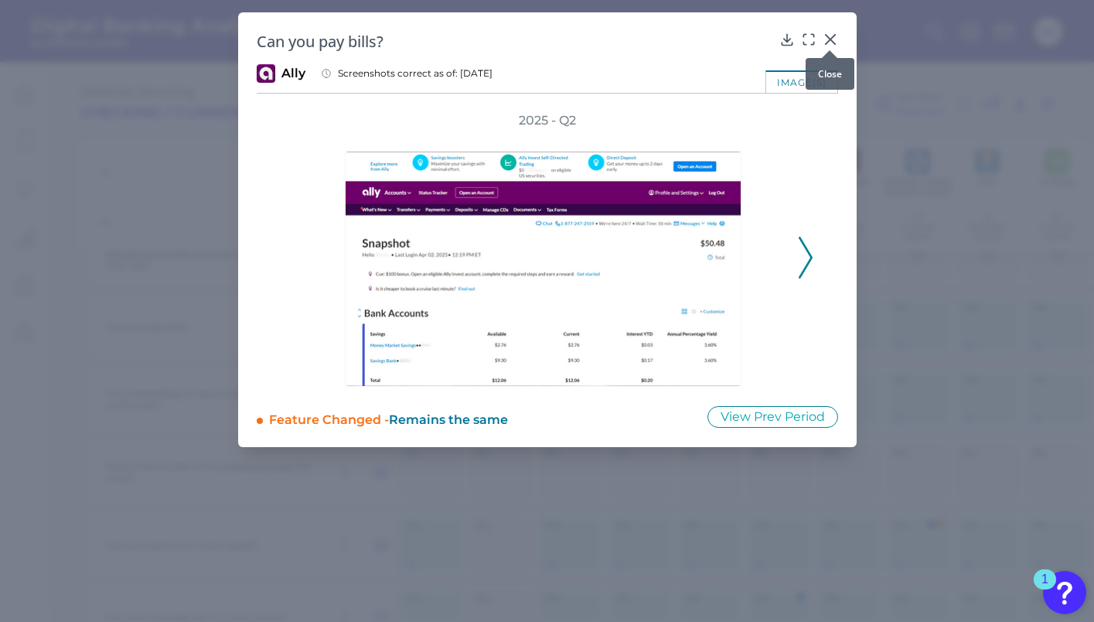
click at [833, 38] on icon at bounding box center [830, 39] width 15 height 15
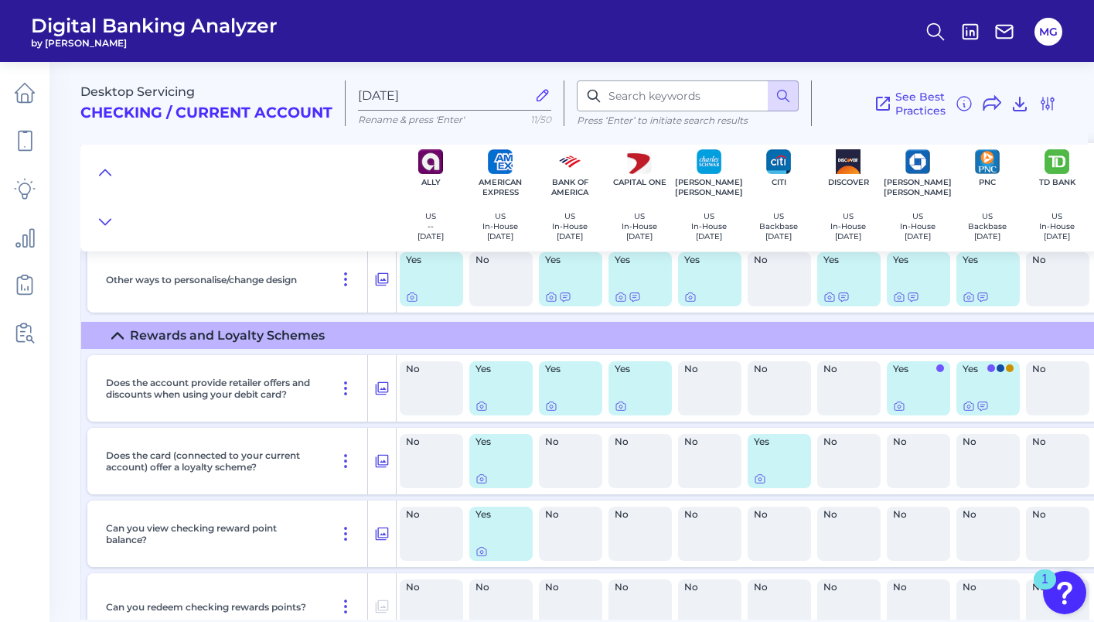
scroll to position [14239, 0]
click at [482, 412] on icon at bounding box center [481, 408] width 9 height 9
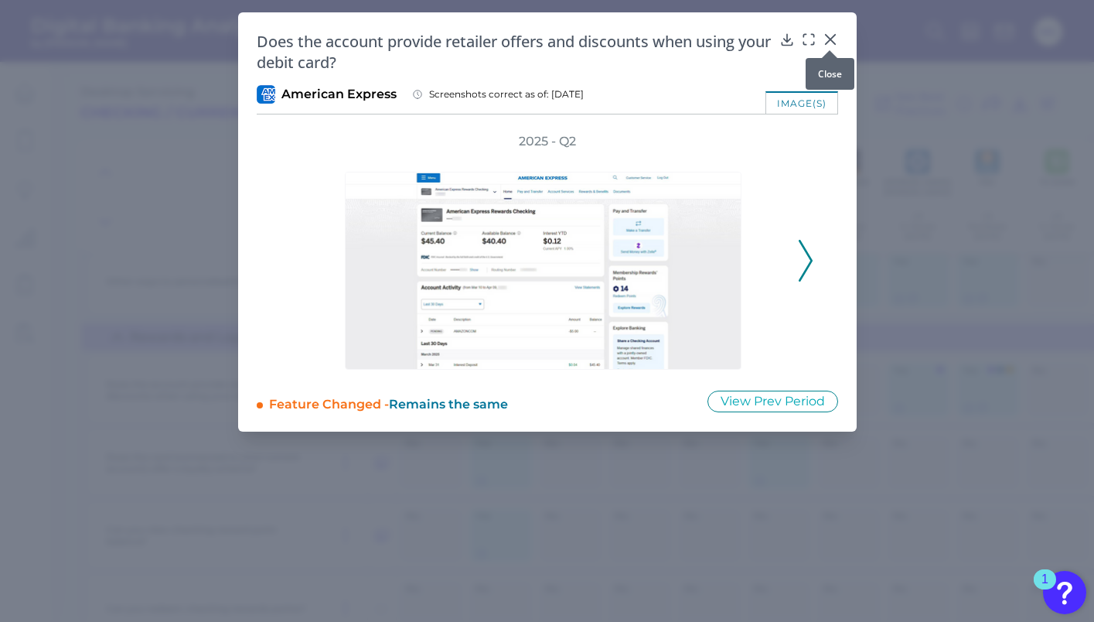
click at [825, 36] on icon at bounding box center [830, 39] width 15 height 15
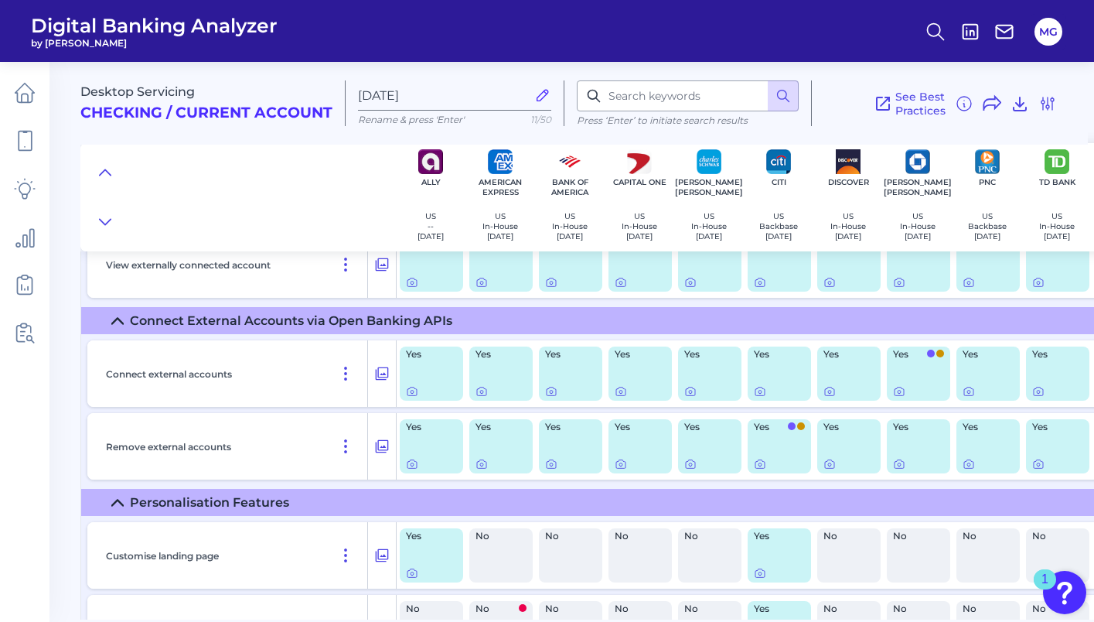
scroll to position [13526, 0]
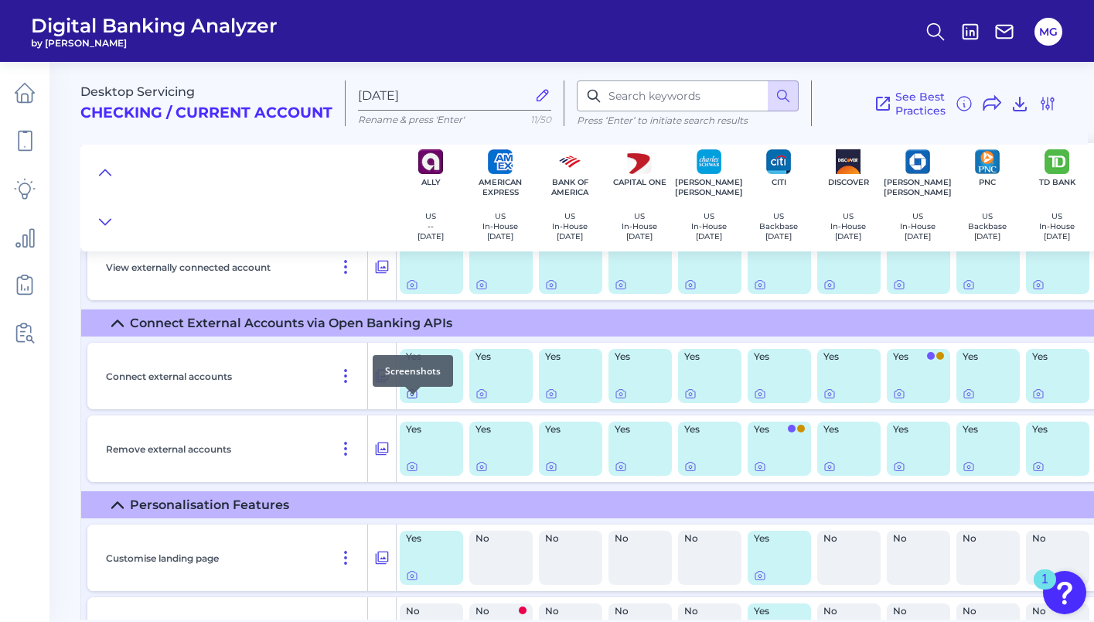
click at [411, 400] on icon at bounding box center [412, 393] width 12 height 12
click at [411, 396] on icon at bounding box center [412, 394] width 3 height 3
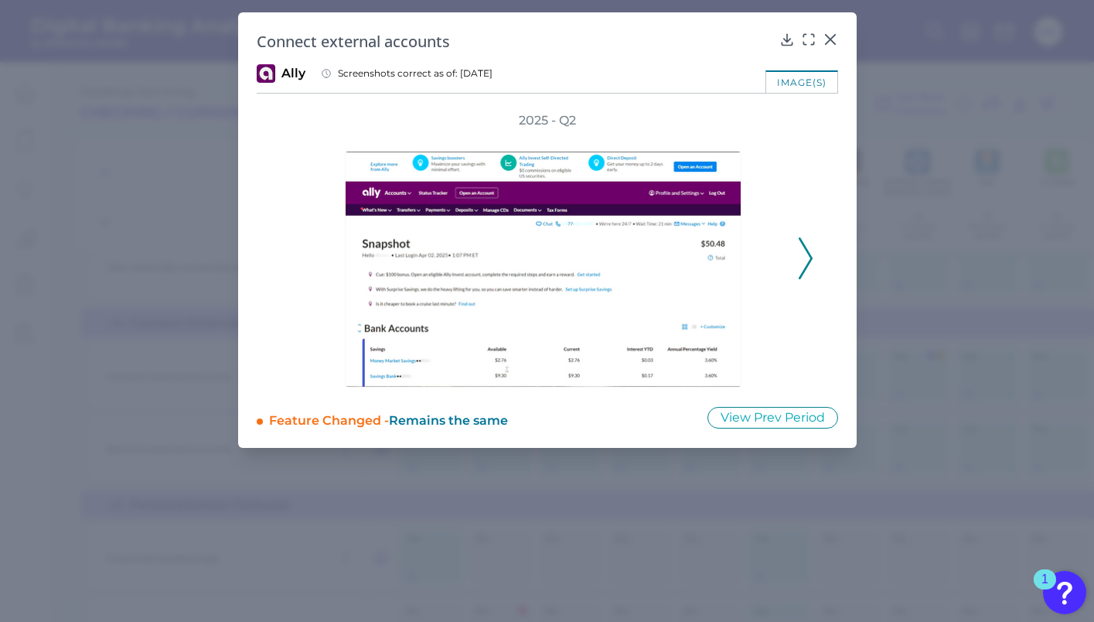
click at [800, 261] on icon at bounding box center [806, 258] width 14 height 42
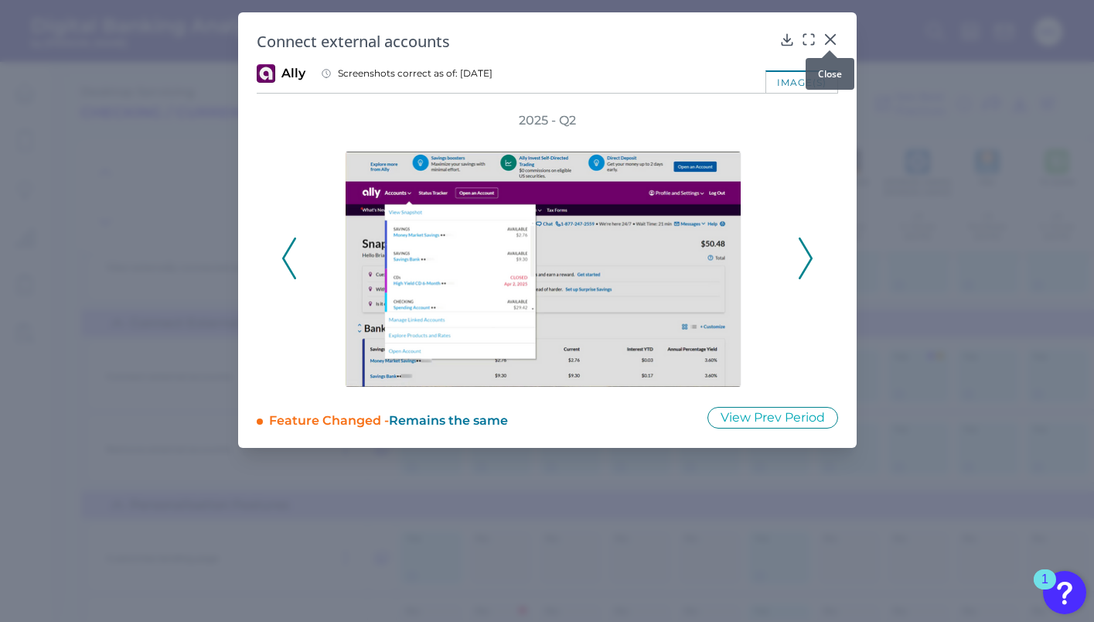
click at [833, 41] on icon at bounding box center [830, 39] width 15 height 15
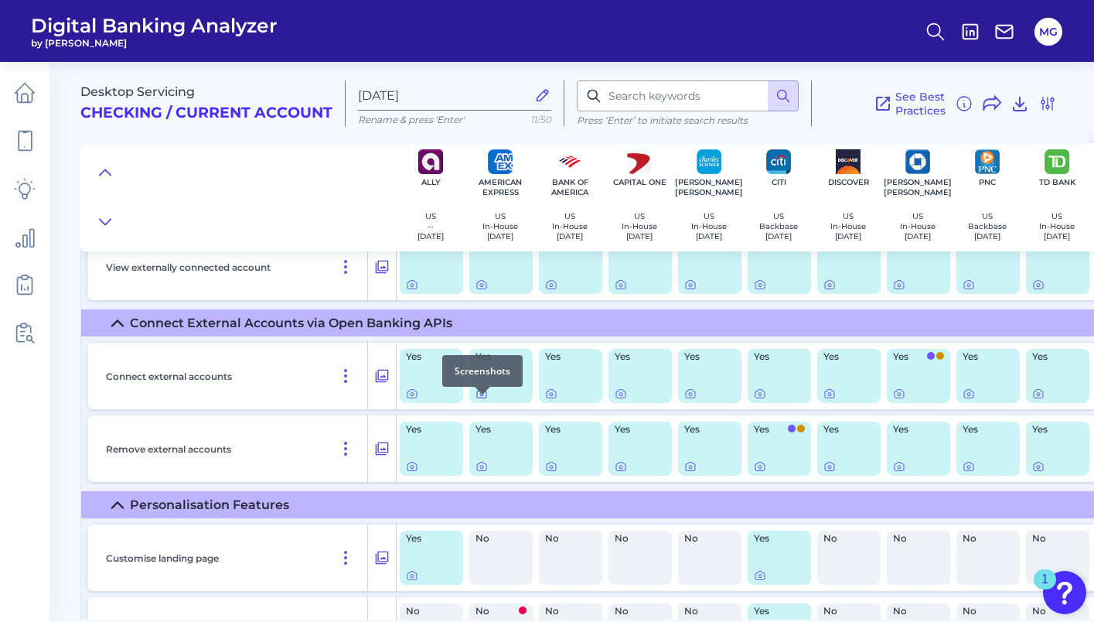
click at [481, 400] on icon at bounding box center [481, 393] width 12 height 12
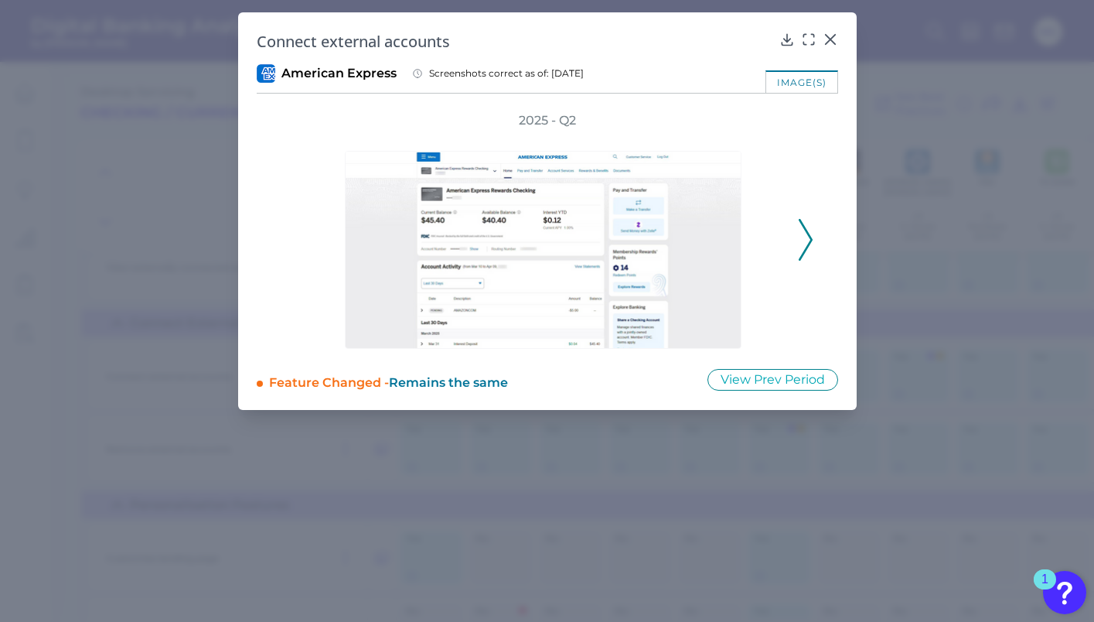
click at [808, 237] on icon at bounding box center [806, 240] width 14 height 42
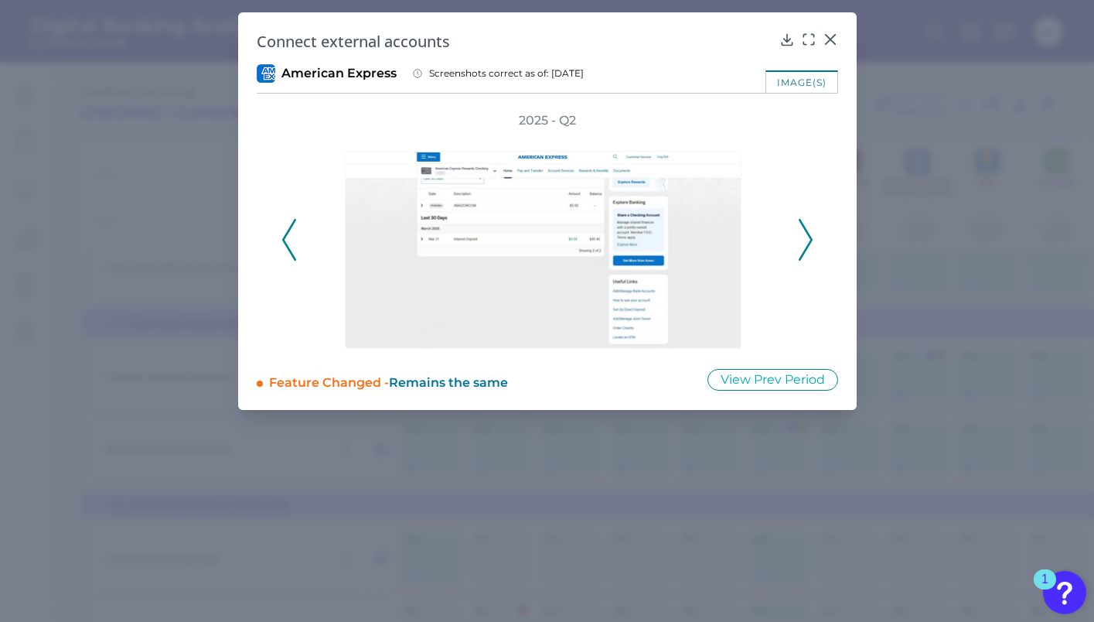
click at [287, 233] on icon at bounding box center [289, 240] width 14 height 42
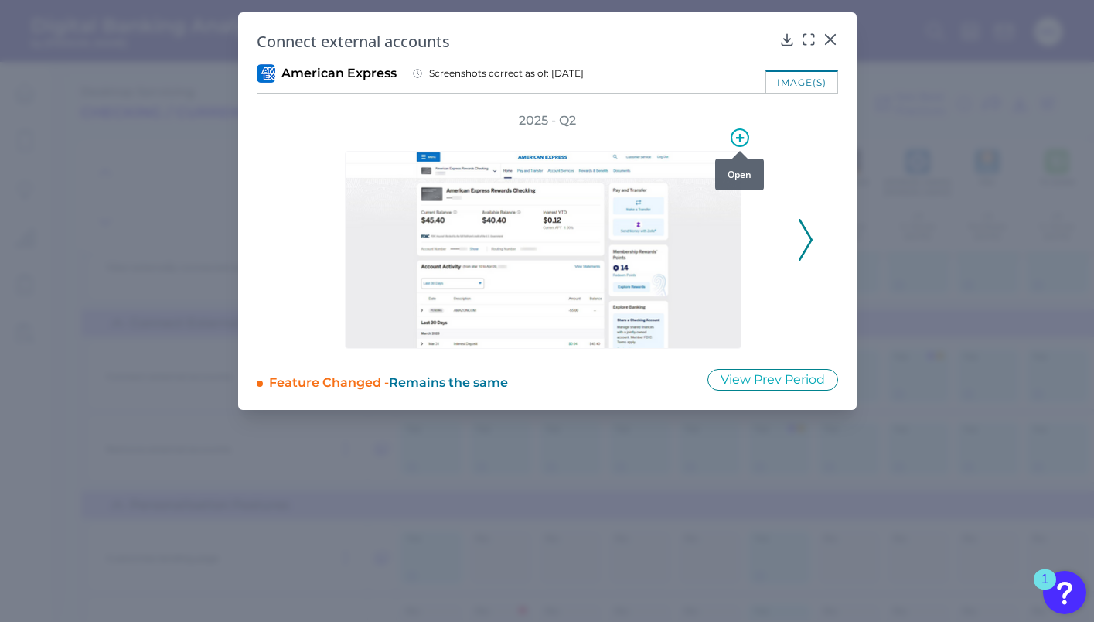
click at [740, 138] on icon at bounding box center [740, 138] width 8 height 8
click at [745, 139] on icon at bounding box center [740, 137] width 19 height 19
click at [721, 169] on button "Create a new collection" at bounding box center [662, 174] width 156 height 26
click at [663, 206] on input "Collection #1" at bounding box center [656, 201] width 145 height 15
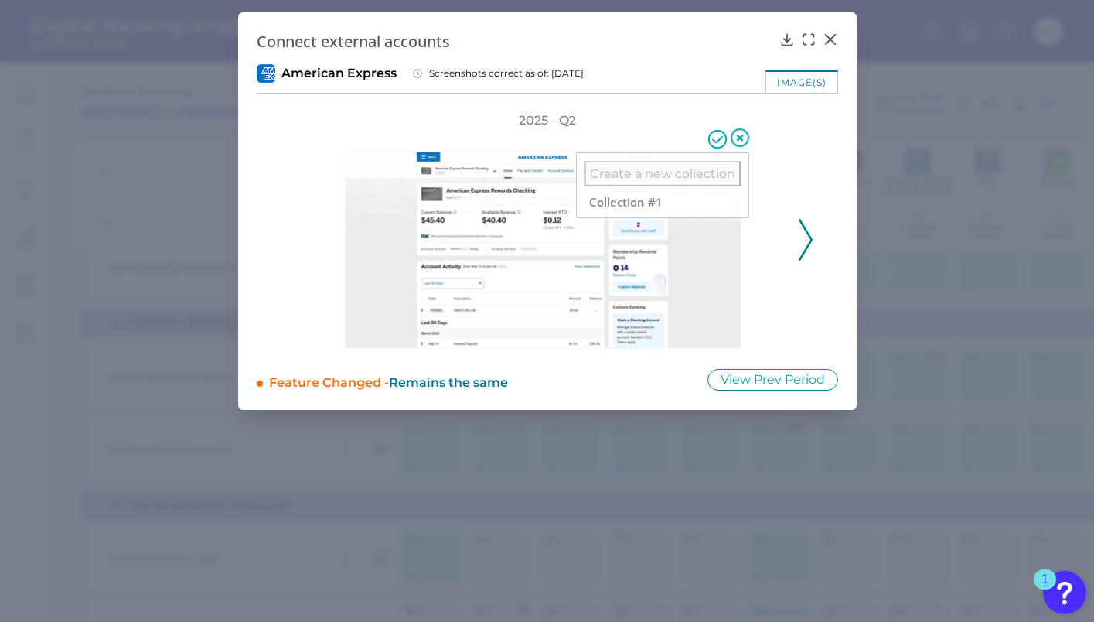
click at [663, 206] on input "Collection #1" at bounding box center [656, 201] width 145 height 15
type input "ReLayout"
click at [796, 166] on div "2025 - Q2" at bounding box center [547, 230] width 532 height 237
click at [739, 138] on icon at bounding box center [740, 138] width 8 height 8
click at [693, 167] on button "Create a new collection" at bounding box center [662, 174] width 156 height 26
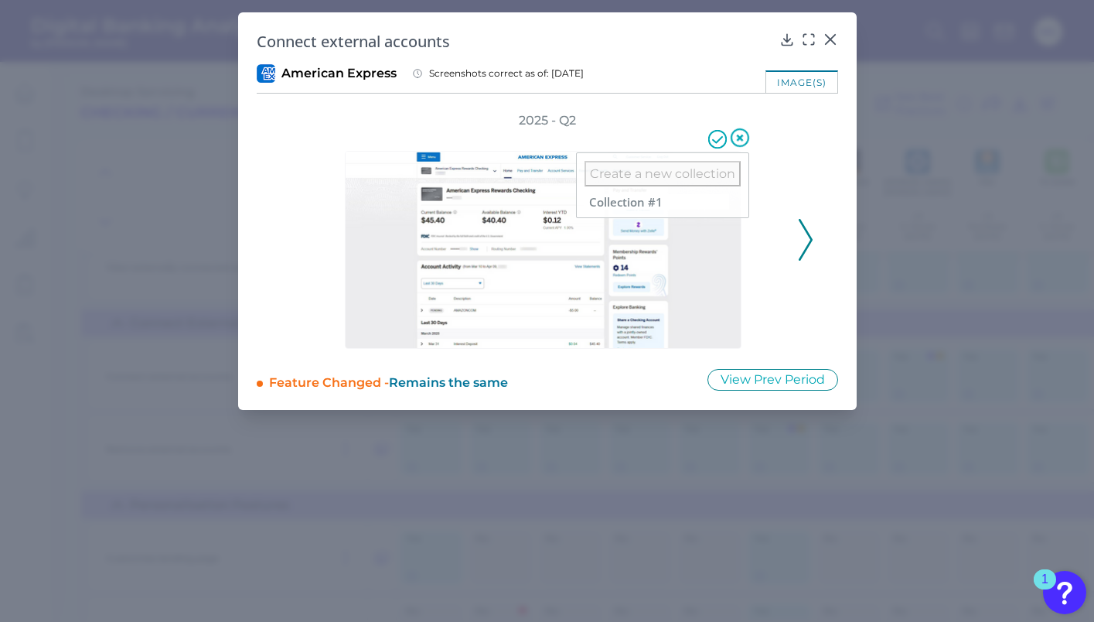
drag, startPoint x: 671, startPoint y: 195, endPoint x: 649, endPoint y: 202, distance: 22.7
click at [667, 196] on input "Collection #1" at bounding box center [656, 201] width 145 height 15
click at [642, 203] on input "Collection #1" at bounding box center [656, 201] width 145 height 15
click at [643, 203] on input "Collection #1" at bounding box center [656, 201] width 145 height 15
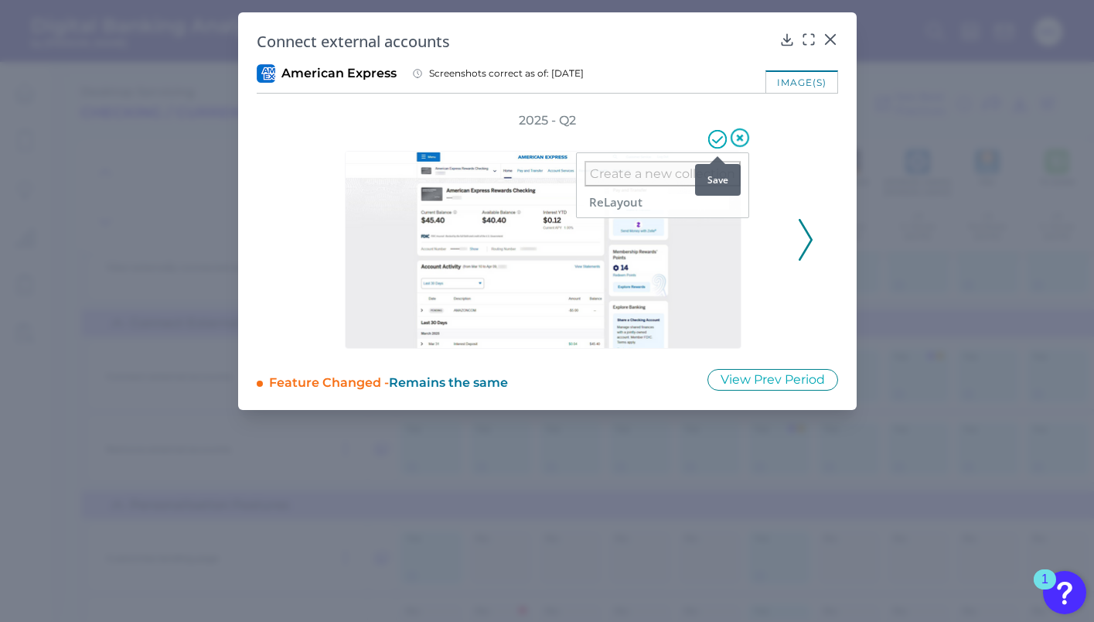
type input "ReLayout"
click at [713, 135] on icon at bounding box center [717, 139] width 19 height 19
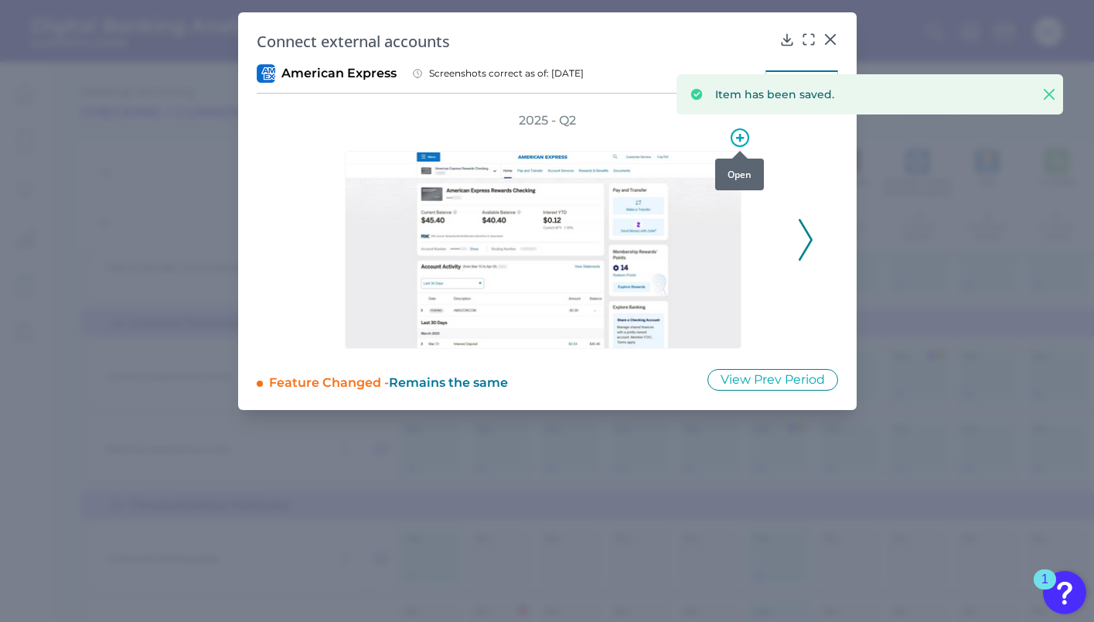
click at [744, 139] on icon at bounding box center [740, 137] width 19 height 19
click at [803, 155] on div "2025 - Q2" at bounding box center [547, 230] width 532 height 237
click at [832, 39] on icon at bounding box center [830, 39] width 15 height 15
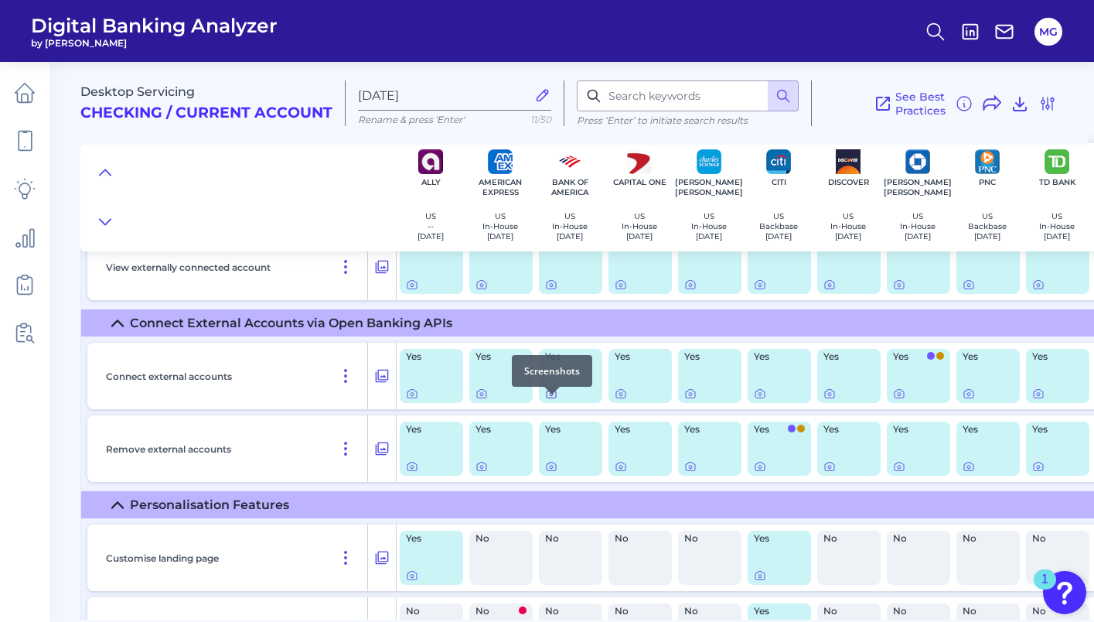
click at [554, 400] on icon at bounding box center [551, 393] width 12 height 12
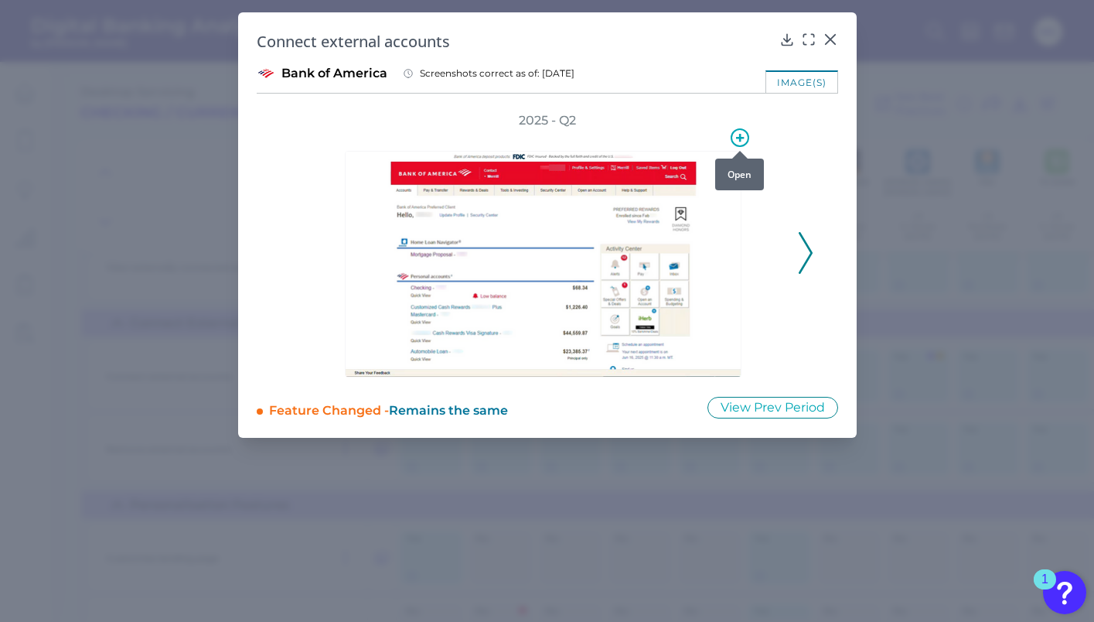
click at [741, 136] on icon at bounding box center [740, 137] width 19 height 19
drag, startPoint x: 687, startPoint y: 204, endPoint x: 697, endPoint y: 206, distance: 9.4
click at [689, 203] on div at bounding box center [647, 209] width 112 height 18
click at [697, 229] on div "Create a new collection Select a collection" at bounding box center [661, 192] width 175 height 80
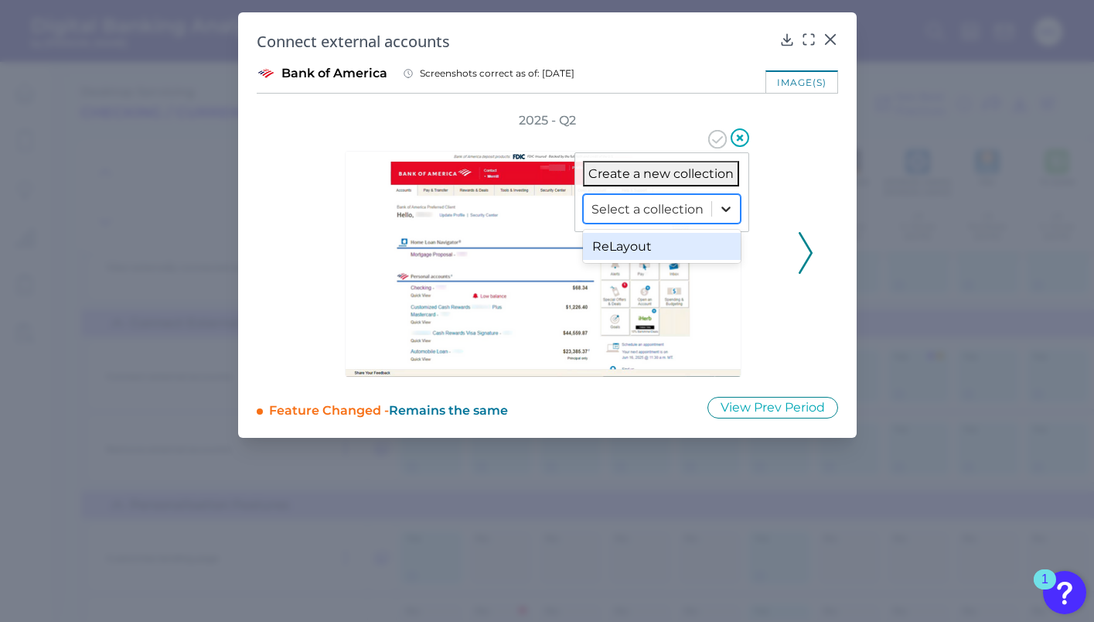
click at [723, 213] on icon at bounding box center [725, 208] width 15 height 15
click at [702, 251] on div "ReLayout" at bounding box center [662, 246] width 158 height 27
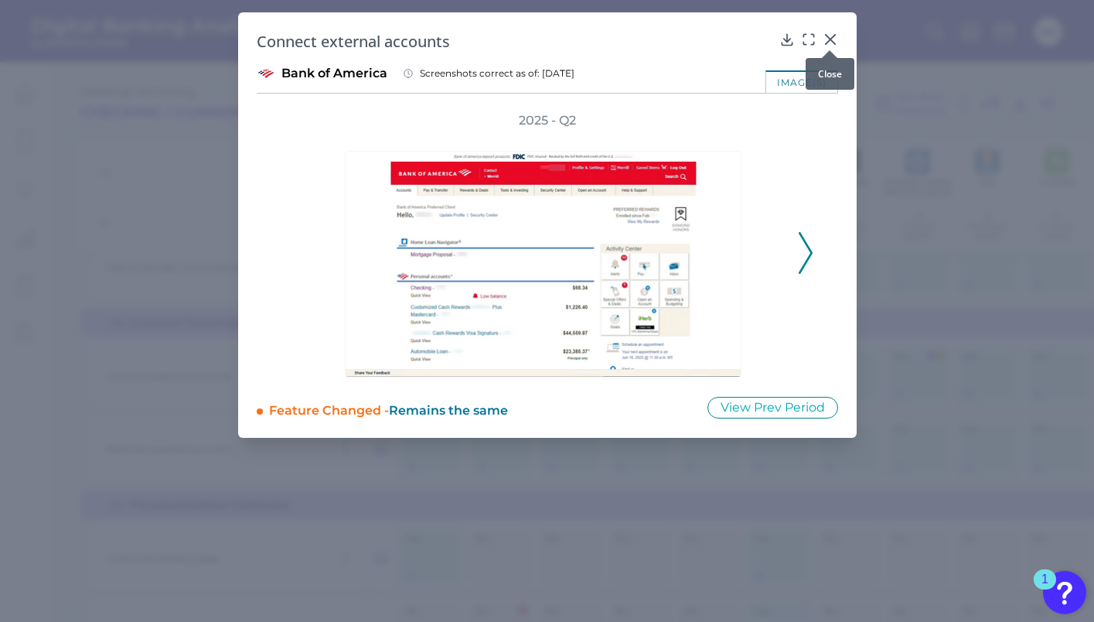
click at [830, 36] on icon at bounding box center [830, 39] width 15 height 15
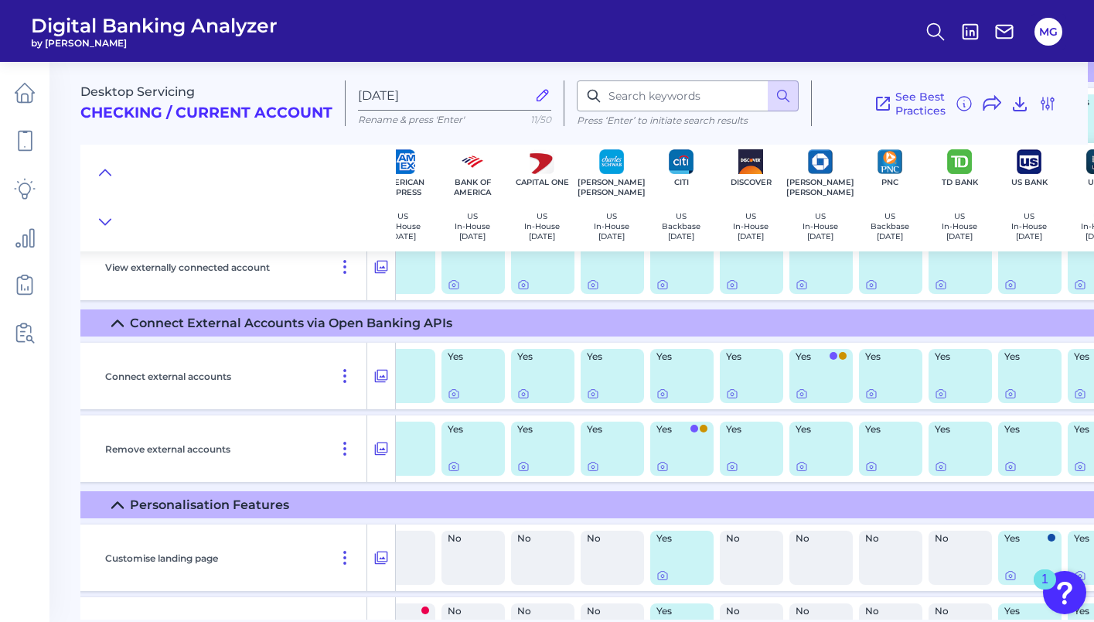
scroll to position [13526, 98]
click at [801, 393] on div "Yes" at bounding box center [820, 376] width 63 height 54
click at [800, 400] on div at bounding box center [801, 394] width 15 height 15
click at [800, 400] on icon at bounding box center [801, 393] width 12 height 12
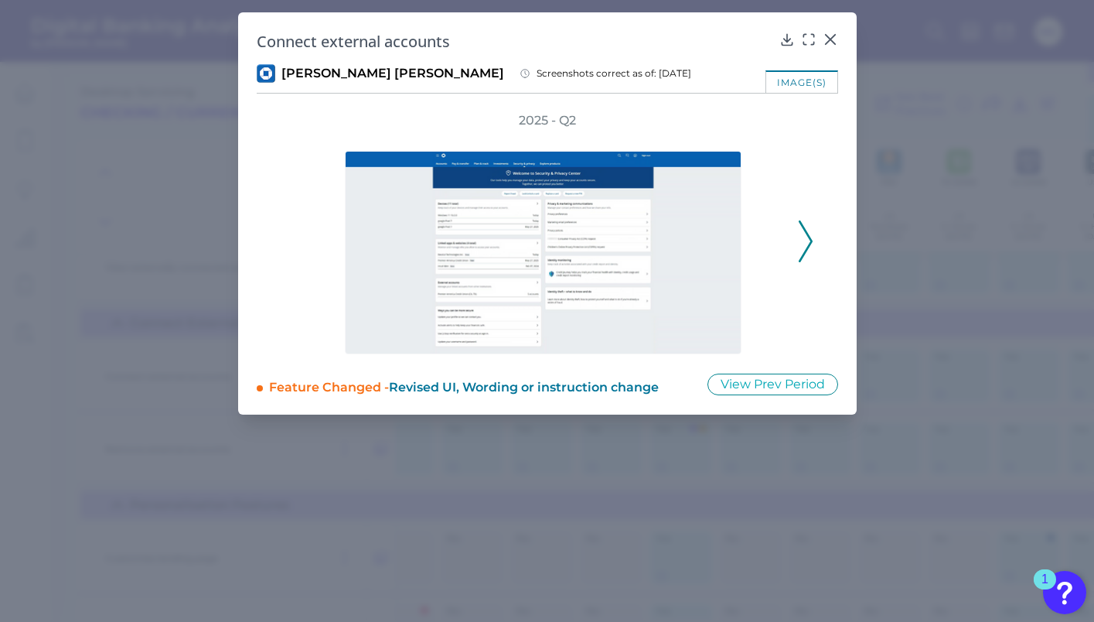
click at [808, 247] on polyline at bounding box center [805, 241] width 12 height 39
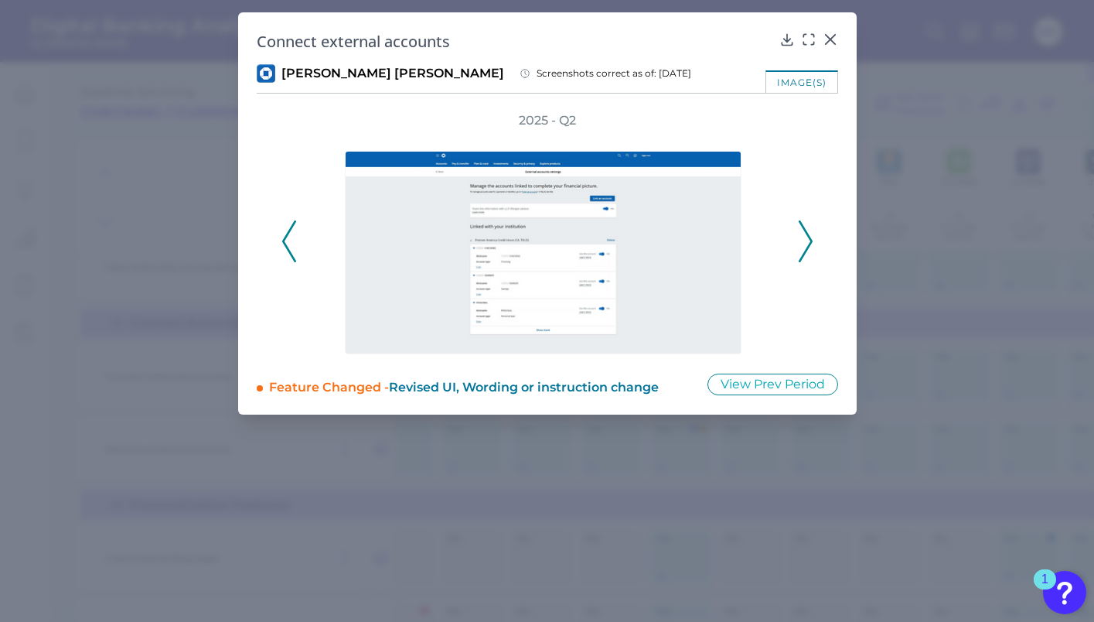
click at [807, 247] on polyline at bounding box center [805, 241] width 12 height 39
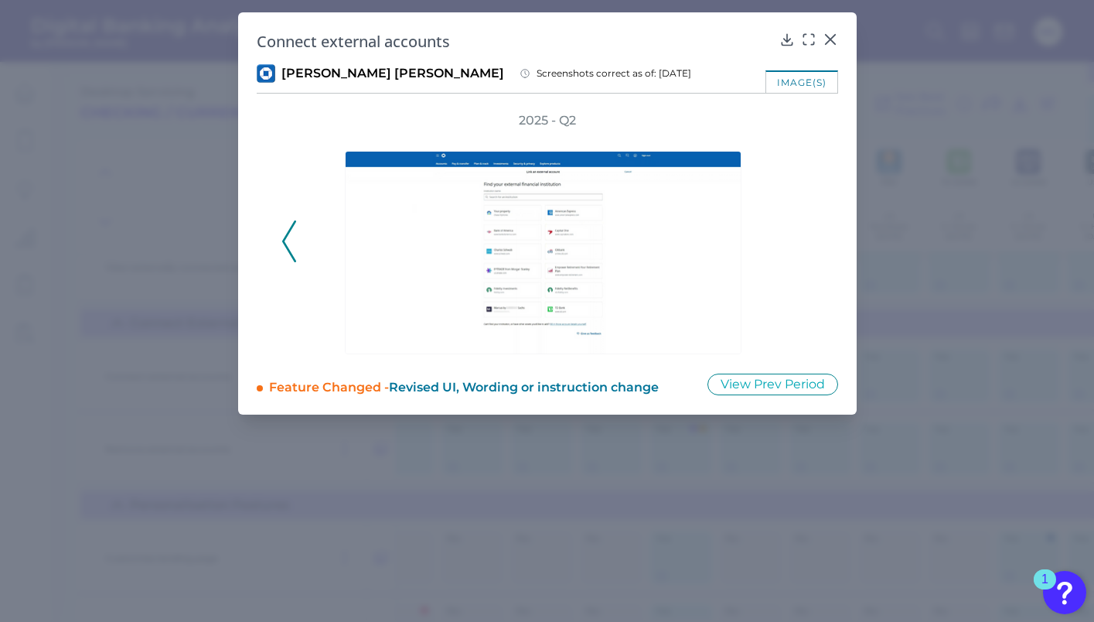
click at [806, 247] on div "2025 - Q2" at bounding box center [547, 233] width 532 height 242
click at [297, 247] on div "2025 - Q2" at bounding box center [547, 233] width 532 height 242
click at [286, 250] on icon at bounding box center [289, 241] width 14 height 42
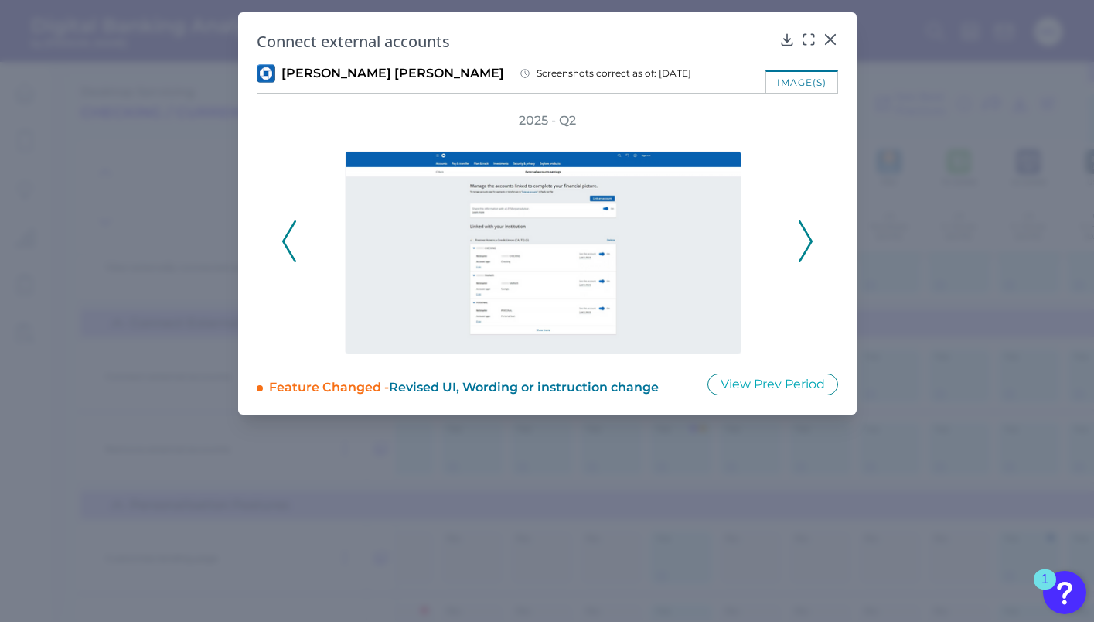
click at [286, 250] on icon at bounding box center [289, 241] width 14 height 42
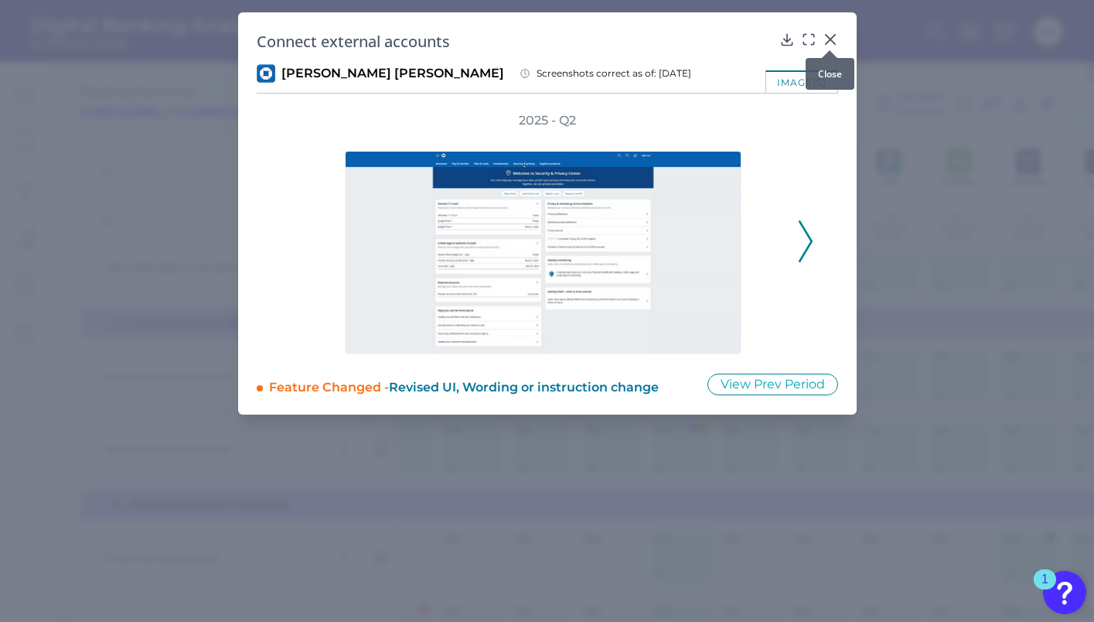
click at [836, 38] on icon at bounding box center [830, 39] width 15 height 15
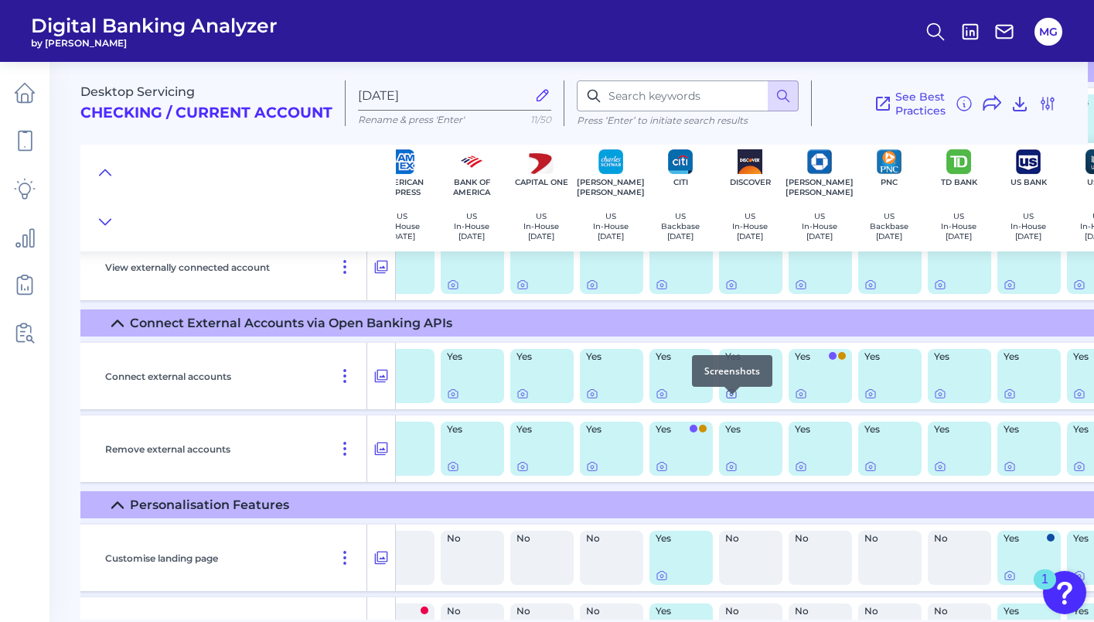
click at [729, 400] on icon at bounding box center [731, 393] width 12 height 12
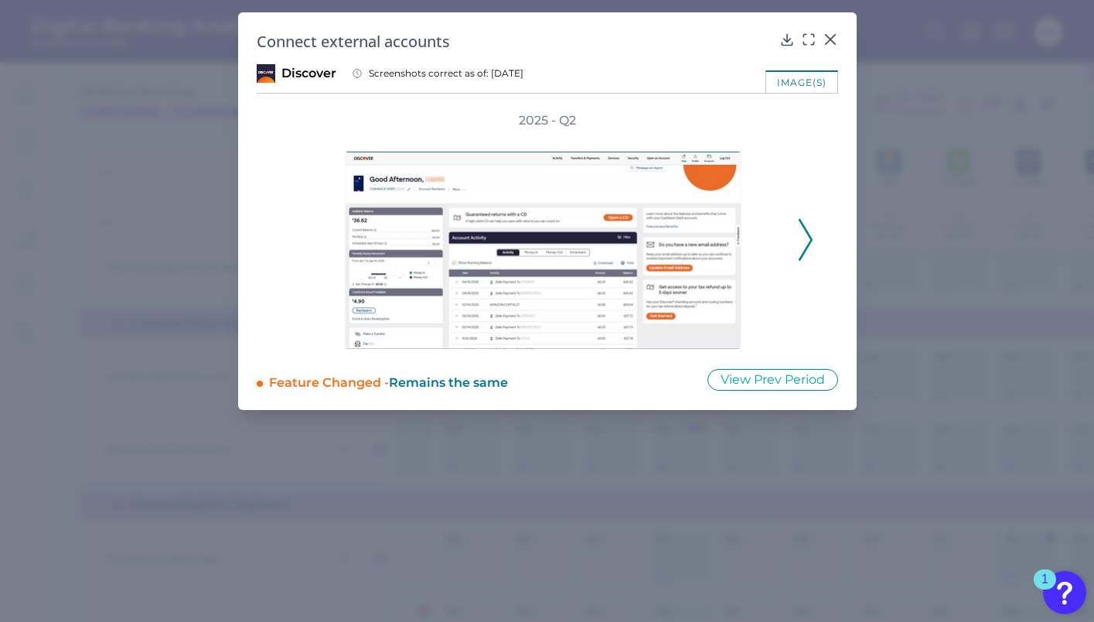
click at [803, 236] on icon at bounding box center [806, 240] width 14 height 42
click at [800, 226] on icon at bounding box center [806, 240] width 14 height 42
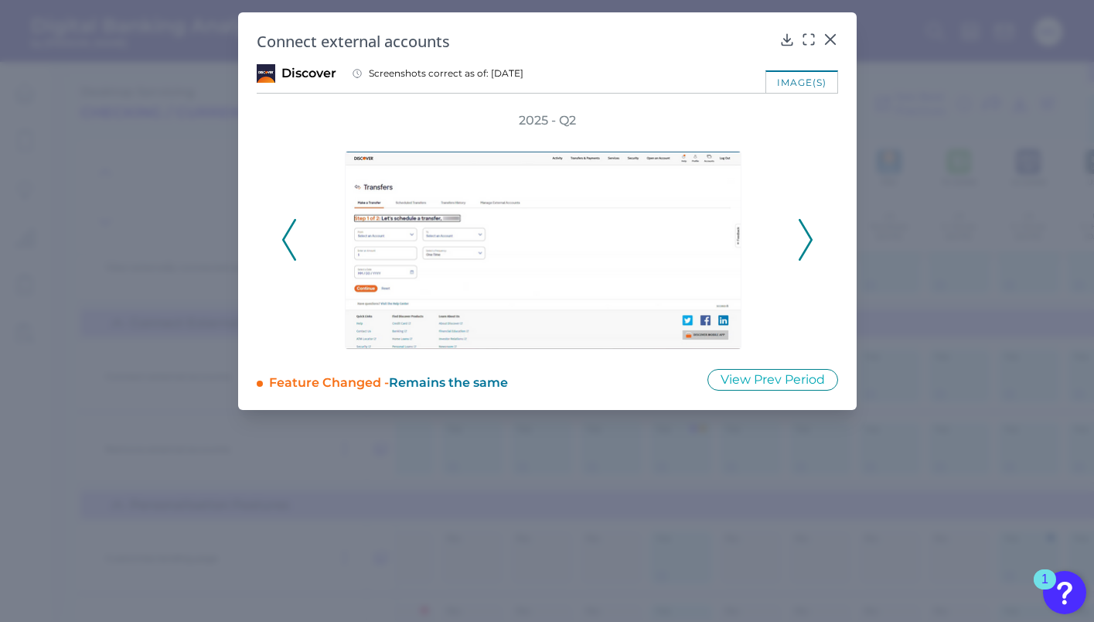
click at [278, 247] on div "2025 - Q2" at bounding box center [547, 230] width 581 height 237
click at [289, 244] on icon at bounding box center [289, 240] width 14 height 42
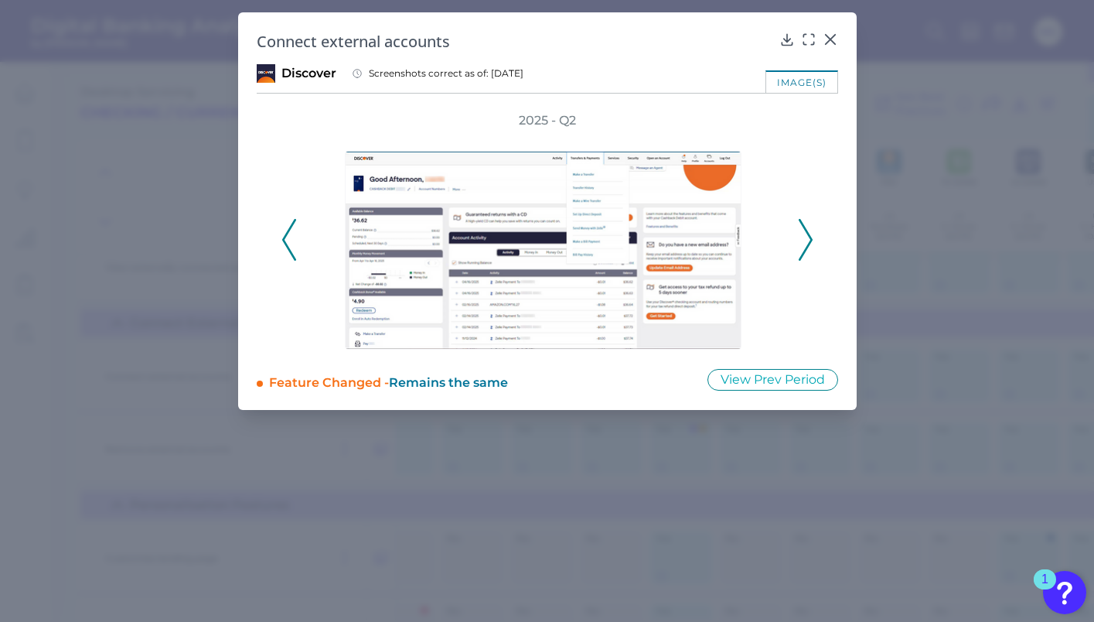
click at [289, 244] on icon at bounding box center [289, 240] width 14 height 42
click at [737, 137] on icon at bounding box center [740, 137] width 19 height 19
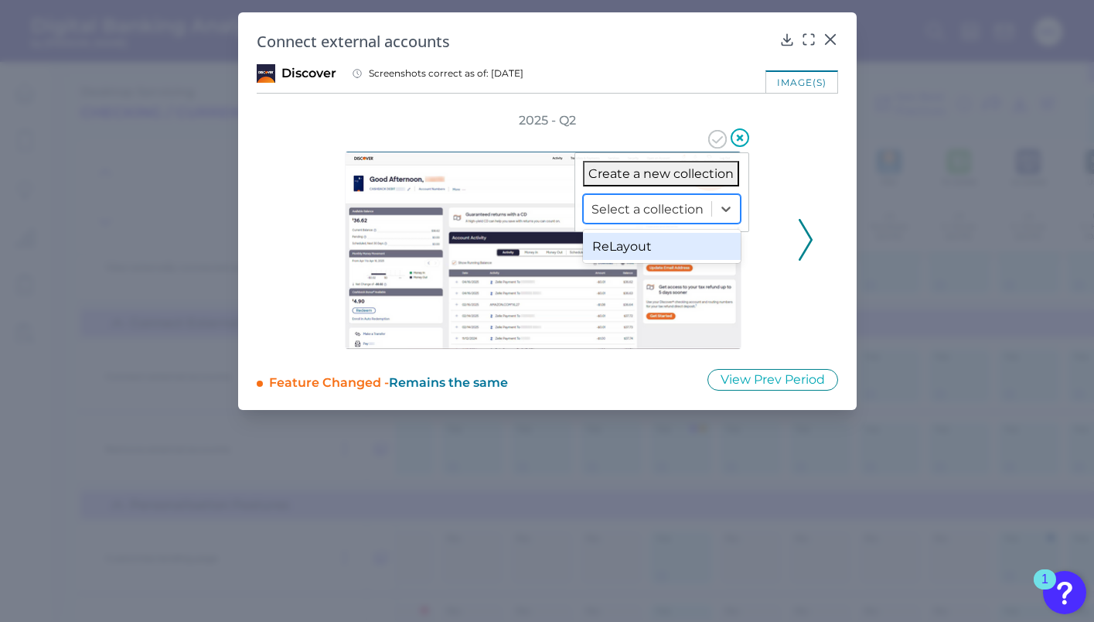
click at [675, 215] on div at bounding box center [647, 209] width 112 height 18
click at [666, 240] on div "ReLayout" at bounding box center [662, 246] width 158 height 27
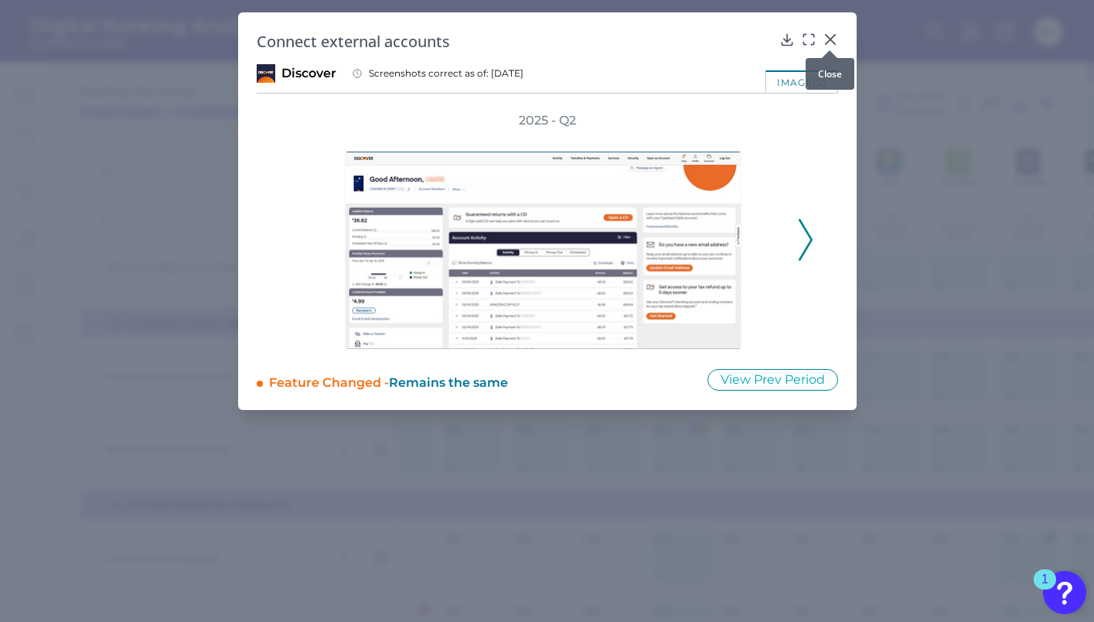
drag, startPoint x: 832, startPoint y: 38, endPoint x: 829, endPoint y: 84, distance: 46.5
click at [832, 38] on icon at bounding box center [829, 39] width 9 height 9
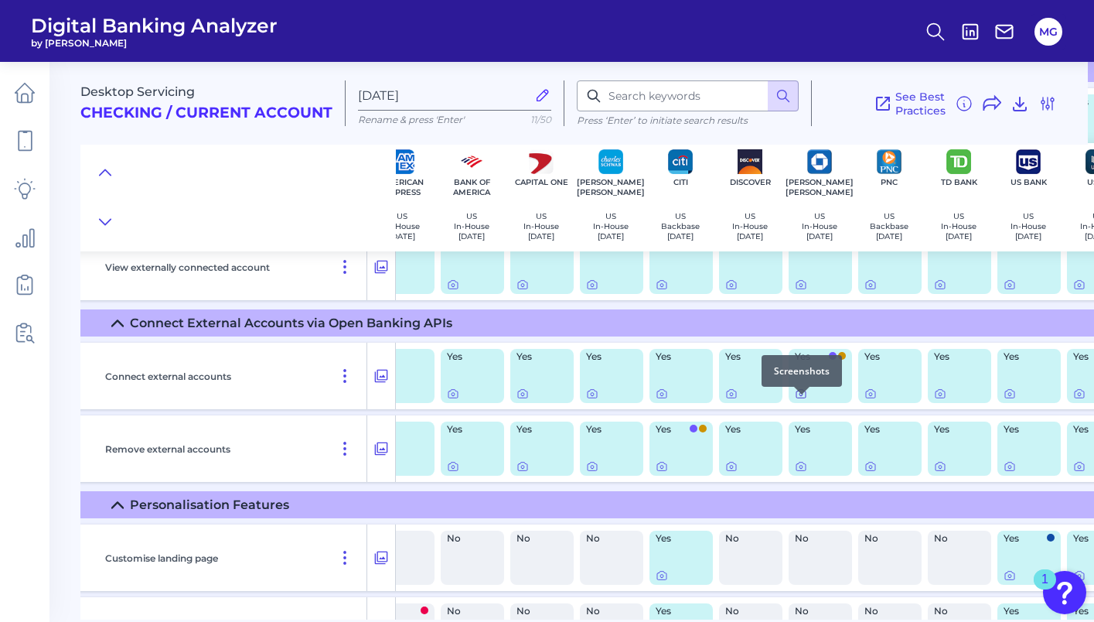
click at [803, 400] on icon at bounding box center [801, 393] width 12 height 12
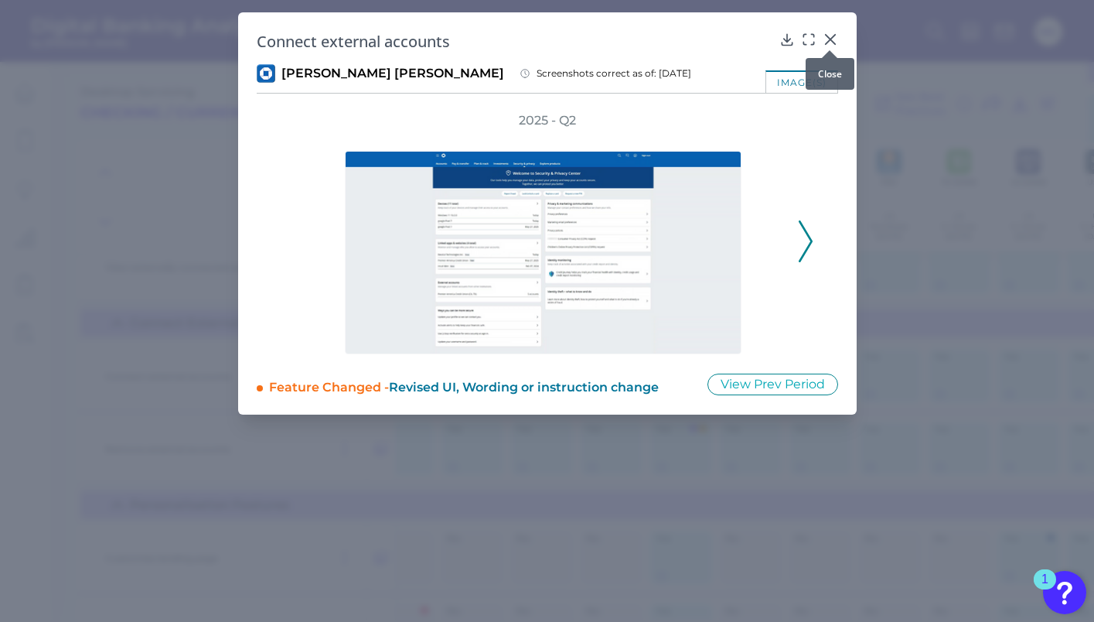
click at [834, 46] on div at bounding box center [829, 50] width 15 height 15
click at [823, 38] on icon at bounding box center [830, 39] width 15 height 15
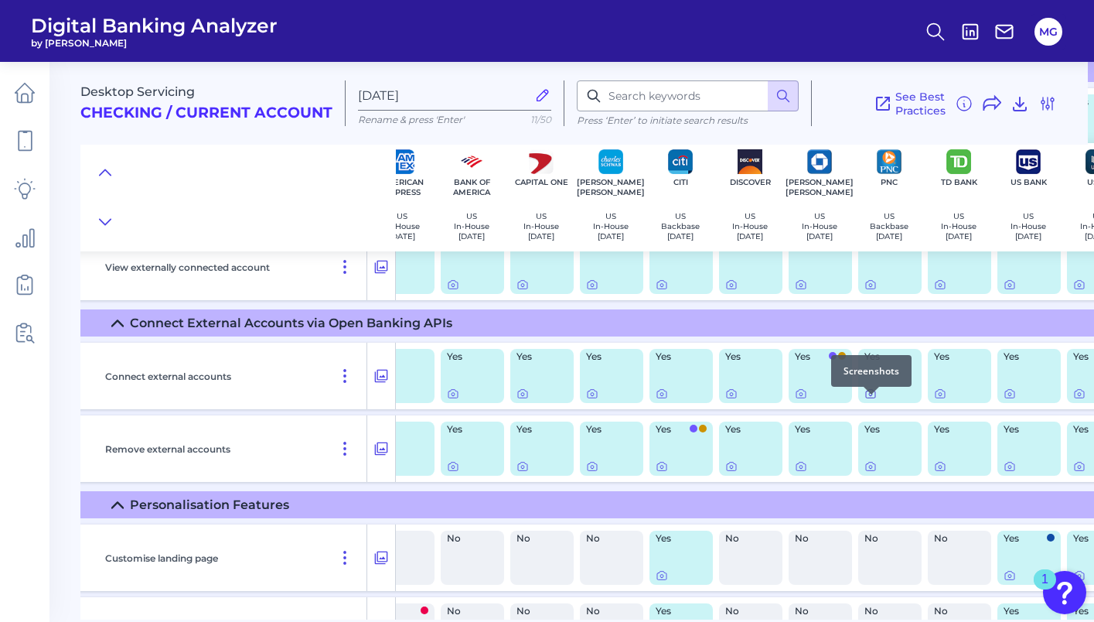
click at [870, 400] on icon at bounding box center [870, 393] width 12 height 12
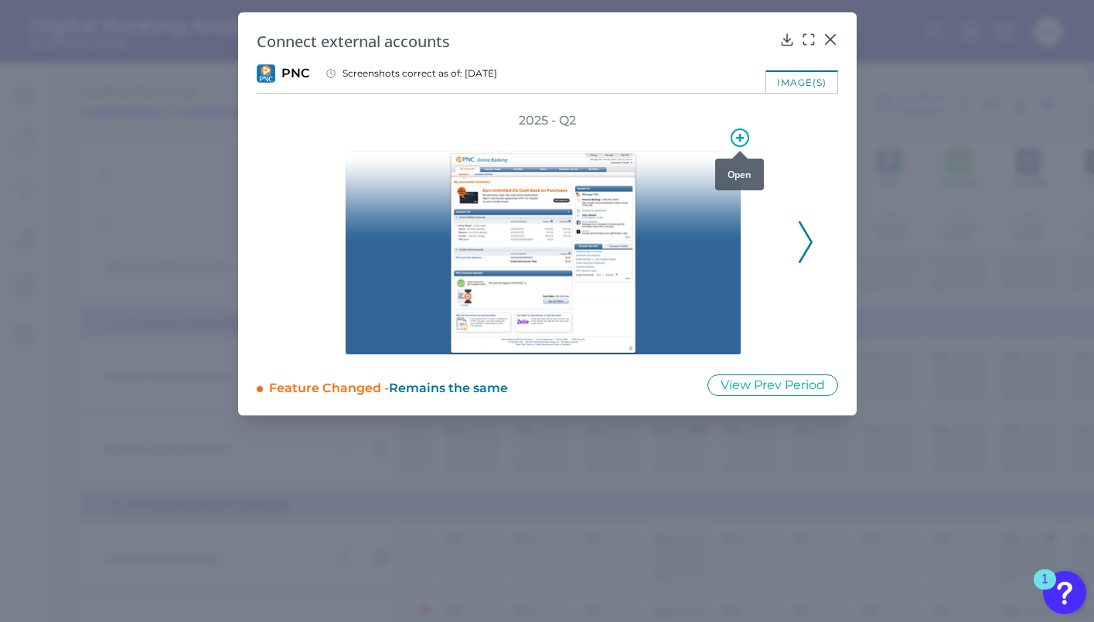
click at [738, 138] on icon at bounding box center [740, 137] width 19 height 19
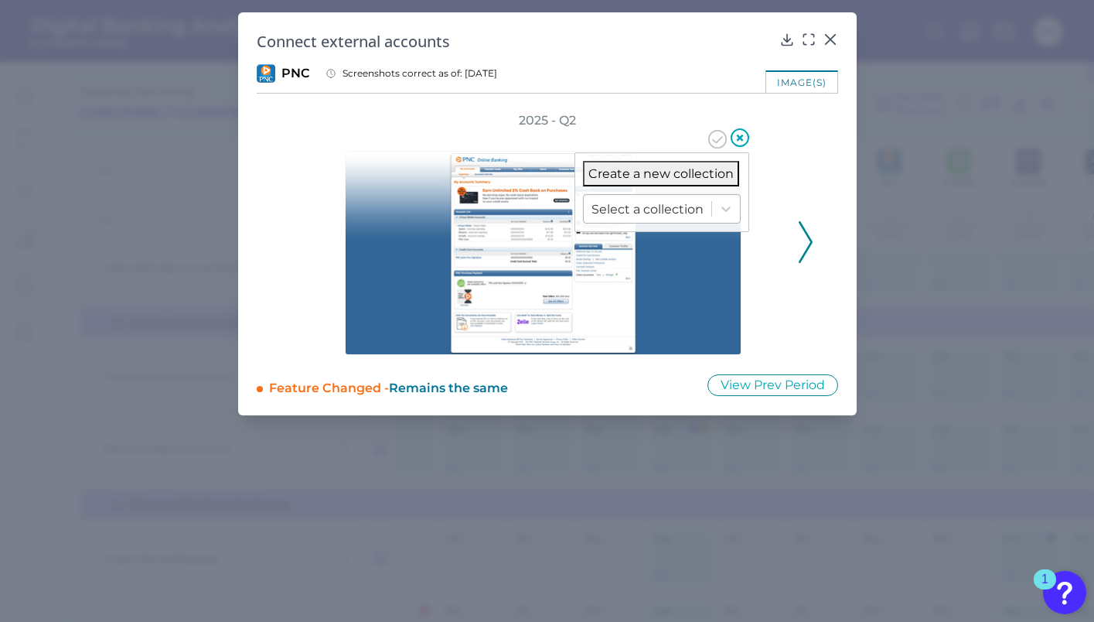
click at [678, 201] on div at bounding box center [647, 209] width 112 height 18
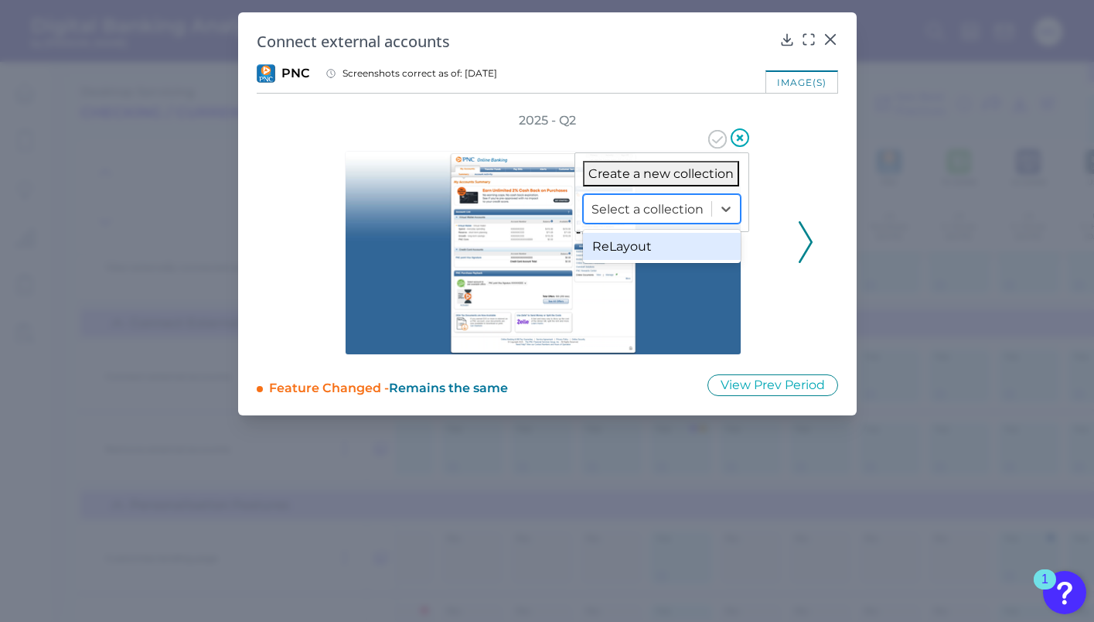
click at [625, 246] on div "ReLayout" at bounding box center [662, 246] width 158 height 27
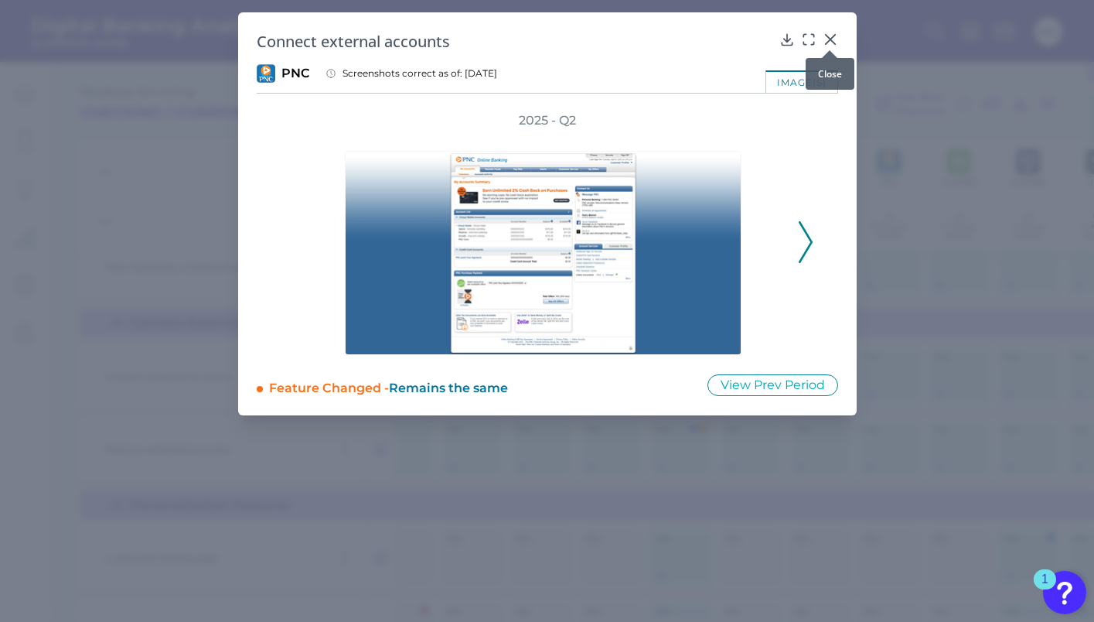
click at [833, 38] on icon at bounding box center [830, 39] width 15 height 15
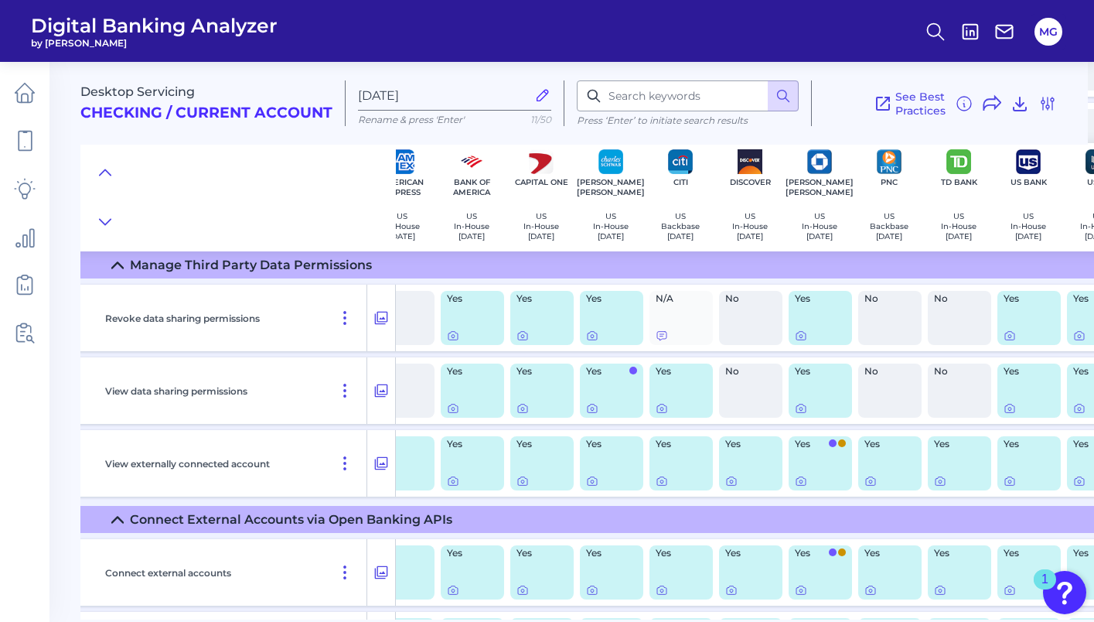
scroll to position [13323, 98]
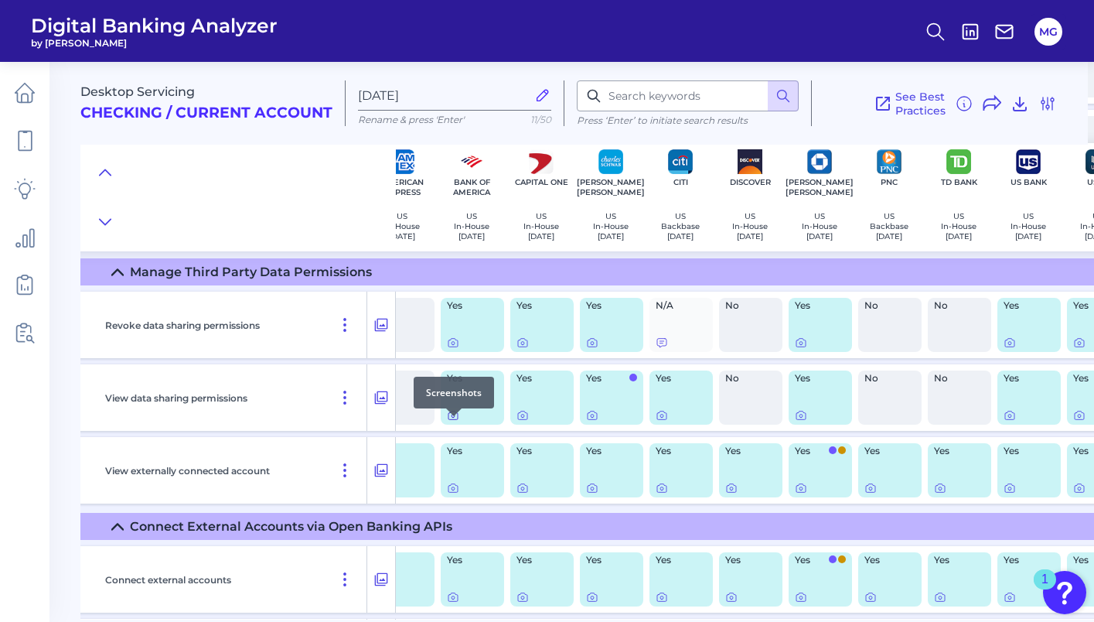
click at [455, 421] on icon at bounding box center [453, 415] width 12 height 12
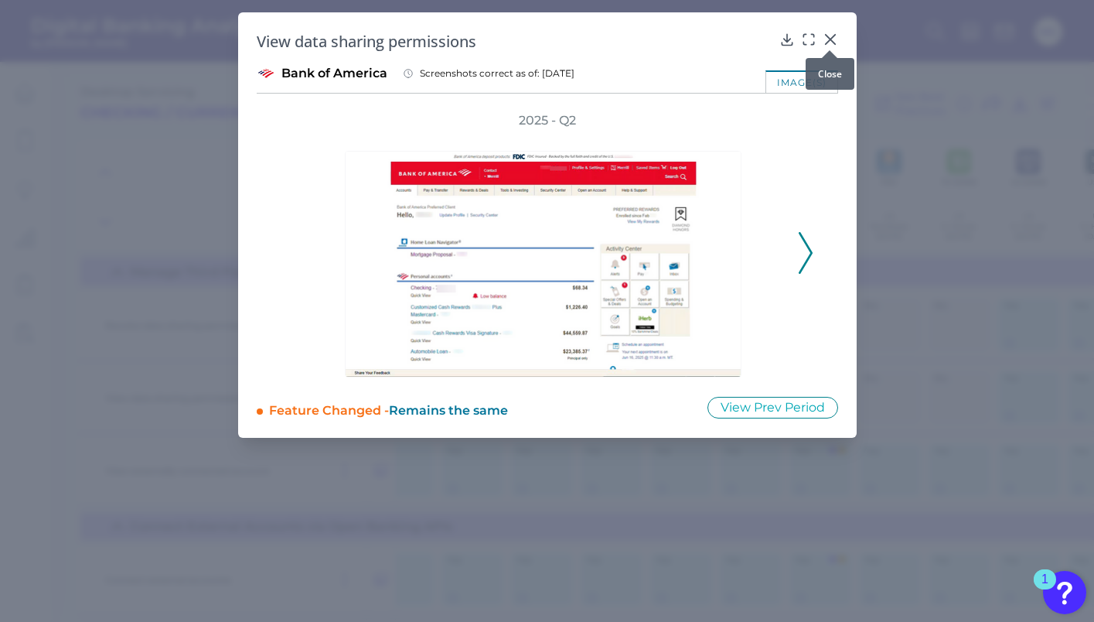
click at [832, 41] on icon at bounding box center [830, 39] width 15 height 15
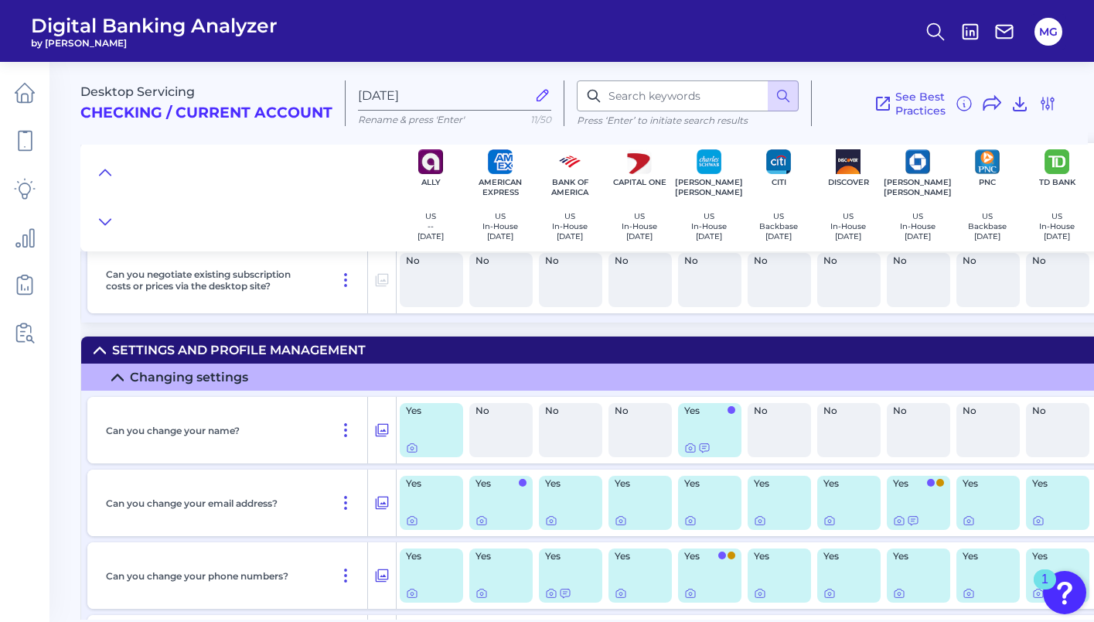
scroll to position [11691, 0]
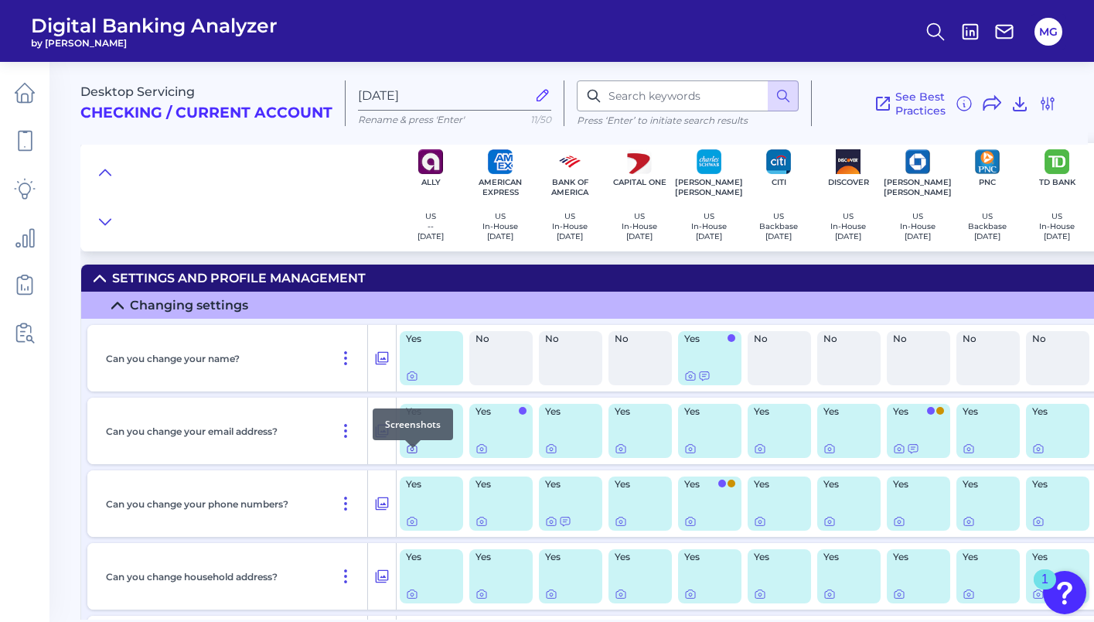
click at [412, 455] on icon at bounding box center [412, 448] width 12 height 12
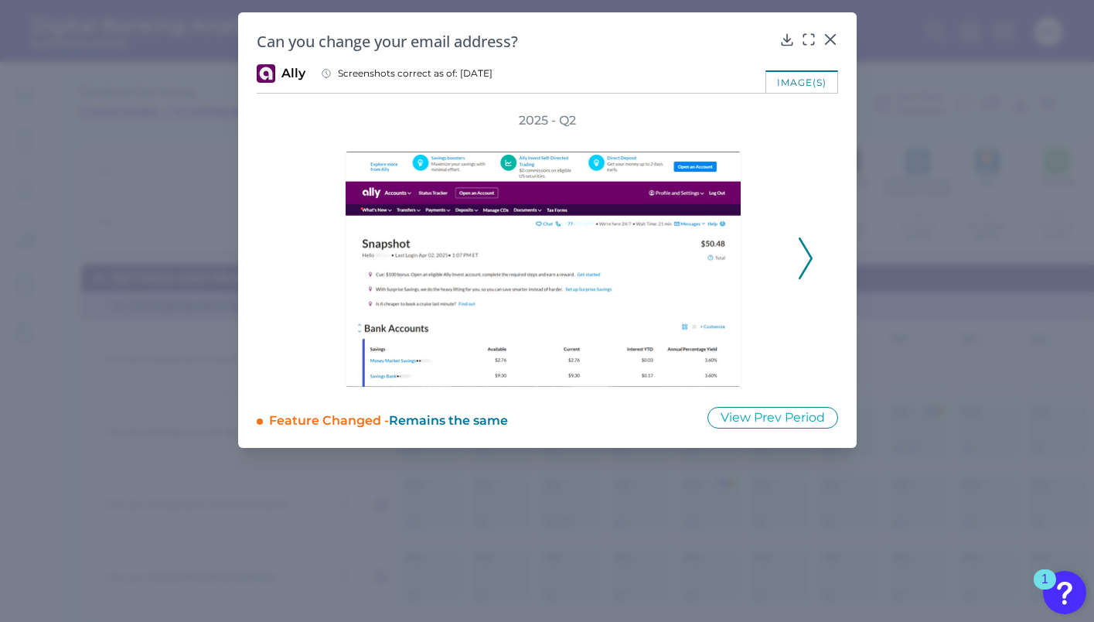
click at [803, 267] on icon at bounding box center [806, 258] width 14 height 42
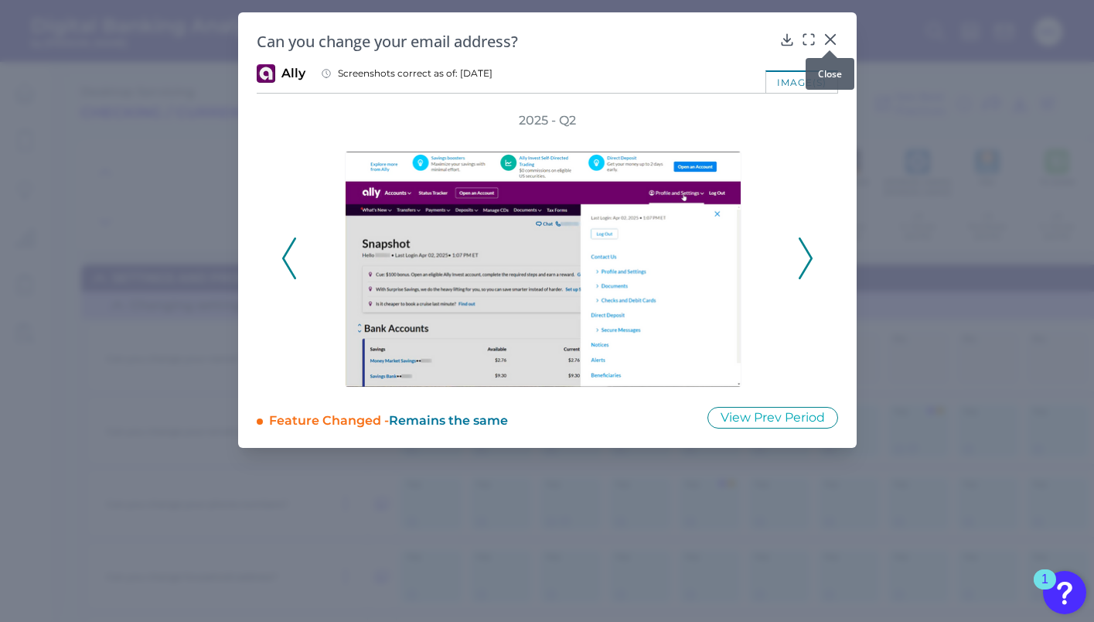
drag, startPoint x: 831, startPoint y: 43, endPoint x: 827, endPoint y: 52, distance: 10.1
click at [831, 43] on div at bounding box center [829, 50] width 15 height 15
click at [828, 44] on div at bounding box center [829, 50] width 15 height 15
drag, startPoint x: 826, startPoint y: 39, endPoint x: 821, endPoint y: 50, distance: 12.8
click at [826, 39] on icon at bounding box center [830, 39] width 15 height 15
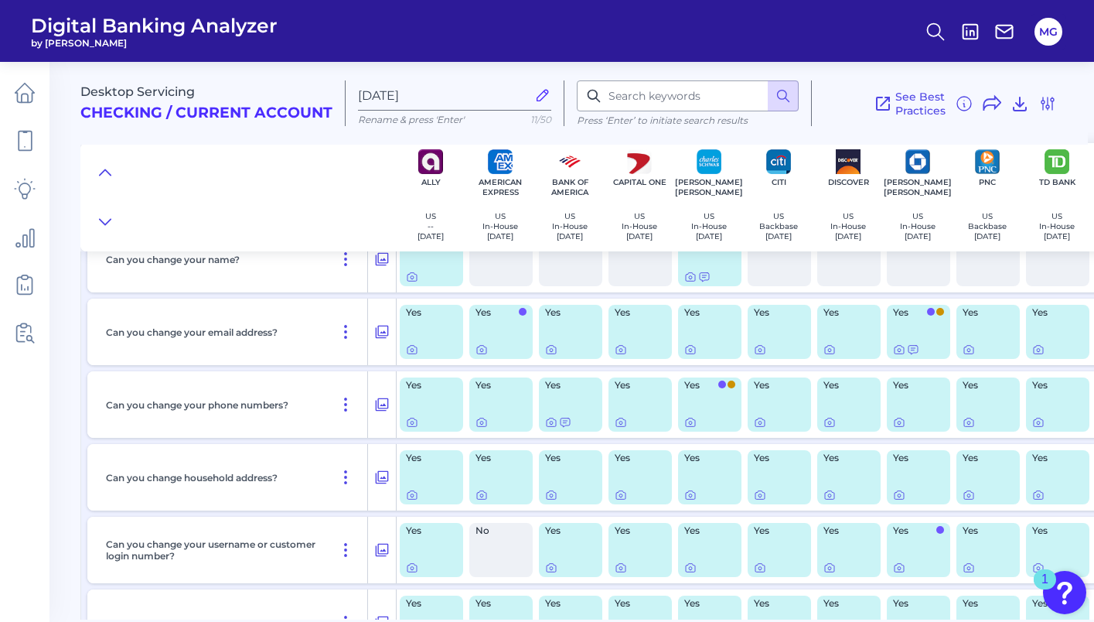
scroll to position [11791, 0]
click at [554, 573] on icon at bounding box center [551, 566] width 12 height 12
